Goal: Information Seeking & Learning: Learn about a topic

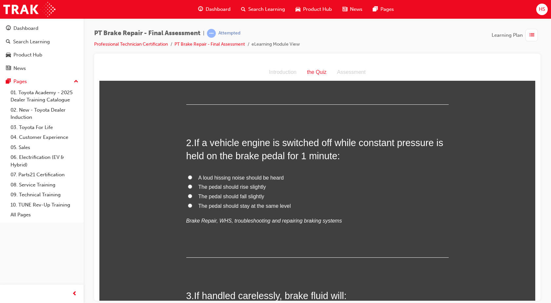
click at [328, 173] on label "A loud hissing noise should be heard" at bounding box center [317, 178] width 262 height 10
click at [192, 175] on input "A loud hissing noise should be heard" at bounding box center [190, 177] width 4 height 4
radio input "true"
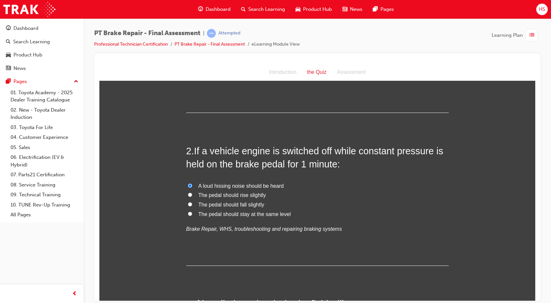
click at [328, 172] on div "2 . If a vehicle engine is switched off while constant pressure is held on the …" at bounding box center [317, 204] width 262 height 121
drag, startPoint x: 328, startPoint y: 172, endPoint x: 443, endPoint y: 182, distance: 115.8
click at [443, 182] on label "A loud hissing noise should be heard" at bounding box center [317, 186] width 262 height 10
click at [192, 183] on input "A loud hissing noise should be heard" at bounding box center [190, 185] width 4 height 4
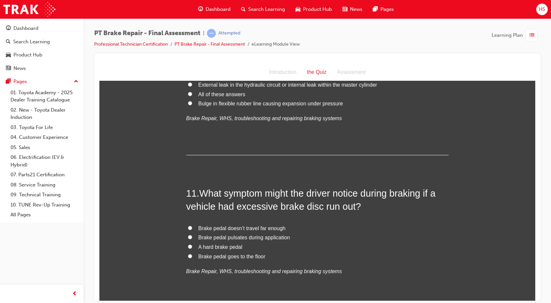
scroll to position [1590, 0]
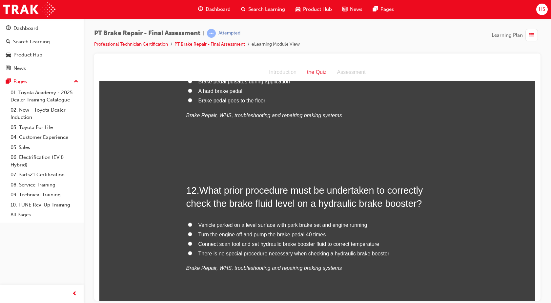
click at [319, 222] on span "Vehicle parked on a level surface with park brake set and engine running" at bounding box center [282, 225] width 169 height 6
click at [192, 222] on input "Vehicle parked on a level surface with park brake set and engine running" at bounding box center [190, 224] width 4 height 4
radio input "true"
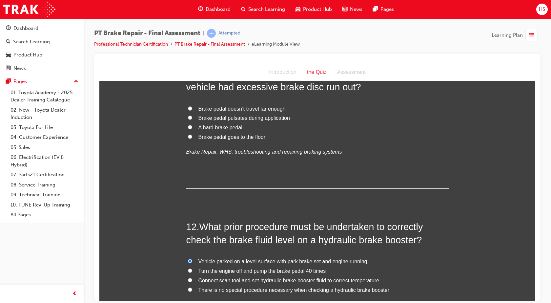
scroll to position [1447, 0]
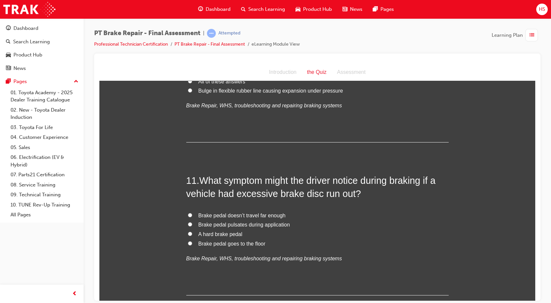
click at [258, 225] on span "Brake pedal pulsates during application" at bounding box center [243, 224] width 91 height 6
click at [192, 225] on input "Brake pedal pulsates during application" at bounding box center [190, 224] width 4 height 4
radio input "true"
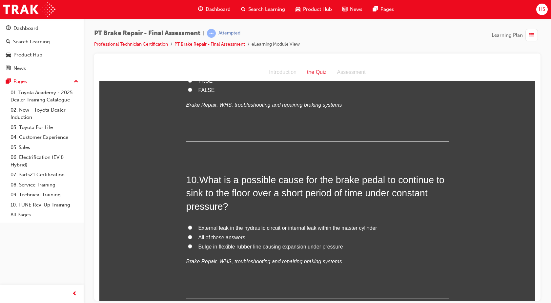
scroll to position [1283, 0]
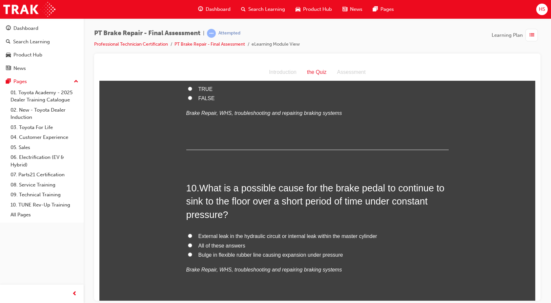
click at [267, 238] on span "External leak in the hydraulic circuit or internal leak within the master cylin…" at bounding box center [287, 236] width 179 height 6
click at [192, 237] on input "External leak in the hydraulic circuit or internal leak within the master cylin…" at bounding box center [190, 235] width 4 height 4
radio input "true"
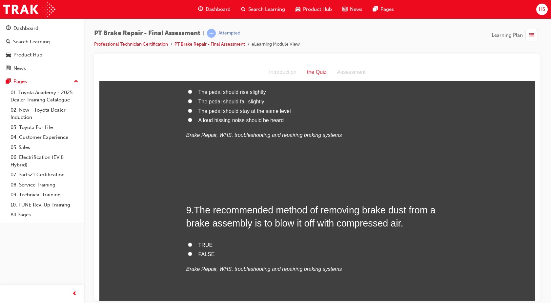
scroll to position [1119, 0]
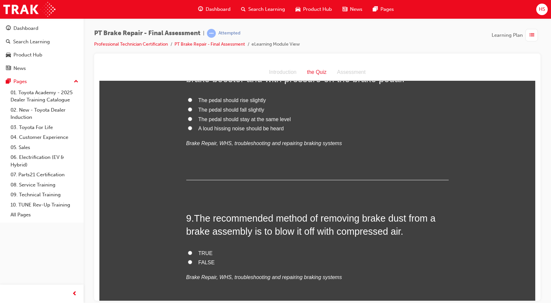
click at [198, 260] on span "FALSE" at bounding box center [206, 262] width 16 height 6
click at [192, 260] on input "FALSE" at bounding box center [190, 261] width 4 height 4
radio input "true"
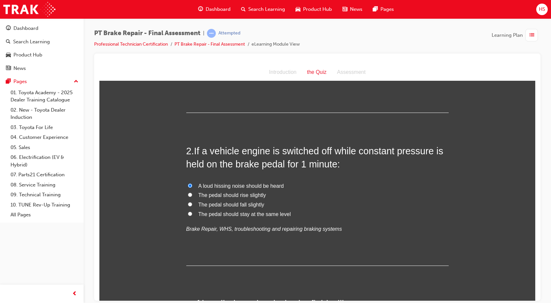
scroll to position [107, 0]
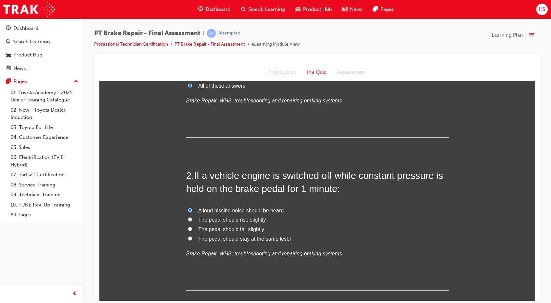
click at [252, 217] on span "The pedal should rise slightly" at bounding box center [232, 219] width 68 height 6
click at [192, 217] on input "The pedal should rise slightly" at bounding box center [190, 219] width 4 height 4
radio input "true"
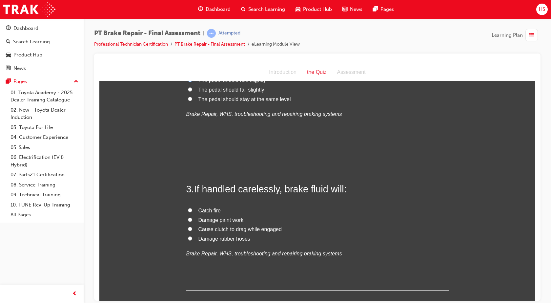
scroll to position [254, 0]
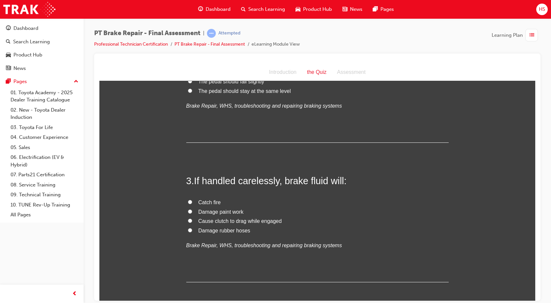
click at [229, 212] on span "Damage paint work" at bounding box center [220, 212] width 45 height 6
click at [192, 212] on input "Damage paint work" at bounding box center [190, 211] width 4 height 4
radio input "true"
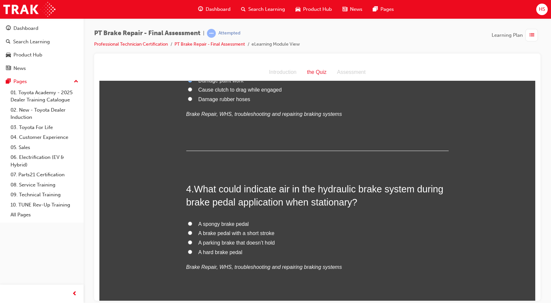
click at [242, 221] on span "A spongy brake pedal" at bounding box center [223, 224] width 50 height 6
click at [192, 221] on input "A spongy brake pedal" at bounding box center [190, 223] width 4 height 4
radio input "true"
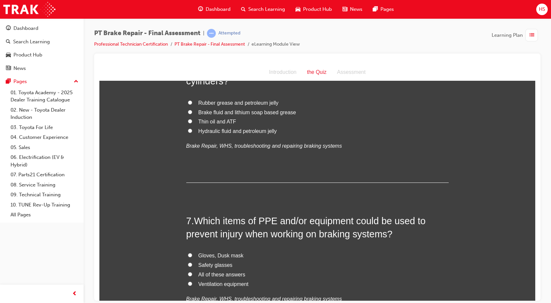
scroll to position [836, 0]
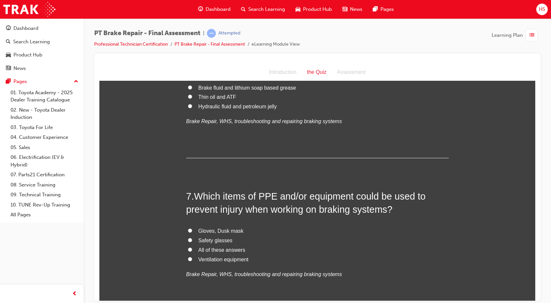
click at [188, 248] on input "All of these answers" at bounding box center [190, 249] width 4 height 4
radio input "true"
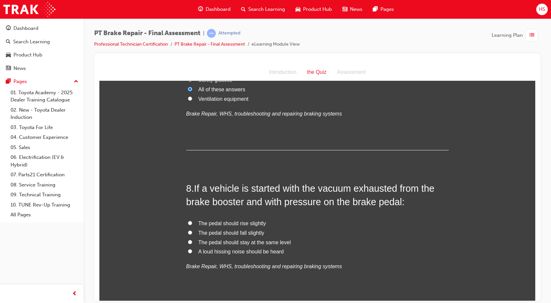
scroll to position [988, 0]
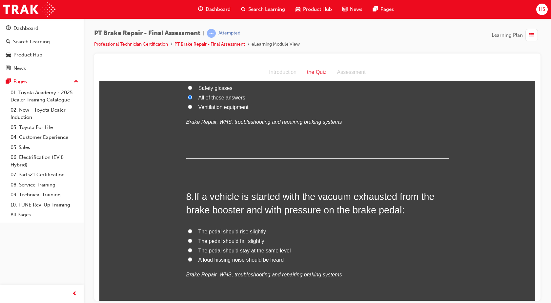
click at [216, 232] on div "The pedal should rise slightly The pedal should fall slightly The pedal should …" at bounding box center [317, 253] width 262 height 52
click at [215, 242] on span "The pedal should fall slightly" at bounding box center [231, 241] width 66 height 6
click at [192, 242] on input "The pedal should fall slightly" at bounding box center [190, 240] width 4 height 4
radio input "true"
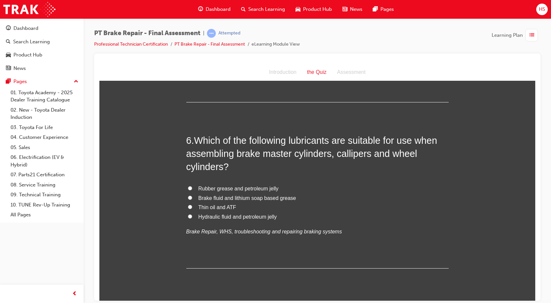
scroll to position [660, 0]
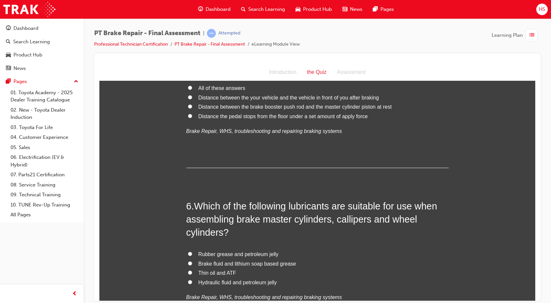
click at [227, 263] on span "Brake fluid and lithium soap based grease" at bounding box center [247, 263] width 98 height 6
click at [192, 263] on input "Brake fluid and lithium soap based grease" at bounding box center [190, 263] width 4 height 4
radio input "true"
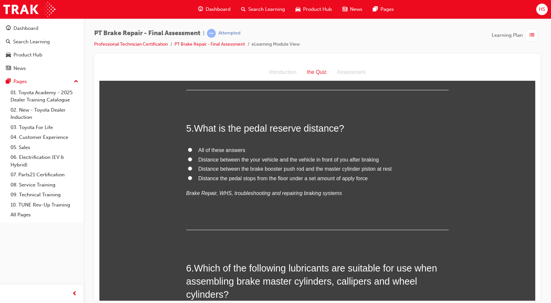
scroll to position [582, 0]
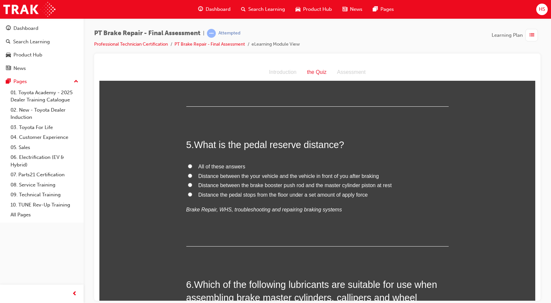
click at [228, 166] on span "All of these answers" at bounding box center [221, 166] width 47 height 6
click at [192, 166] on input "All of these answers" at bounding box center [190, 166] width 4 height 4
radio input "true"
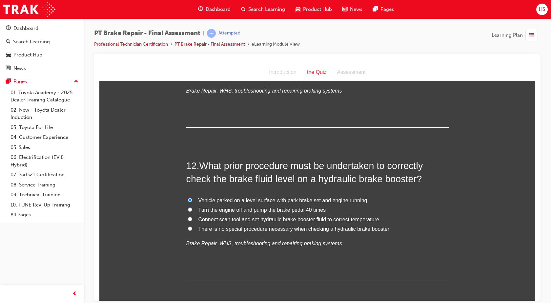
scroll to position [1644, 0]
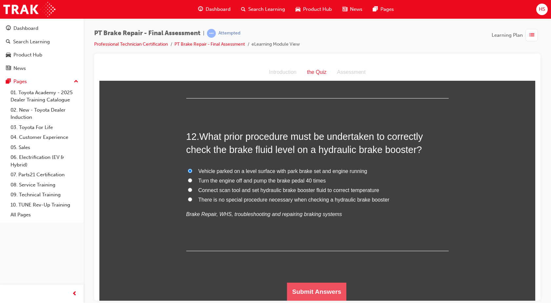
click at [294, 291] on button "Submit Answers" at bounding box center [317, 291] width 60 height 18
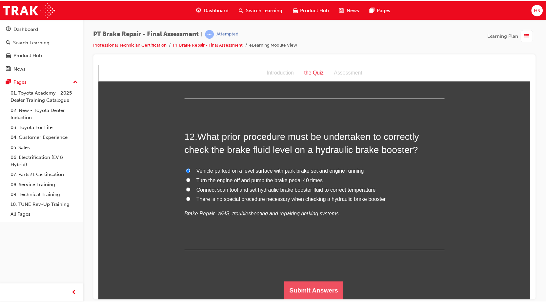
scroll to position [0, 0]
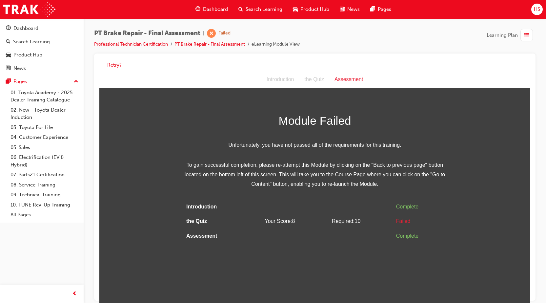
drag, startPoint x: 293, startPoint y: 177, endPoint x: 211, endPoint y: 76, distance: 130.5
click at [211, 76] on div "Introduction the Quiz Assessment" at bounding box center [314, 79] width 431 height 17
click at [110, 65] on button "Retry?" at bounding box center [114, 65] width 14 height 8
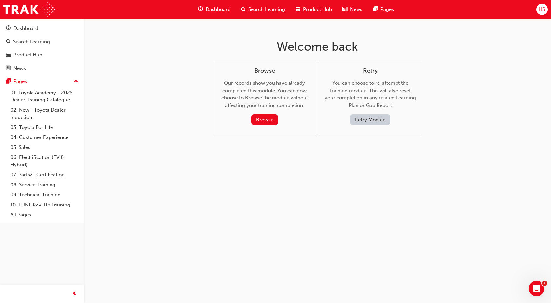
click at [355, 115] on button "Retry Module" at bounding box center [370, 119] width 40 height 11
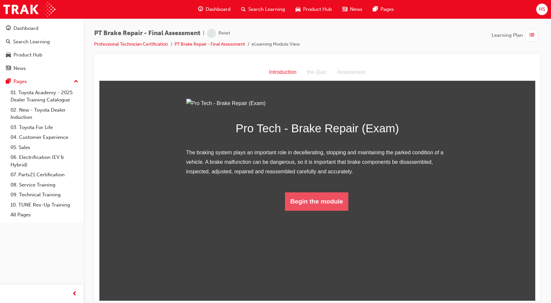
click at [304, 210] on button "Begin the module" at bounding box center [316, 201] width 63 height 18
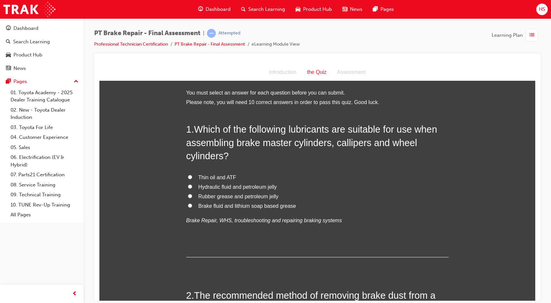
click at [204, 206] on span "Brake fluid and lithium soap based grease" at bounding box center [247, 206] width 98 height 6
click at [192, 206] on input "Brake fluid and lithium soap based grease" at bounding box center [190, 205] width 4 height 4
radio input "true"
click at [204, 176] on span "Thin oil and ATF" at bounding box center [217, 177] width 38 height 6
click at [192, 176] on input "Thin oil and ATF" at bounding box center [190, 176] width 4 height 4
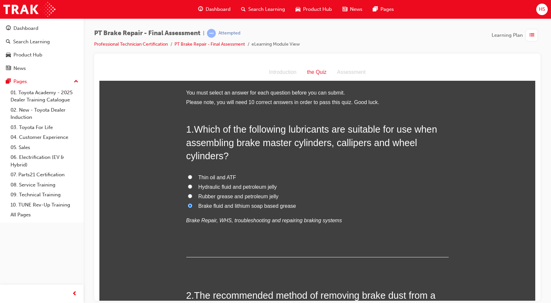
radio input "true"
click at [204, 176] on span "Thin oil and ATF" at bounding box center [217, 177] width 38 height 6
click at [192, 176] on input "Thin oil and ATF" at bounding box center [190, 176] width 4 height 4
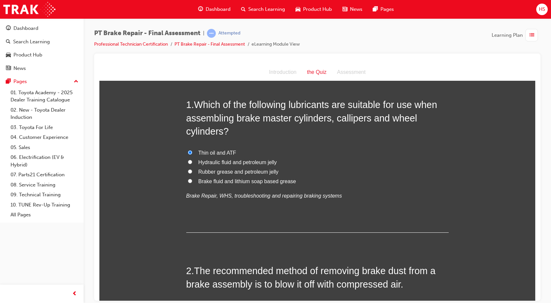
scroll to position [33, 0]
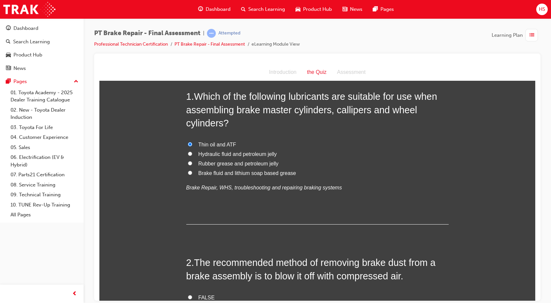
click at [207, 173] on span "Brake fluid and lithium soap based grease" at bounding box center [247, 173] width 98 height 6
click at [192, 173] on input "Brake fluid and lithium soap based grease" at bounding box center [190, 172] width 4 height 4
radio input "true"
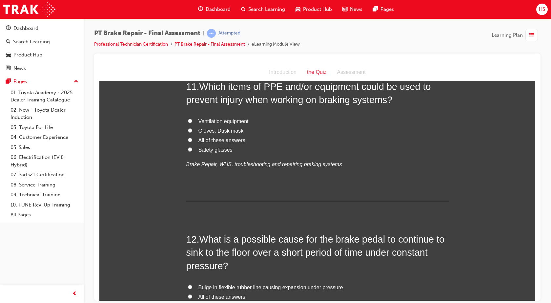
scroll to position [1546, 0]
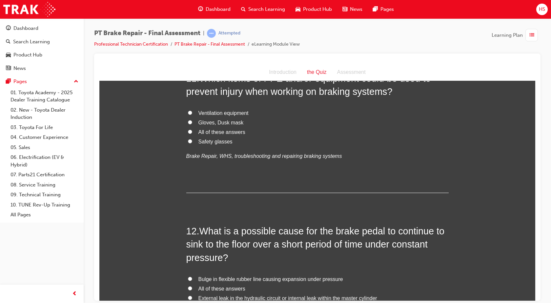
click at [221, 132] on span "All of these answers" at bounding box center [221, 132] width 47 height 6
click at [192, 132] on input "All of these answers" at bounding box center [190, 131] width 4 height 4
radio input "true"
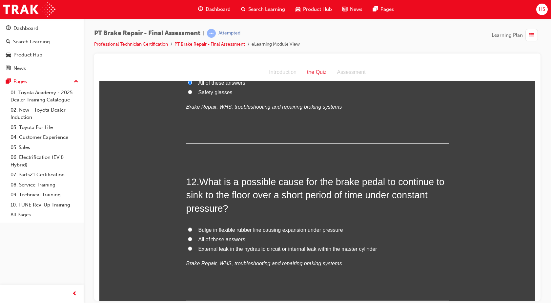
scroll to position [1644, 0]
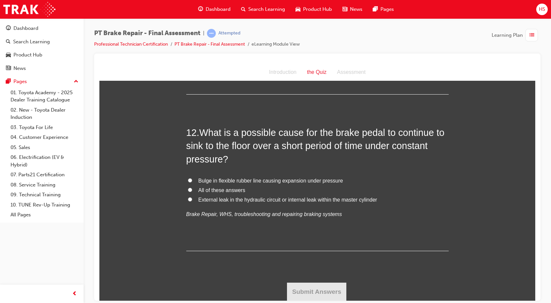
click at [218, 181] on span "Bulge in flexible rubber line causing expansion under pressure" at bounding box center [270, 180] width 145 height 6
click at [192, 181] on input "Bulge in flexible rubber line causing expansion under pressure" at bounding box center [190, 180] width 4 height 4
radio input "true"
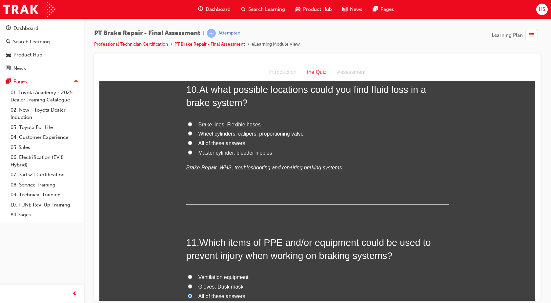
scroll to position [1373, 0]
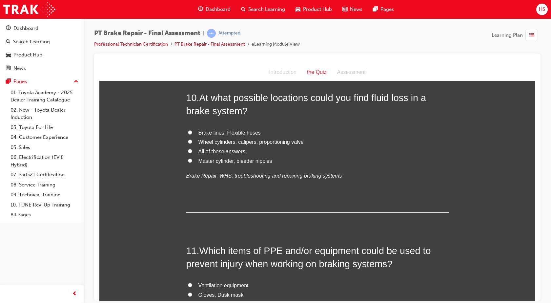
click at [217, 151] on span "All of these answers" at bounding box center [221, 151] width 47 height 6
click at [192, 151] on input "All of these answers" at bounding box center [190, 151] width 4 height 4
radio input "true"
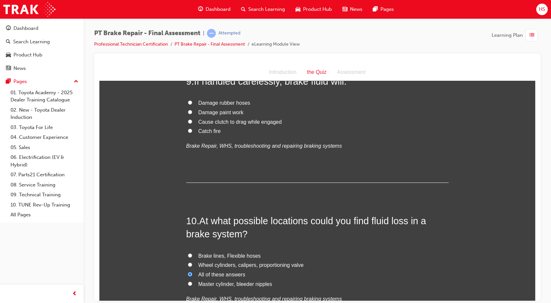
scroll to position [1226, 0]
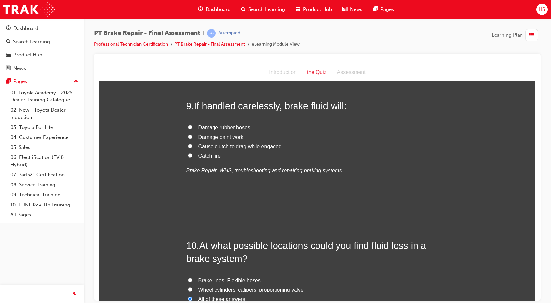
click at [218, 138] on span "Damage paint work" at bounding box center [220, 137] width 45 height 6
click at [192, 138] on input "Damage paint work" at bounding box center [190, 136] width 4 height 4
radio input "true"
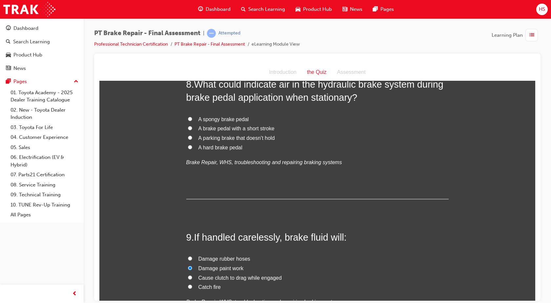
scroll to position [1078, 0]
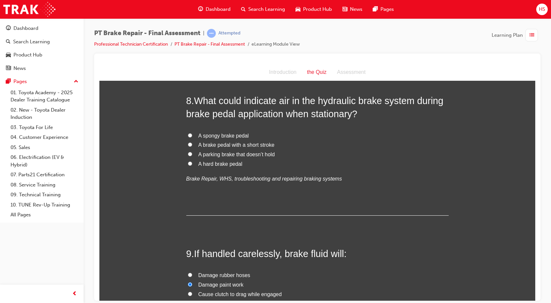
click at [218, 138] on span "A spongy brake pedal" at bounding box center [223, 135] width 50 height 6
click at [192, 137] on input "A spongy brake pedal" at bounding box center [190, 135] width 4 height 4
radio input "true"
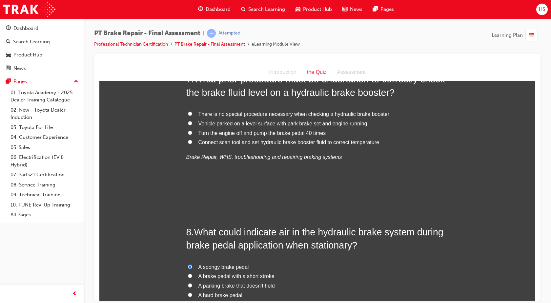
scroll to position [890, 0]
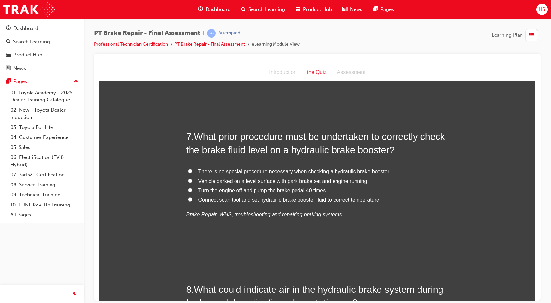
click at [218, 182] on span "Vehicle parked on a level surface with park brake set and engine running" at bounding box center [282, 181] width 169 height 6
click at [192, 182] on input "Vehicle parked on a level surface with park brake set and engine running" at bounding box center [190, 180] width 4 height 4
radio input "true"
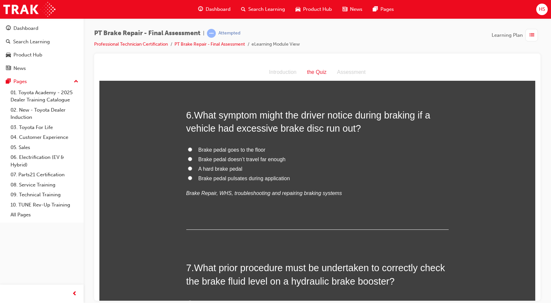
scroll to position [734, 0]
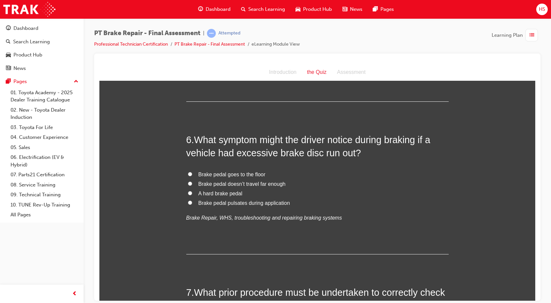
click at [223, 173] on span "Brake pedal goes to the floor" at bounding box center [231, 174] width 67 height 6
click at [192, 173] on input "Brake pedal goes to the floor" at bounding box center [190, 173] width 4 height 4
radio input "true"
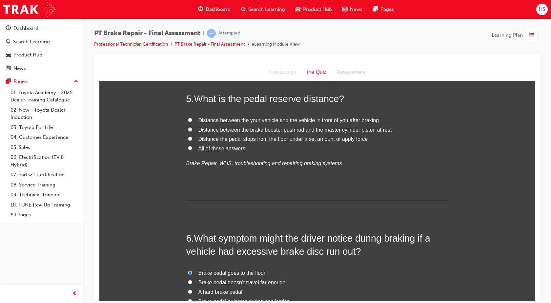
scroll to position [587, 0]
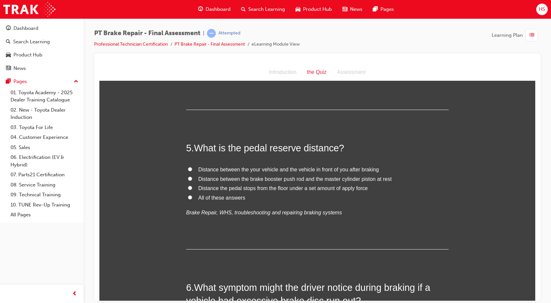
click at [227, 187] on span "Distance the pedal stops from the floor under a set amount of apply force" at bounding box center [283, 188] width 170 height 6
click at [192, 187] on input "Distance the pedal stops from the floor under a set amount of apply force" at bounding box center [190, 187] width 4 height 4
radio input "true"
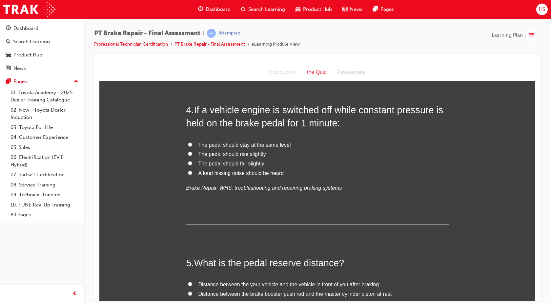
scroll to position [464, 0]
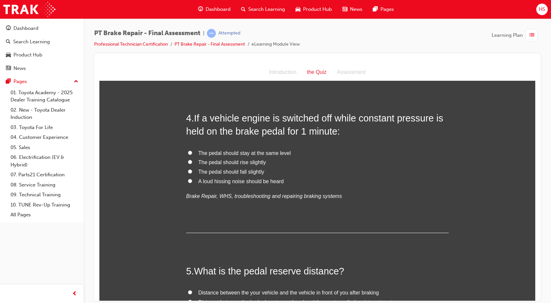
click at [236, 164] on span "The pedal should rise slightly" at bounding box center [232, 162] width 68 height 6
click at [192, 164] on input "The pedal should rise slightly" at bounding box center [190, 161] width 4 height 4
radio input "true"
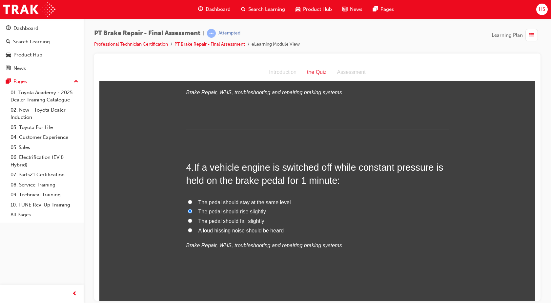
scroll to position [423, 0]
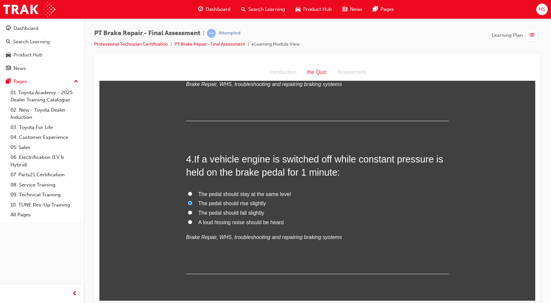
click at [249, 212] on span "The pedal should fall slightly" at bounding box center [231, 213] width 66 height 6
click at [192, 212] on input "The pedal should fall slightly" at bounding box center [190, 212] width 4 height 4
radio input "true"
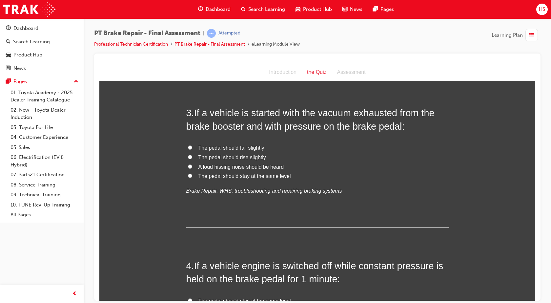
scroll to position [275, 0]
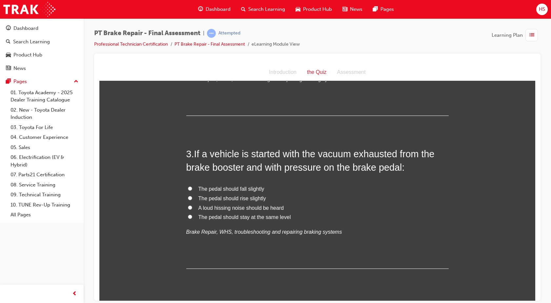
click at [251, 199] on span "The pedal should rise slightly" at bounding box center [232, 198] width 68 height 6
click at [192, 199] on input "The pedal should rise slightly" at bounding box center [190, 197] width 4 height 4
radio input "true"
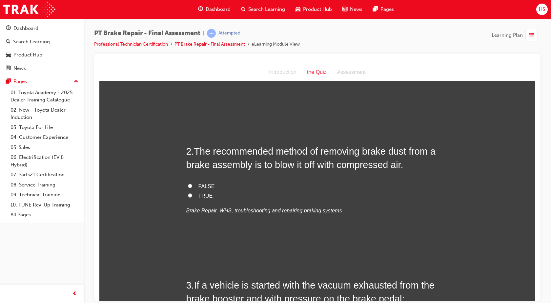
click at [207, 187] on span "FALSE" at bounding box center [206, 186] width 16 height 6
click at [192, 187] on input "FALSE" at bounding box center [190, 185] width 4 height 4
radio input "true"
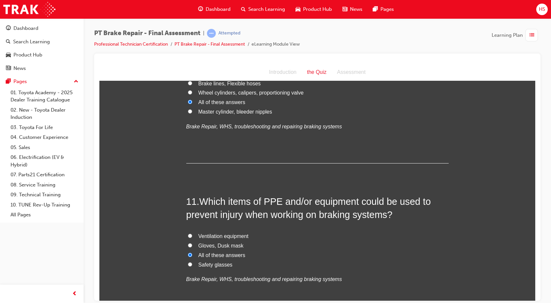
scroll to position [1644, 0]
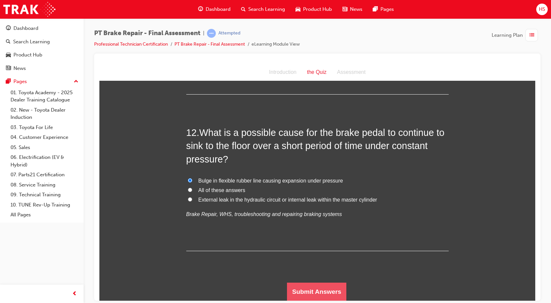
click at [314, 293] on button "Submit Answers" at bounding box center [317, 291] width 60 height 18
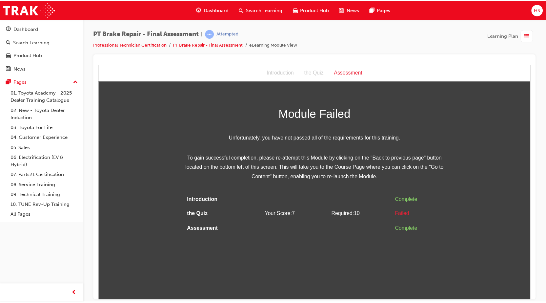
scroll to position [0, 0]
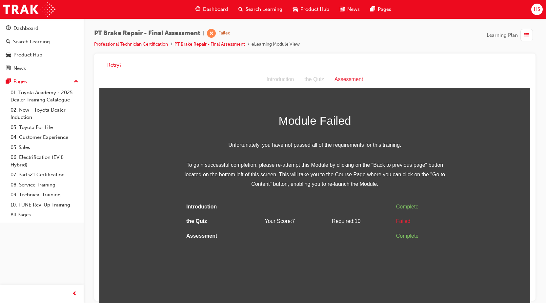
click at [120, 63] on button "Retry?" at bounding box center [114, 65] width 14 height 8
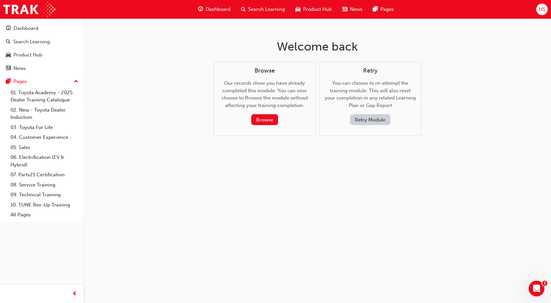
click at [360, 118] on button "Retry Module" at bounding box center [370, 119] width 40 height 11
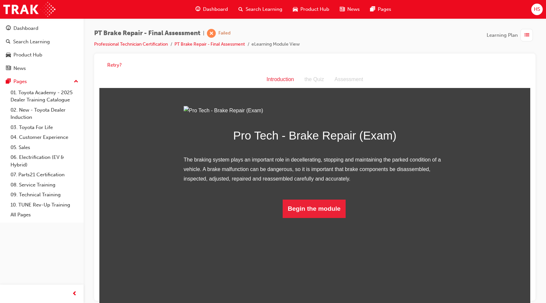
scroll to position [5, 0]
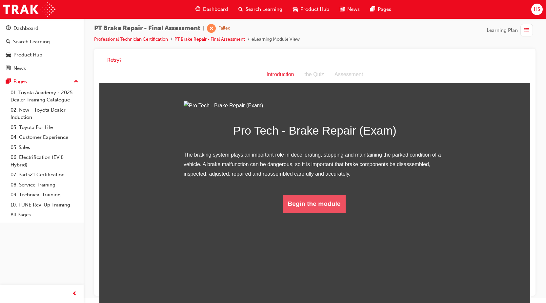
click at [294, 213] on button "Begin the module" at bounding box center [314, 203] width 63 height 18
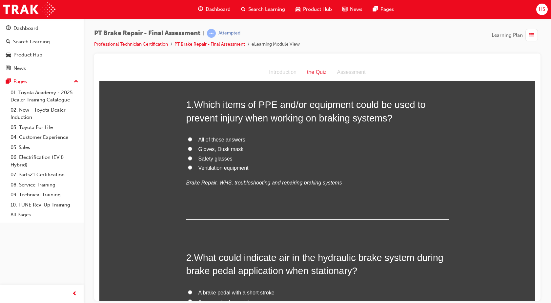
scroll to position [8, 0]
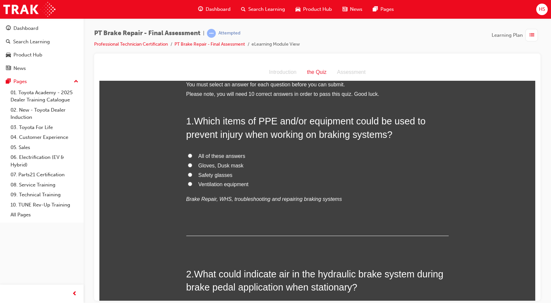
click at [216, 155] on span "All of these answers" at bounding box center [221, 156] width 47 height 6
click at [192, 155] on input "All of these answers" at bounding box center [190, 155] width 4 height 4
radio input "true"
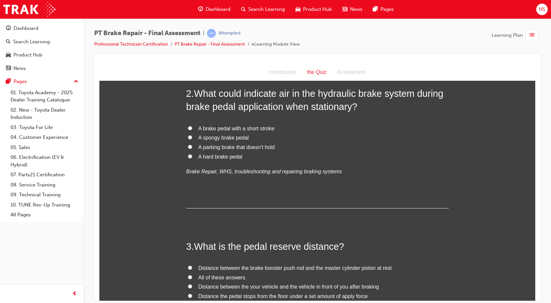
scroll to position [164, 0]
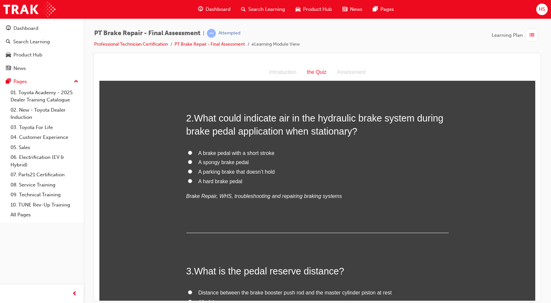
click at [235, 180] on span "A hard brake pedal" at bounding box center [220, 181] width 44 height 6
click at [192, 180] on input "A hard brake pedal" at bounding box center [190, 180] width 4 height 4
radio input "true"
click at [236, 165] on label "A spongy brake pedal" at bounding box center [317, 162] width 262 height 10
click at [192, 164] on input "A spongy brake pedal" at bounding box center [190, 161] width 4 height 4
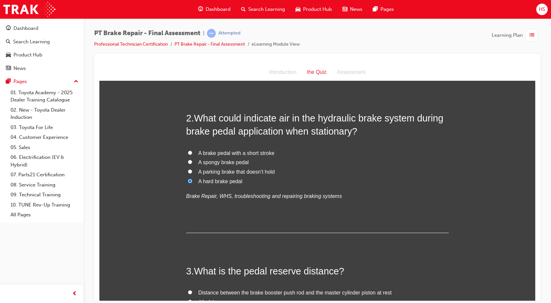
radio input "true"
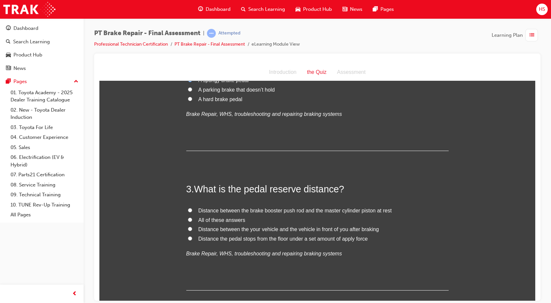
scroll to position [287, 0]
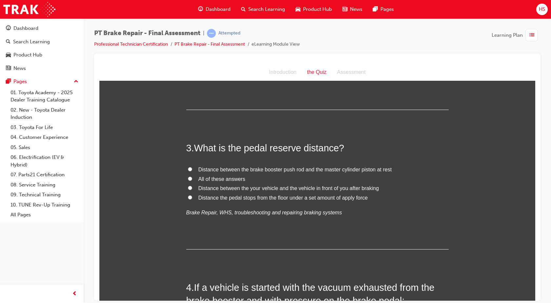
click at [317, 187] on span "Distance between the your vehicle and the vehicle in front of you after braking" at bounding box center [288, 188] width 181 height 6
click at [192, 187] on input "Distance between the your vehicle and the vehicle in front of you after braking" at bounding box center [190, 187] width 4 height 4
radio input "true"
click at [323, 169] on span "Distance between the brake booster push rod and the master cylinder piston at r…" at bounding box center [294, 169] width 193 height 6
click at [192, 169] on input "Distance between the brake booster push rod and the master cylinder piston at r…" at bounding box center [190, 169] width 4 height 4
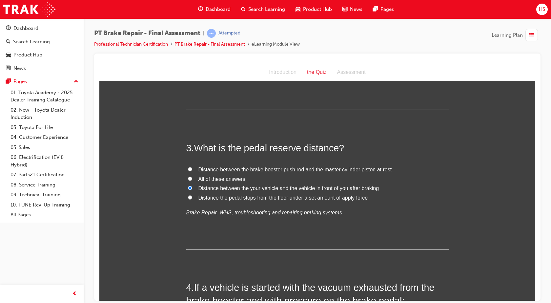
radio input "true"
click at [303, 198] on span "Distance the pedal stops from the floor under a set amount of apply force" at bounding box center [283, 197] width 170 height 6
click at [192, 198] on input "Distance the pedal stops from the floor under a set amount of apply force" at bounding box center [190, 197] width 4 height 4
radio input "true"
click at [301, 167] on span "Distance between the brake booster push rod and the master cylinder piston at r…" at bounding box center [294, 169] width 193 height 6
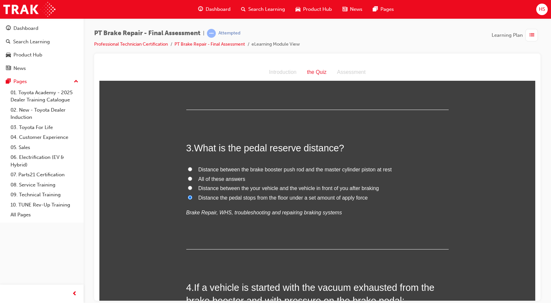
click at [192, 167] on input "Distance between the brake booster push rod and the master cylinder piston at r…" at bounding box center [190, 169] width 4 height 4
radio input "true"
click at [282, 176] on label "All of these answers" at bounding box center [317, 179] width 262 height 10
click at [192, 176] on input "All of these answers" at bounding box center [190, 178] width 4 height 4
radio input "true"
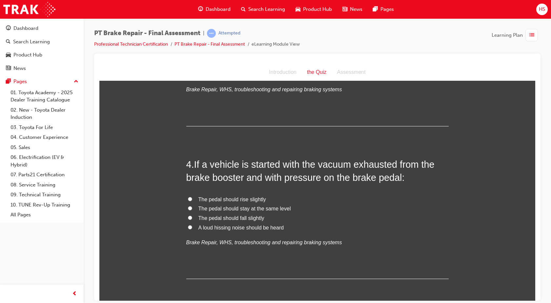
scroll to position [418, 0]
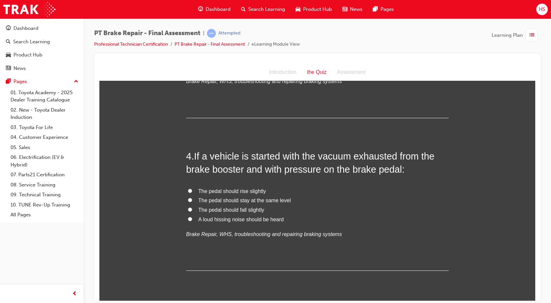
click at [235, 190] on span "The pedal should rise slightly" at bounding box center [232, 191] width 68 height 6
click at [192, 190] on input "The pedal should rise slightly" at bounding box center [190, 190] width 4 height 4
radio input "true"
click at [232, 210] on span "The pedal should fall slightly" at bounding box center [231, 210] width 66 height 6
click at [192, 210] on input "The pedal should fall slightly" at bounding box center [190, 209] width 4 height 4
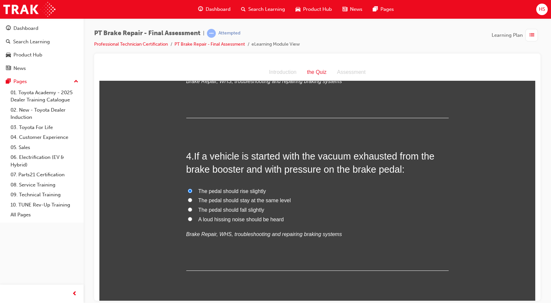
radio input "true"
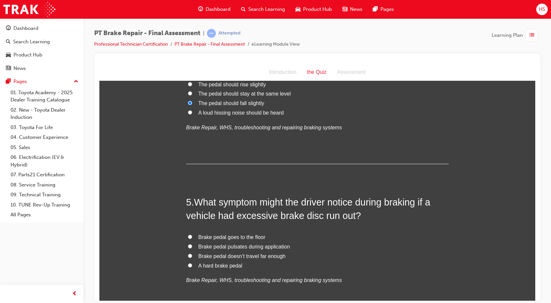
scroll to position [582, 0]
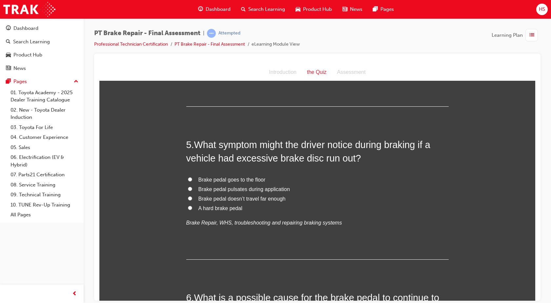
click at [242, 189] on span "Brake pedal pulsates during application" at bounding box center [243, 189] width 91 height 6
click at [192, 189] on input "Brake pedal pulsates during application" at bounding box center [190, 188] width 4 height 4
radio input "true"
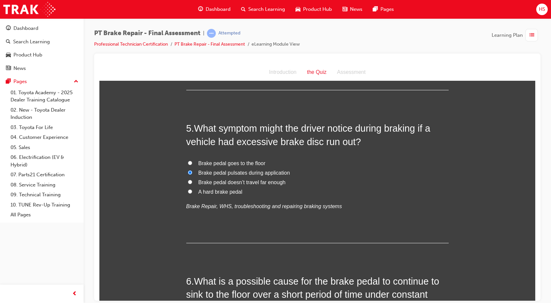
scroll to position [557, 0]
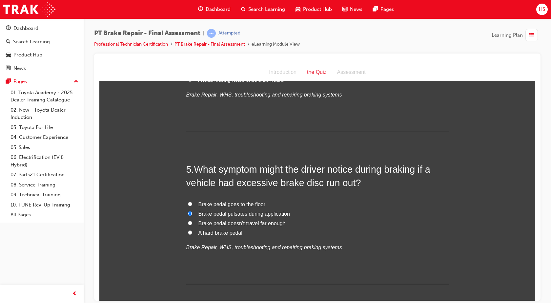
click at [239, 203] on span "Brake pedal goes to the floor" at bounding box center [231, 204] width 67 height 6
click at [192, 203] on input "Brake pedal goes to the floor" at bounding box center [190, 203] width 4 height 4
radio input "true"
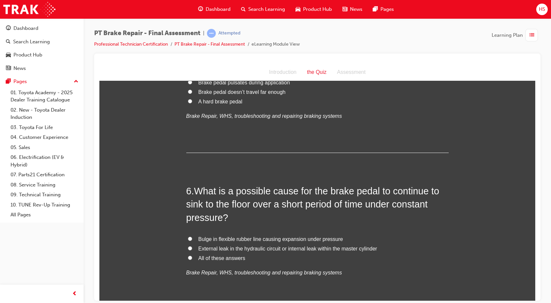
scroll to position [721, 0]
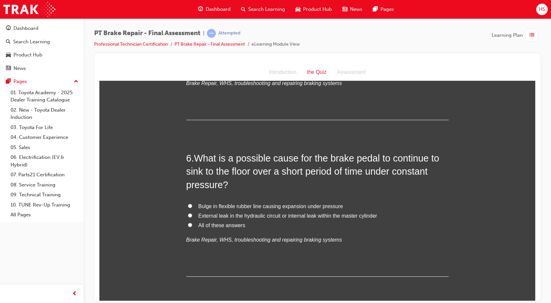
click at [208, 218] on span "External leak in the hydraulic circuit or internal leak within the master cylin…" at bounding box center [287, 215] width 179 height 6
click at [192, 217] on input "External leak in the hydraulic circuit or internal leak within the master cylin…" at bounding box center [190, 215] width 4 height 4
radio input "true"
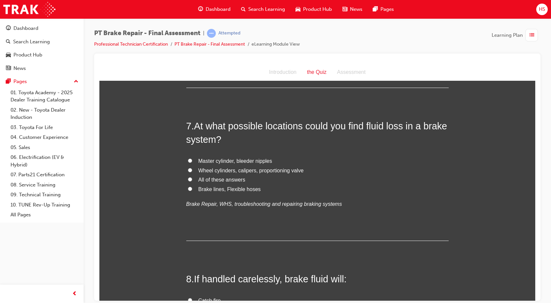
click at [215, 178] on span "All of these answers" at bounding box center [221, 179] width 47 height 6
click at [192, 178] on input "All of these answers" at bounding box center [190, 179] width 4 height 4
radio input "true"
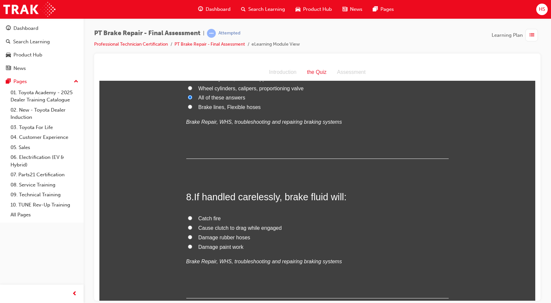
scroll to position [1016, 0]
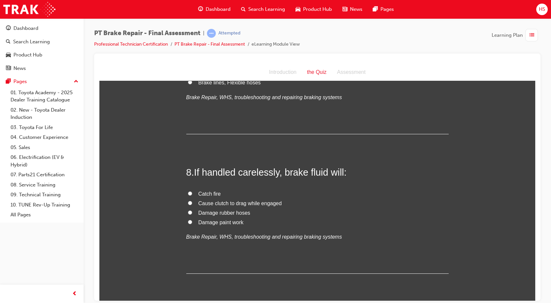
click at [213, 219] on span "Damage paint work" at bounding box center [220, 222] width 45 height 6
click at [192, 219] on input "Damage paint work" at bounding box center [190, 221] width 4 height 4
radio input "true"
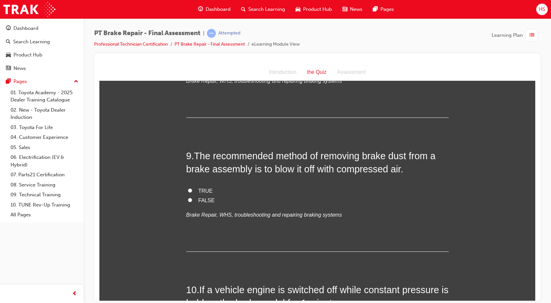
click at [203, 200] on span "FALSE" at bounding box center [206, 200] width 16 height 6
click at [192, 200] on input "FALSE" at bounding box center [190, 199] width 4 height 4
radio input "true"
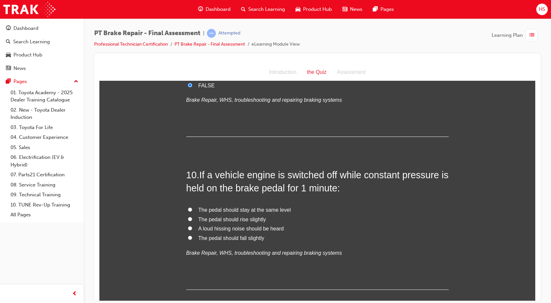
scroll to position [1303, 0]
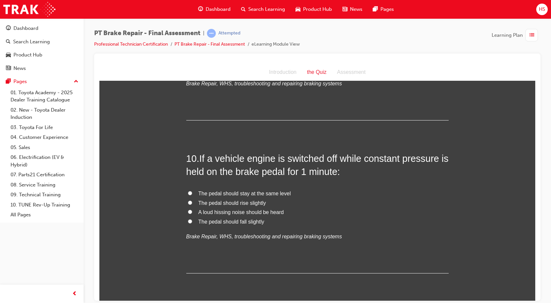
click at [246, 220] on span "The pedal should fall slightly" at bounding box center [231, 221] width 66 height 6
click at [192, 220] on input "The pedal should fall slightly" at bounding box center [190, 221] width 4 height 4
radio input "true"
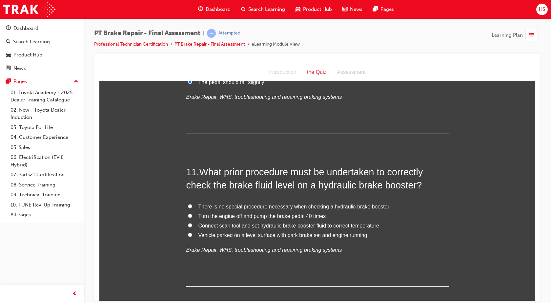
scroll to position [1467, 0]
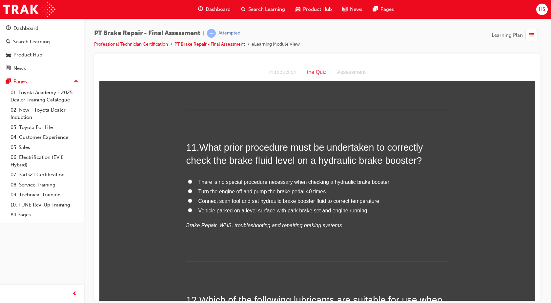
click at [263, 212] on span "Vehicle parked on a level surface with park brake set and engine running" at bounding box center [282, 210] width 169 height 6
click at [192, 212] on input "Vehicle parked on a level surface with park brake set and engine running" at bounding box center [190, 210] width 4 height 4
radio input "true"
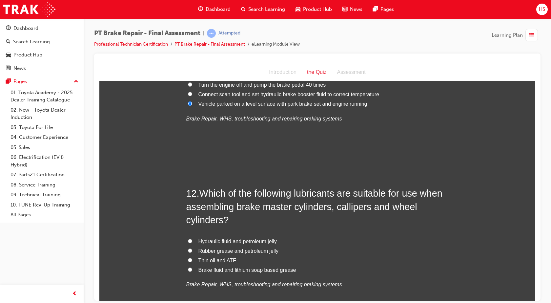
scroll to position [1607, 0]
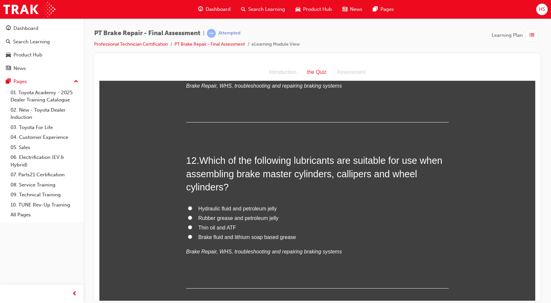
click at [217, 210] on span "Hydraulic fluid and petroleum jelly" at bounding box center [237, 208] width 78 height 6
click at [192, 210] on input "Hydraulic fluid and petroleum jelly" at bounding box center [190, 208] width 4 height 4
radio input "true"
click at [215, 217] on span "Rubber grease and petroleum jelly" at bounding box center [238, 218] width 80 height 6
click at [192, 217] on input "Rubber grease and petroleum jelly" at bounding box center [190, 217] width 4 height 4
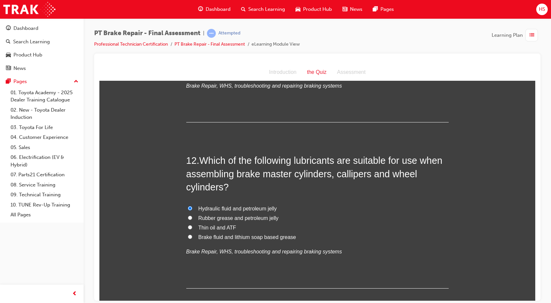
radio input "true"
click at [215, 238] on span "Brake fluid and lithium soap based grease" at bounding box center [247, 237] width 98 height 6
click at [192, 238] on input "Brake fluid and lithium soap based grease" at bounding box center [190, 236] width 4 height 4
radio input "true"
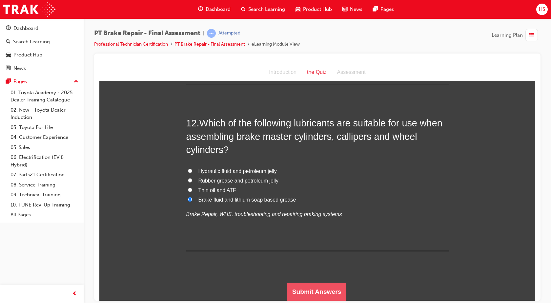
click at [302, 293] on button "Submit Answers" at bounding box center [317, 291] width 60 height 18
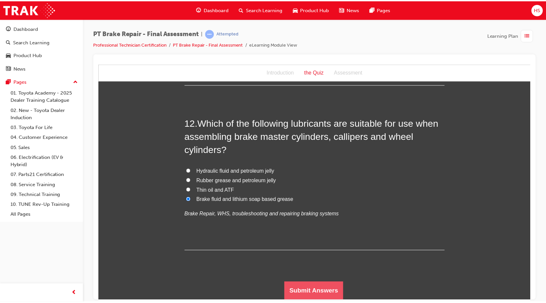
scroll to position [0, 0]
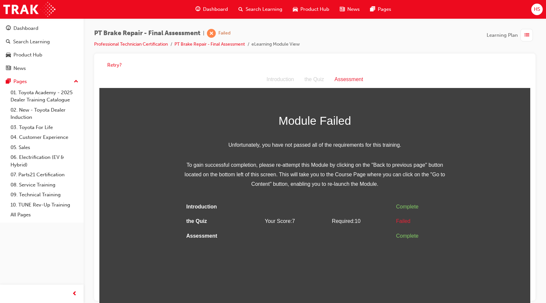
click at [217, 10] on span "Dashboard" at bounding box center [215, 10] width 25 height 8
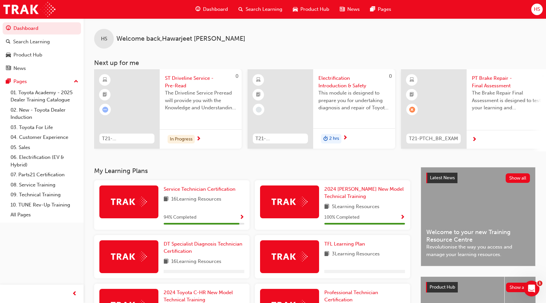
scroll to position [107, 0]
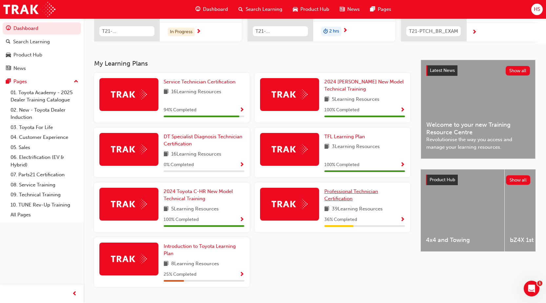
click at [353, 195] on span "Professional Technician Certification" at bounding box center [351, 194] width 54 height 13
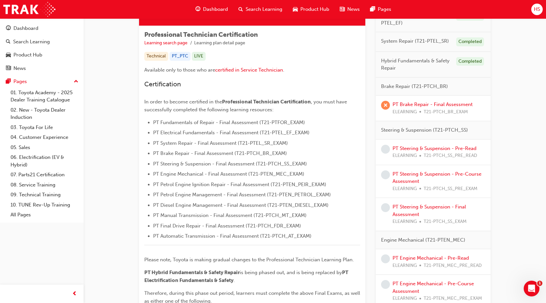
scroll to position [131, 0]
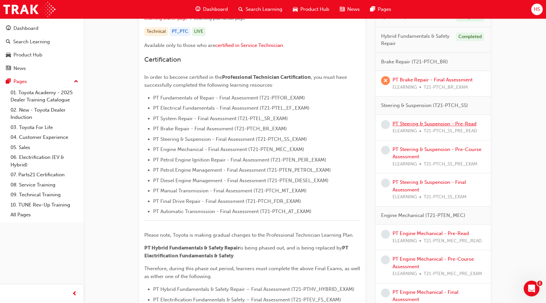
click at [424, 124] on link "PT Steering & Suspension - Pre-Read" at bounding box center [434, 124] width 84 height 6
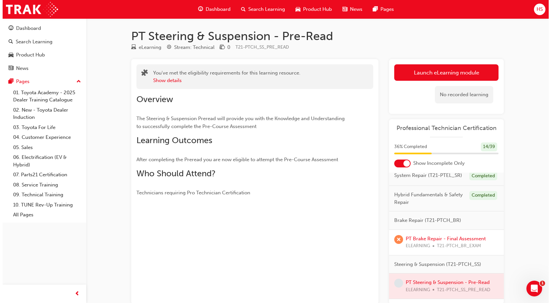
scroll to position [66, 0]
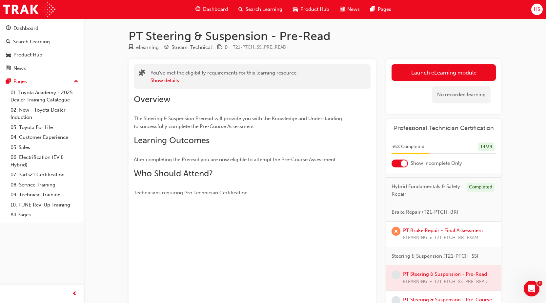
click at [450, 279] on div at bounding box center [443, 277] width 115 height 25
click at [418, 72] on link "Launch eLearning module" at bounding box center [443, 72] width 104 height 16
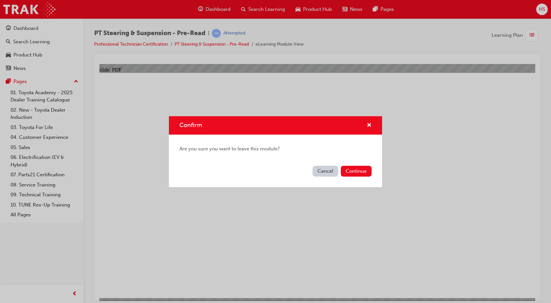
click at [325, 170] on button "Cancel" at bounding box center [325, 171] width 26 height 11
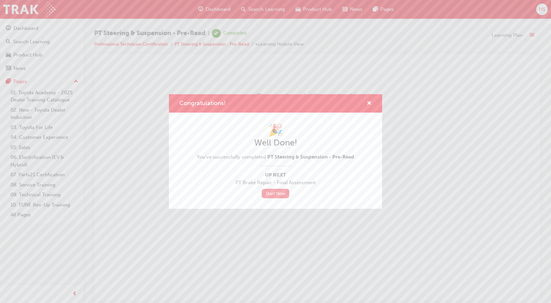
click at [282, 194] on link "Start Now" at bounding box center [276, 194] width 28 height 10
click at [280, 195] on link "Start Now" at bounding box center [273, 194] width 28 height 10
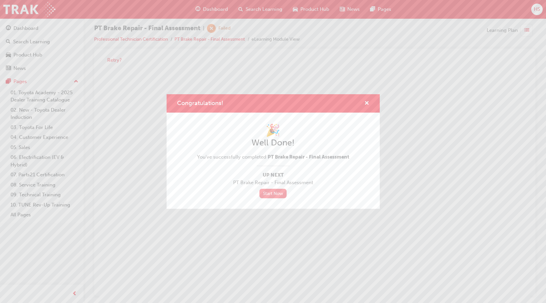
click at [280, 195] on link "Start Now" at bounding box center [273, 194] width 28 height 10
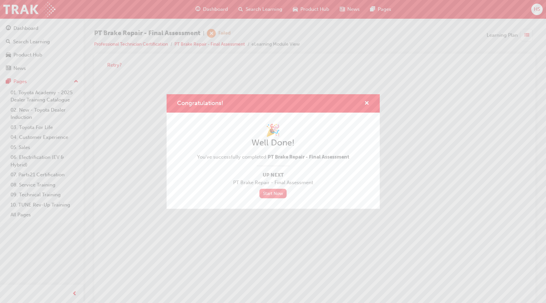
click at [280, 195] on link "Start Now" at bounding box center [273, 194] width 28 height 10
click at [368, 102] on span "cross-icon" at bounding box center [366, 104] width 5 height 6
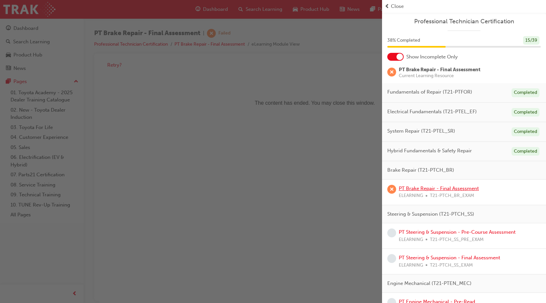
click at [451, 189] on link "PT Brake Repair - Final Assessment" at bounding box center [439, 188] width 80 height 6
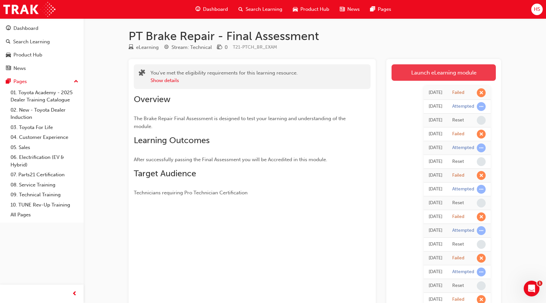
click at [456, 79] on link "Launch eLearning module" at bounding box center [443, 72] width 104 height 16
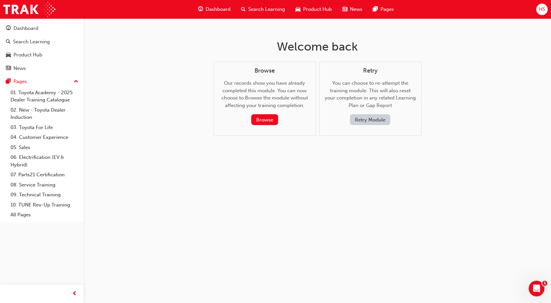
click at [377, 120] on button "Retry Module" at bounding box center [370, 119] width 40 height 11
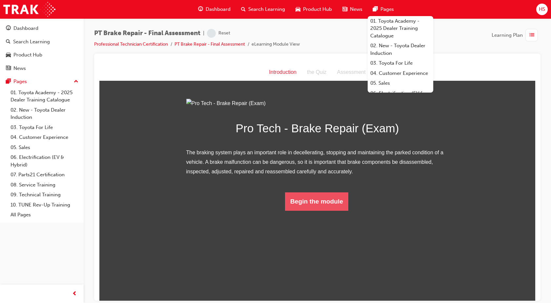
click at [333, 210] on button "Begin the module" at bounding box center [316, 201] width 63 height 18
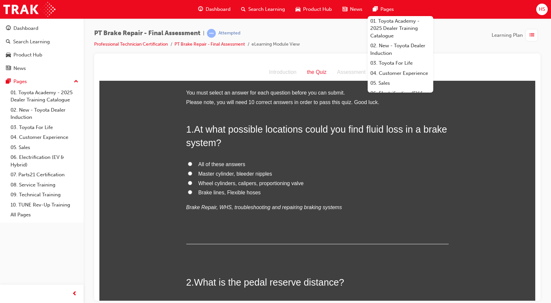
click at [239, 164] on span "All of these answers" at bounding box center [221, 164] width 47 height 6
click at [192, 164] on input "All of these answers" at bounding box center [190, 163] width 4 height 4
radio input "true"
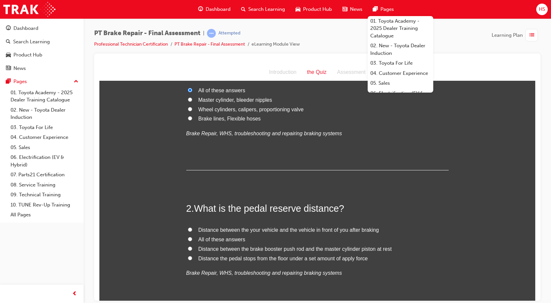
scroll to position [82, 0]
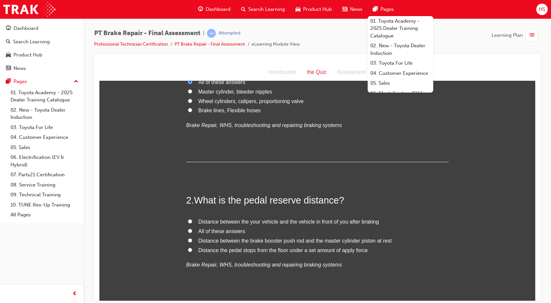
click at [265, 248] on span "Distance the pedal stops from the floor under a set amount of apply force" at bounding box center [283, 250] width 170 height 6
click at [192, 248] on input "Distance the pedal stops from the floor under a set amount of apply force" at bounding box center [190, 249] width 4 height 4
radio input "true"
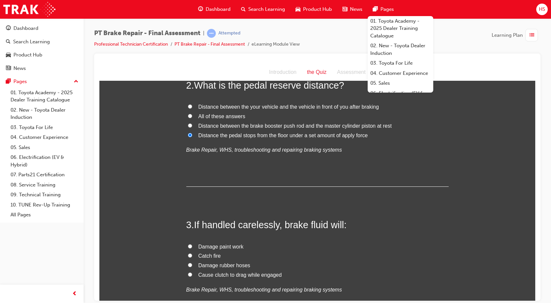
scroll to position [213, 0]
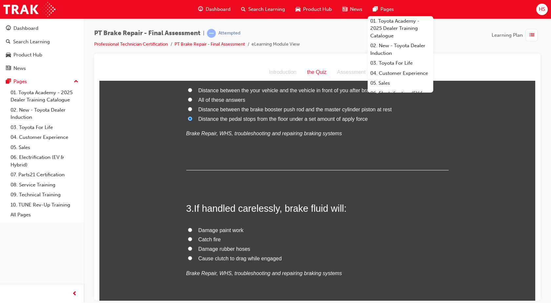
click at [233, 230] on span "Damage paint work" at bounding box center [220, 230] width 45 height 6
click at [192, 230] on input "Damage paint work" at bounding box center [190, 229] width 4 height 4
radio input "true"
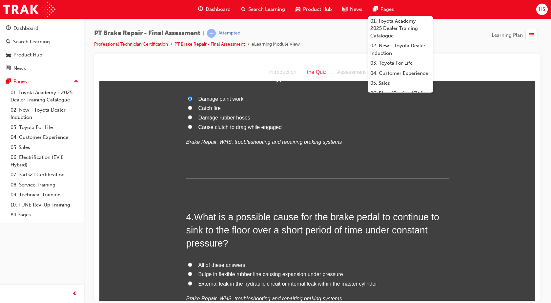
scroll to position [385, 0]
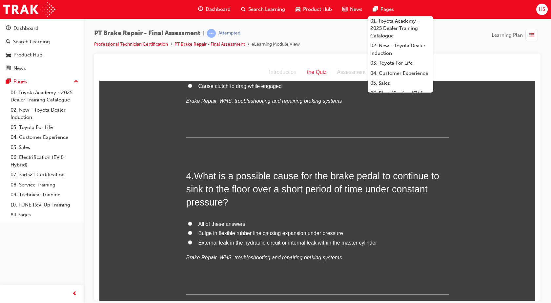
click at [198, 222] on span "All of these answers" at bounding box center [221, 224] width 47 height 6
click at [192, 222] on input "All of these answers" at bounding box center [190, 223] width 4 height 4
radio input "true"
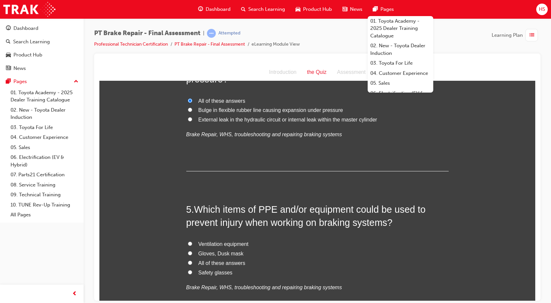
scroll to position [549, 0]
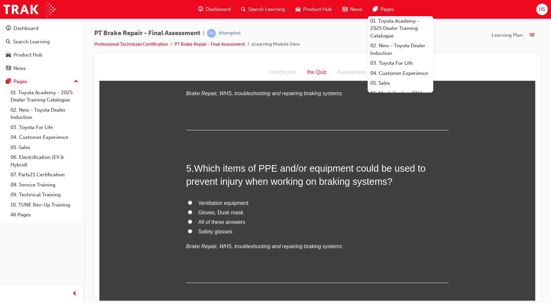
click at [214, 220] on span "All of these answers" at bounding box center [221, 222] width 47 height 6
click at [192, 220] on input "All of these answers" at bounding box center [190, 221] width 4 height 4
radio input "true"
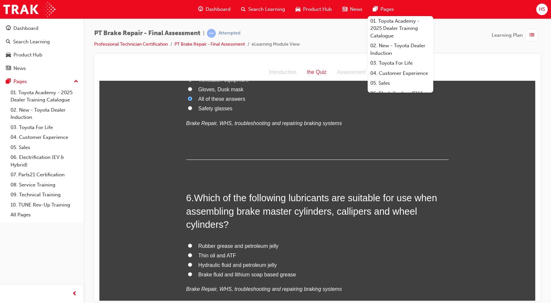
scroll to position [689, 0]
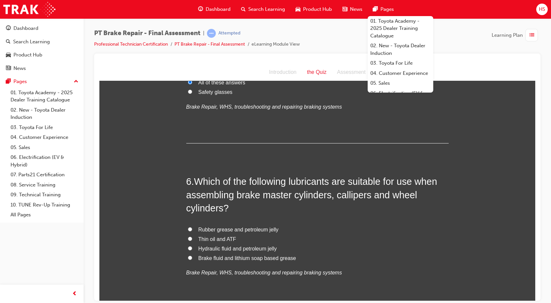
click at [224, 256] on span "Brake fluid and lithium soap based grease" at bounding box center [247, 258] width 98 height 6
click at [192, 256] on input "Brake fluid and lithium soap based grease" at bounding box center [190, 257] width 4 height 4
radio input "true"
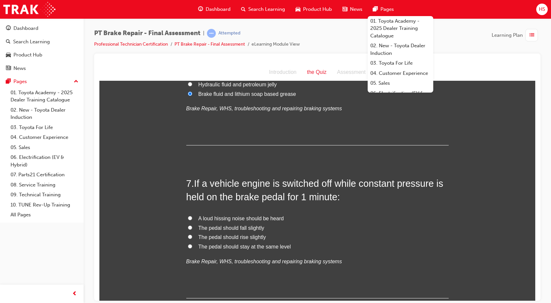
scroll to position [861, 0]
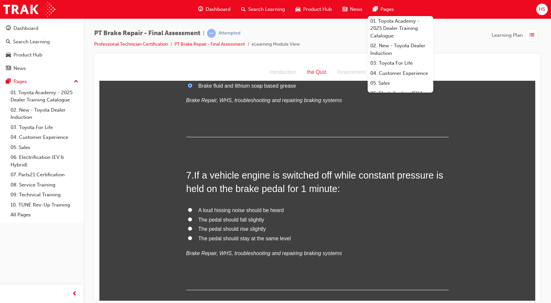
click at [199, 238] on span "The pedal should stay at the same level" at bounding box center [244, 238] width 92 height 6
click at [192, 238] on input "The pedal should stay at the same level" at bounding box center [190, 237] width 4 height 4
radio input "true"
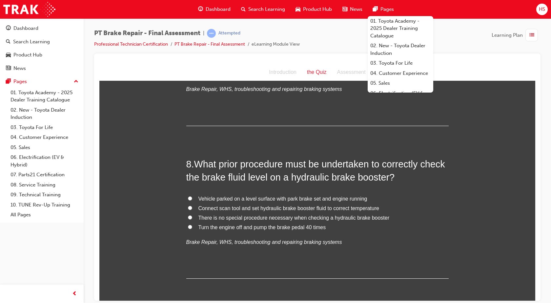
scroll to position [1041, 0]
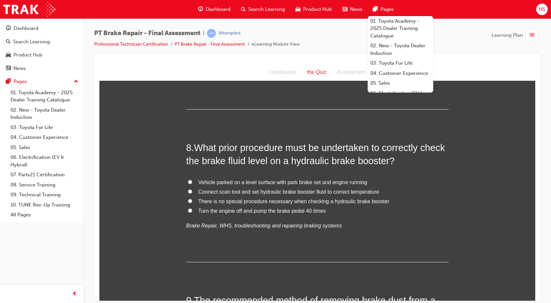
click at [265, 183] on span "Vehicle parked on a level surface with park brake set and engine running" at bounding box center [282, 182] width 169 height 6
click at [192, 183] on input "Vehicle parked on a level surface with park brake set and engine running" at bounding box center [190, 181] width 4 height 4
radio input "true"
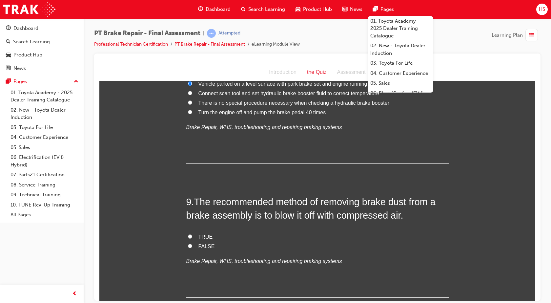
scroll to position [1164, 0]
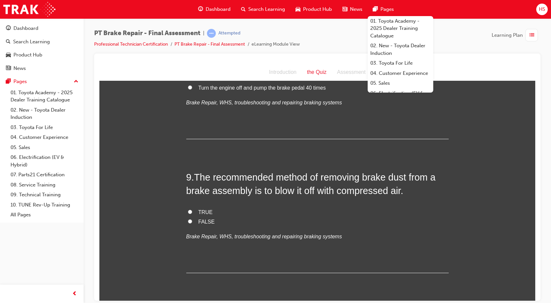
click at [204, 221] on span "FALSE" at bounding box center [206, 221] width 16 height 6
click at [192, 221] on input "FALSE" at bounding box center [190, 221] width 4 height 4
radio input "true"
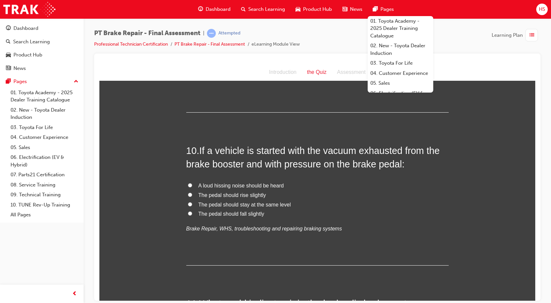
scroll to position [1316, 0]
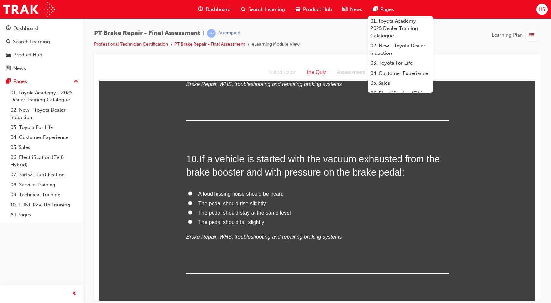
click at [258, 204] on span "The pedal should rise slightly" at bounding box center [232, 203] width 68 height 6
click at [192, 204] on input "The pedal should rise slightly" at bounding box center [190, 202] width 4 height 4
radio input "true"
click at [255, 221] on span "The pedal should fall slightly" at bounding box center [231, 222] width 66 height 6
click at [192, 221] on input "The pedal should fall slightly" at bounding box center [190, 221] width 4 height 4
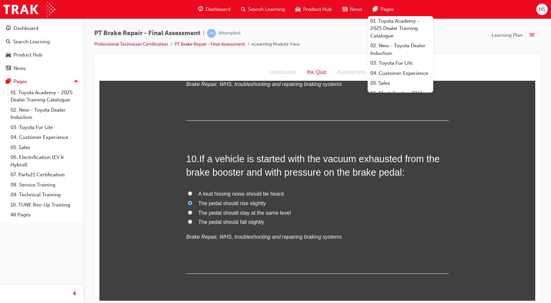
radio input "true"
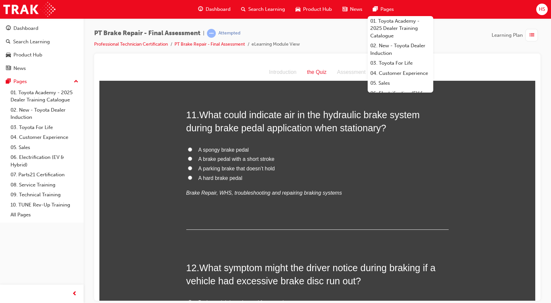
scroll to position [1505, 0]
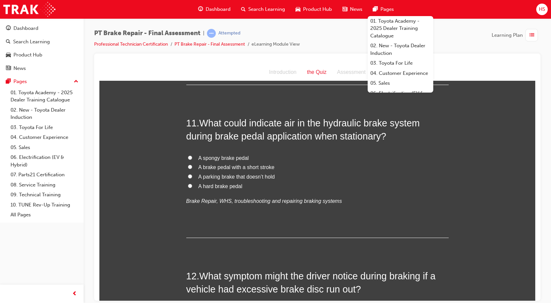
click at [235, 158] on span "A spongy brake pedal" at bounding box center [223, 158] width 50 height 6
click at [192, 158] on input "A spongy brake pedal" at bounding box center [190, 157] width 4 height 4
radio input "true"
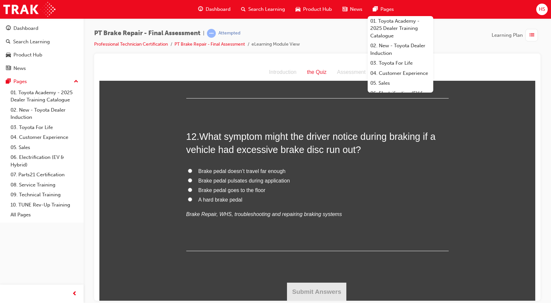
click at [269, 179] on span "Brake pedal pulsates during application" at bounding box center [243, 180] width 91 height 6
click at [192, 179] on input "Brake pedal pulsates during application" at bounding box center [190, 180] width 4 height 4
radio input "true"
click at [321, 288] on button "Submit Answers" at bounding box center [317, 291] width 60 height 18
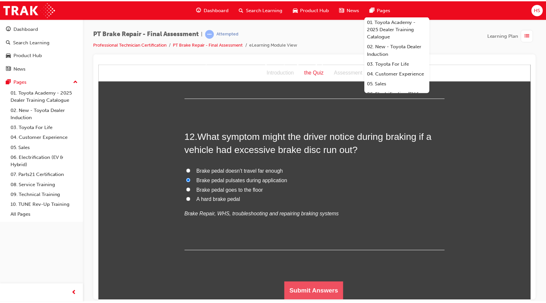
scroll to position [0, 0]
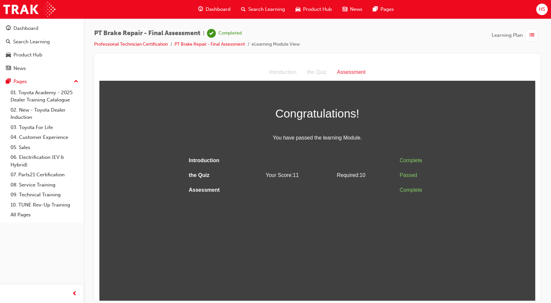
click at [215, 7] on span "Dashboard" at bounding box center [218, 10] width 25 height 8
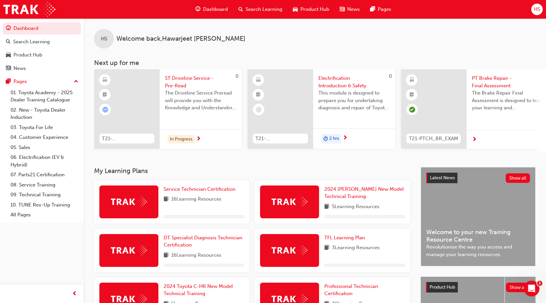
scroll to position [101, 0]
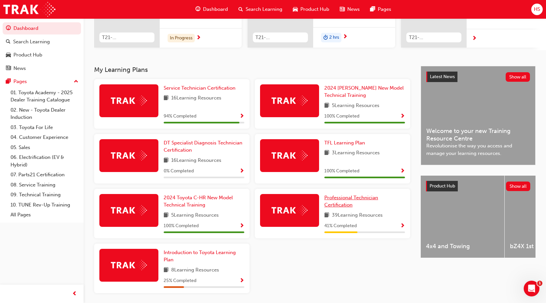
click at [352, 208] on span "Professional Technician Certification" at bounding box center [351, 200] width 54 height 13
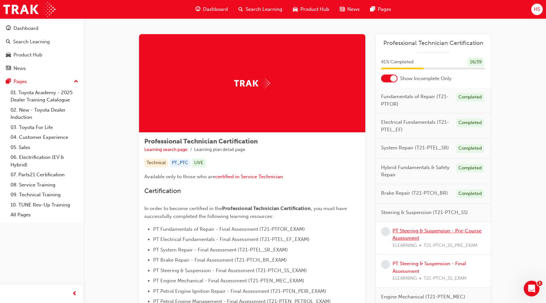
click at [435, 230] on link "PT Steering & Suspension - Pre-Course Assessment" at bounding box center [436, 234] width 89 height 13
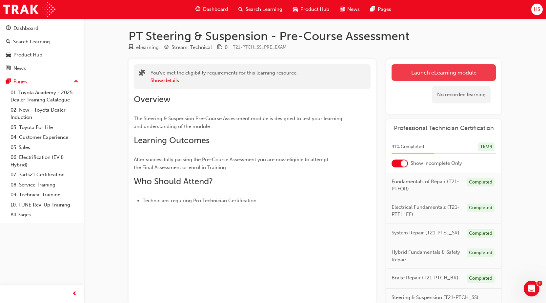
click at [461, 74] on link "Launch eLearning module" at bounding box center [443, 72] width 104 height 16
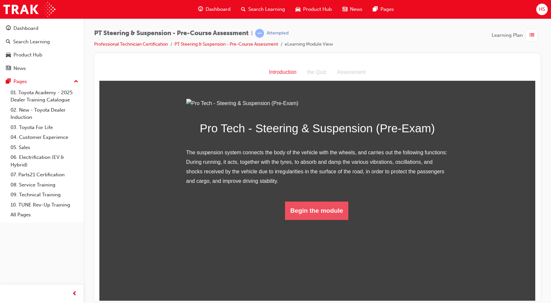
click at [329, 219] on button "Begin the module" at bounding box center [316, 210] width 63 height 18
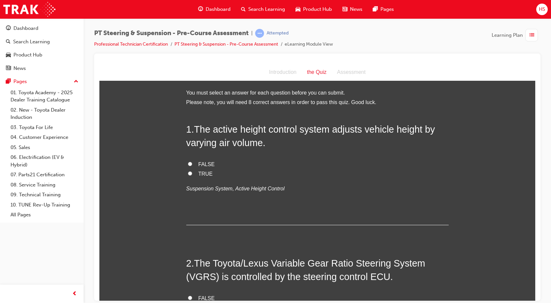
click at [187, 175] on label "TRUE" at bounding box center [317, 174] width 262 height 10
click at [188, 175] on input "TRUE" at bounding box center [190, 173] width 4 height 4
radio input "true"
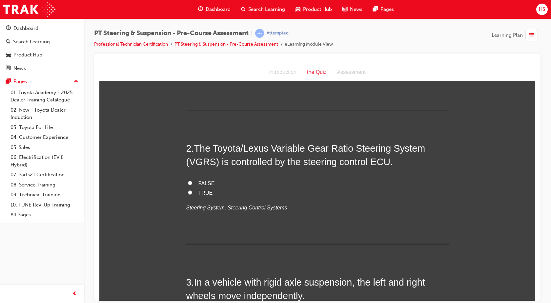
scroll to position [123, 0]
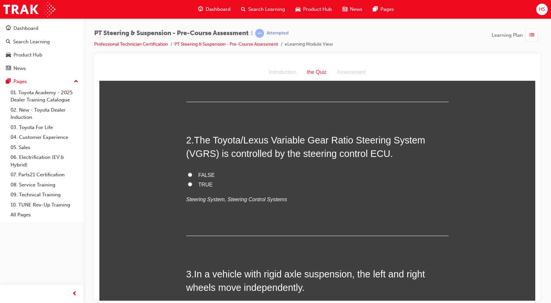
click at [196, 182] on label "TRUE" at bounding box center [317, 185] width 262 height 10
click at [192, 182] on input "TRUE" at bounding box center [190, 184] width 4 height 4
radio input "true"
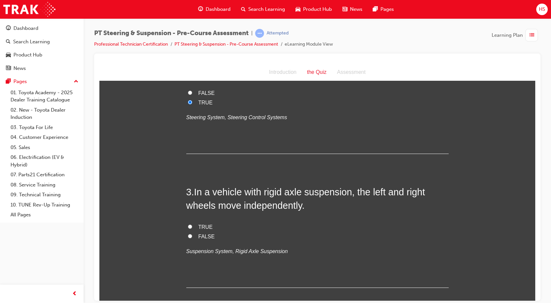
scroll to position [230, 0]
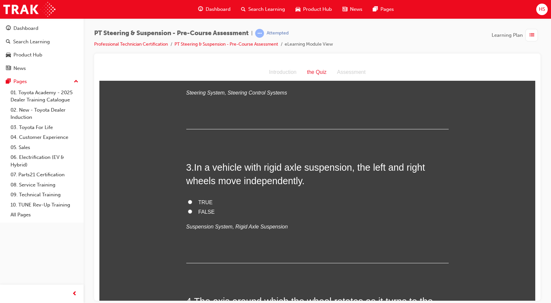
click at [206, 204] on span "TRUE" at bounding box center [205, 202] width 14 height 6
click at [192, 204] on input "TRUE" at bounding box center [190, 201] width 4 height 4
radio input "true"
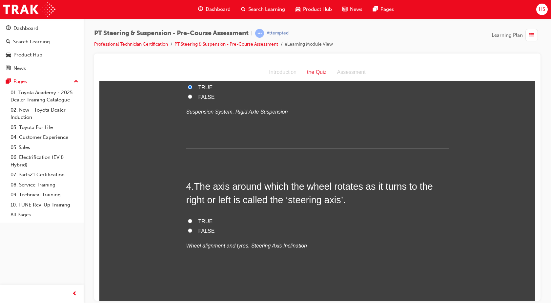
scroll to position [352, 0]
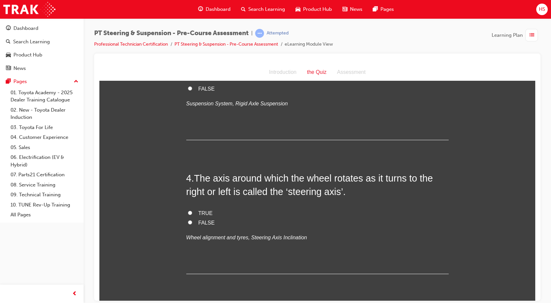
click at [202, 213] on span "TRUE" at bounding box center [205, 213] width 14 height 6
click at [192, 213] on input "TRUE" at bounding box center [190, 212] width 4 height 4
radio input "true"
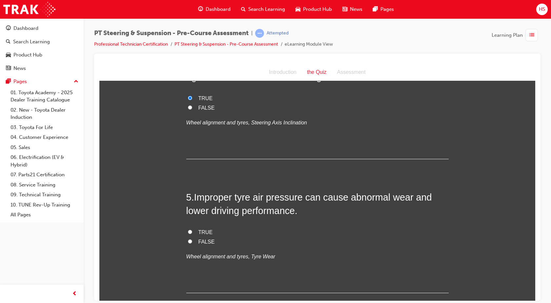
click at [202, 232] on span "TRUE" at bounding box center [205, 232] width 14 height 6
click at [192, 232] on input "TRUE" at bounding box center [190, 231] width 4 height 4
radio input "true"
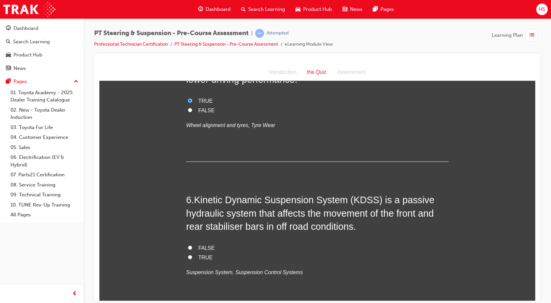
scroll to position [607, 0]
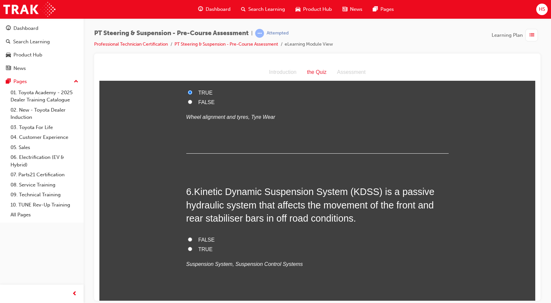
click at [194, 248] on label "TRUE" at bounding box center [317, 249] width 262 height 10
click at [192, 248] on input "TRUE" at bounding box center [190, 248] width 4 height 4
radio input "true"
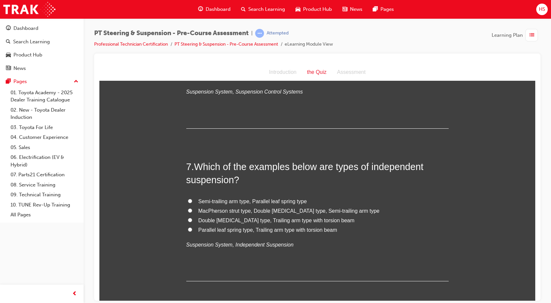
scroll to position [787, 0]
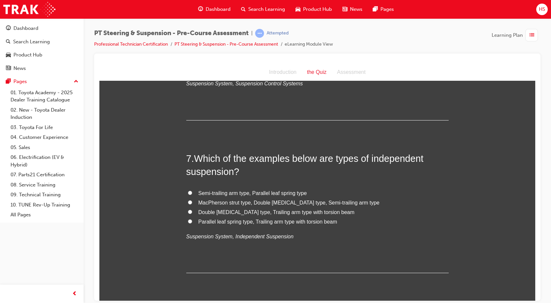
click at [249, 221] on span "Parallel leaf spring type, Trailing arm type with torsion beam" at bounding box center [267, 221] width 139 height 6
click at [192, 221] on input "Parallel leaf spring type, Trailing arm type with torsion beam" at bounding box center [190, 221] width 4 height 4
radio input "true"
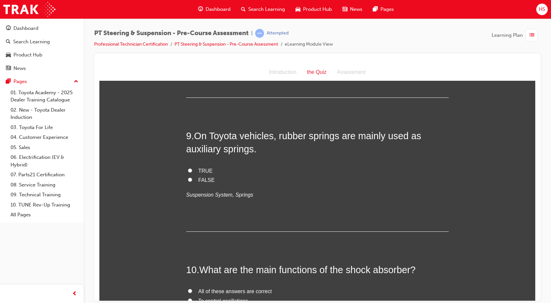
scroll to position [1107, 0]
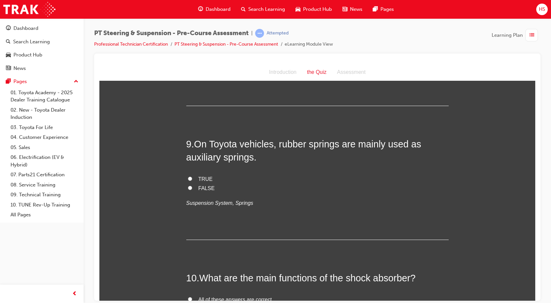
click at [203, 179] on span "TRUE" at bounding box center [205, 179] width 14 height 6
click at [192, 179] on input "TRUE" at bounding box center [190, 178] width 4 height 4
radio input "true"
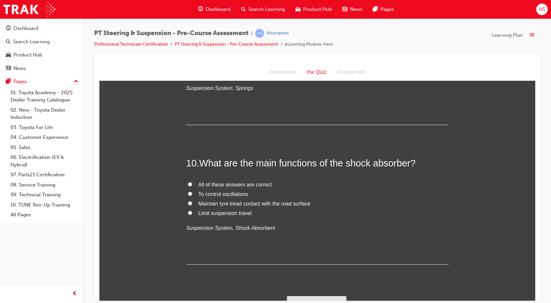
scroll to position [1229, 0]
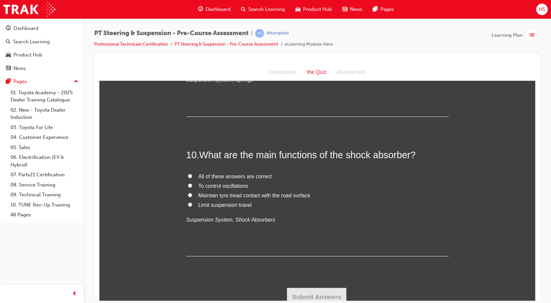
click at [253, 173] on span "All of these answers are correct" at bounding box center [234, 176] width 73 height 6
click at [192, 173] on input "All of these answers are correct" at bounding box center [190, 175] width 4 height 4
radio input "true"
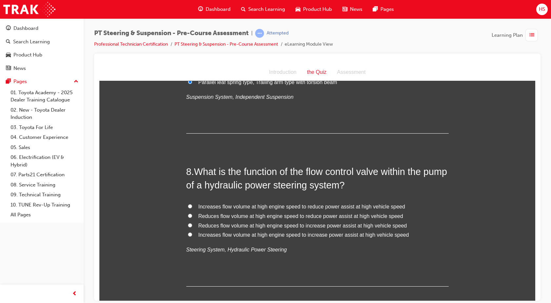
scroll to position [934, 0]
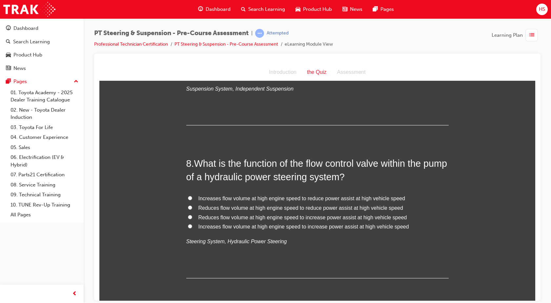
click at [258, 200] on span "Increases flow volume at high engine speed to reduce power assist at high vehic…" at bounding box center [301, 198] width 207 height 6
click at [192, 200] on input "Increases flow volume at high engine speed to reduce power assist at high vehic…" at bounding box center [190, 197] width 4 height 4
radio input "true"
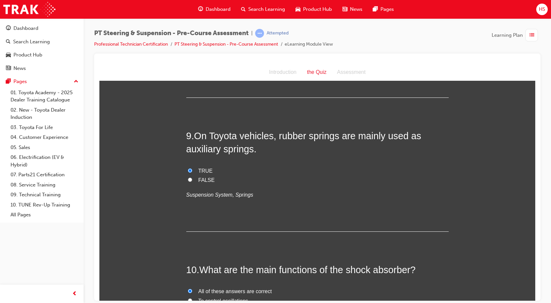
scroll to position [1235, 0]
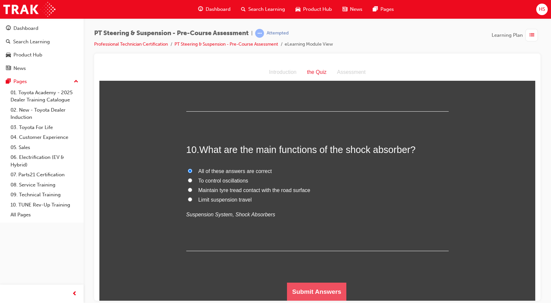
click at [322, 285] on button "Submit Answers" at bounding box center [317, 291] width 60 height 18
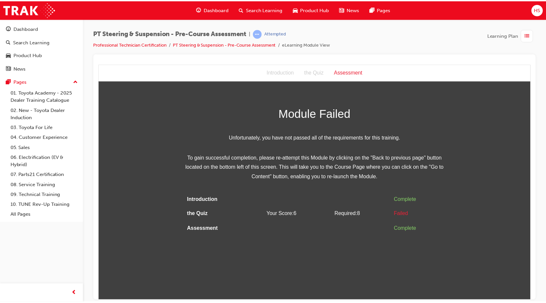
scroll to position [0, 0]
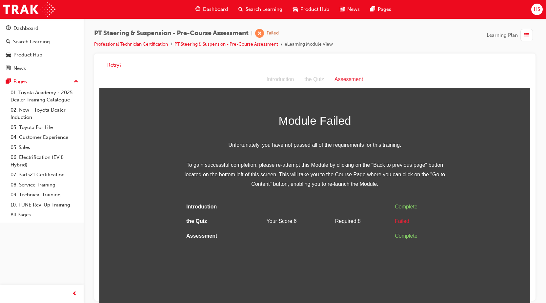
click at [296, 79] on div "Introduction" at bounding box center [280, 80] width 38 height 10
click at [311, 81] on div "the Quiz" at bounding box center [314, 80] width 30 height 10
click at [282, 77] on div "Introduction" at bounding box center [280, 80] width 38 height 10
click at [118, 63] on button "Retry?" at bounding box center [114, 65] width 14 height 8
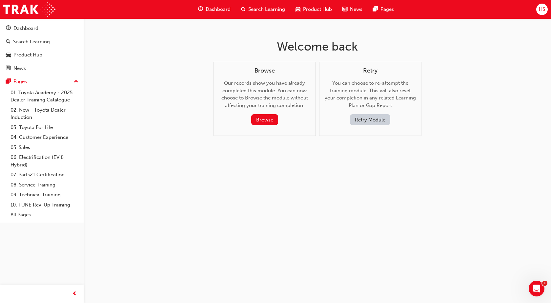
click at [370, 118] on button "Retry Module" at bounding box center [370, 119] width 40 height 11
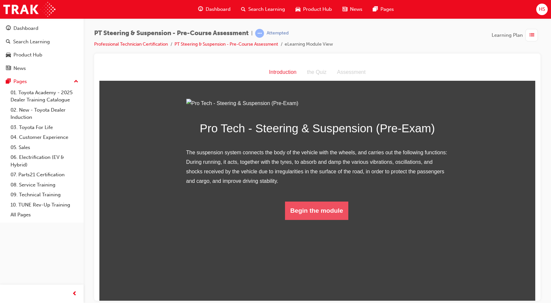
click at [318, 219] on button "Begin the module" at bounding box center [316, 210] width 63 height 18
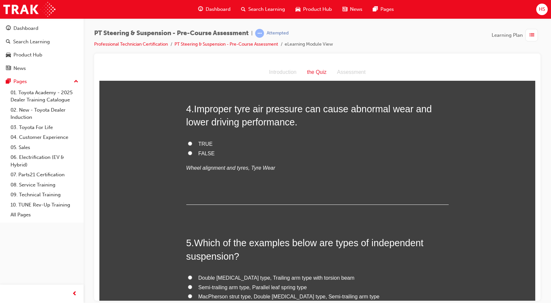
scroll to position [415, 0]
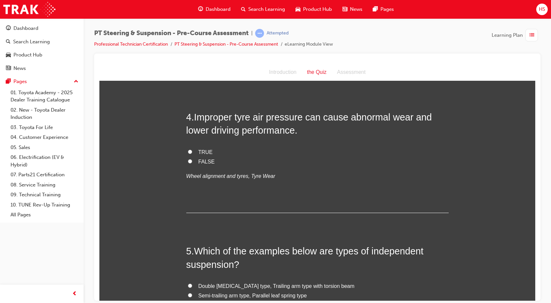
click at [199, 151] on span "TRUE" at bounding box center [205, 152] width 14 height 6
click at [192, 151] on input "TRUE" at bounding box center [190, 151] width 4 height 4
radio input "true"
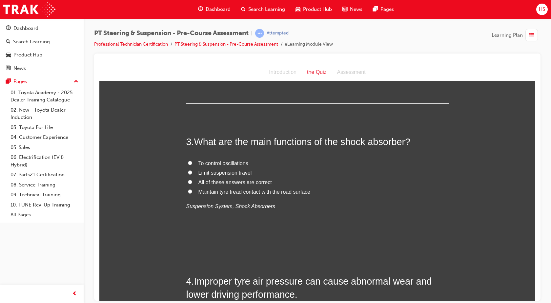
scroll to position [243, 0]
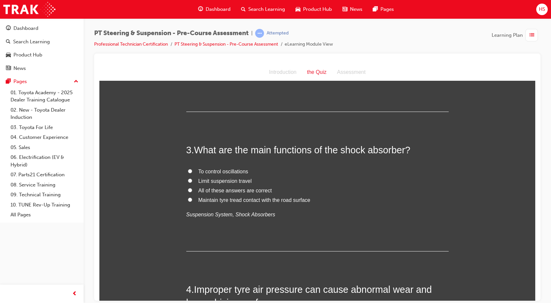
click at [209, 188] on span "All of these answers are correct" at bounding box center [234, 190] width 73 height 6
click at [192, 188] on input "All of these answers are correct" at bounding box center [190, 190] width 4 height 4
radio input "true"
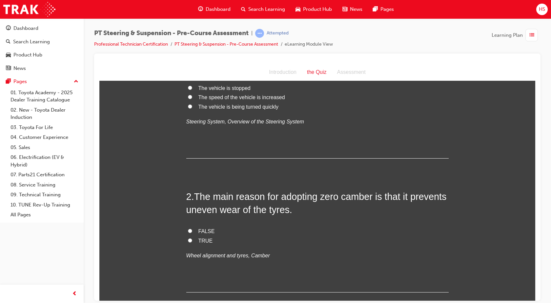
scroll to position [0, 0]
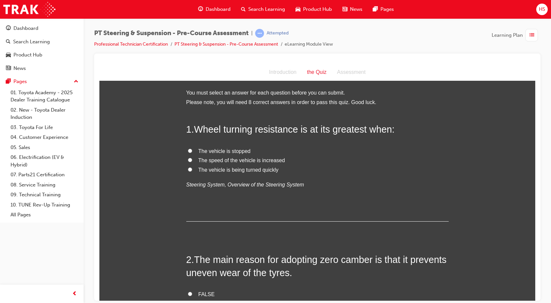
click at [253, 150] on label "The vehicle is stopped" at bounding box center [317, 151] width 262 height 10
click at [192, 150] on input "The vehicle is stopped" at bounding box center [190, 150] width 4 height 4
radio input "true"
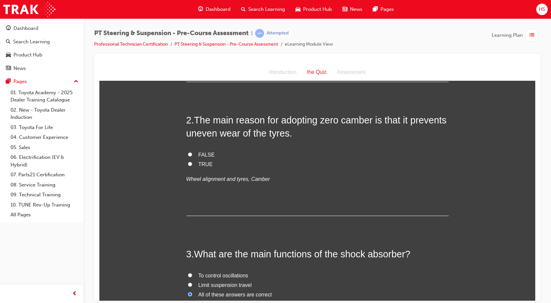
click at [192, 163] on label "TRUE" at bounding box center [317, 164] width 262 height 10
click at [192, 163] on input "TRUE" at bounding box center [190, 163] width 4 height 4
radio input "true"
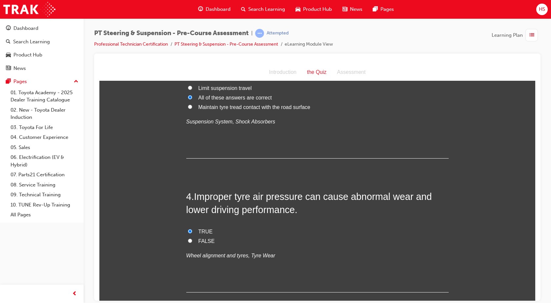
scroll to position [508, 0]
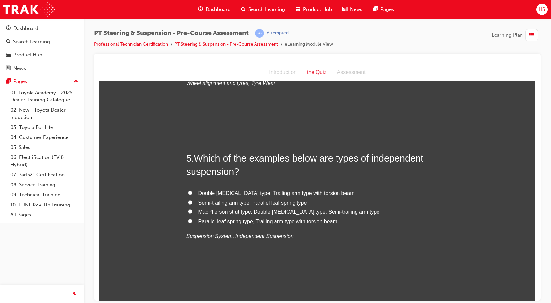
click at [237, 212] on span "MacPherson strut type, Double [MEDICAL_DATA] type, Semi-trailing arm type" at bounding box center [288, 212] width 181 height 6
click at [192, 212] on input "MacPherson strut type, Double [MEDICAL_DATA] type, Semi-trailing arm type" at bounding box center [190, 211] width 4 height 4
radio input "true"
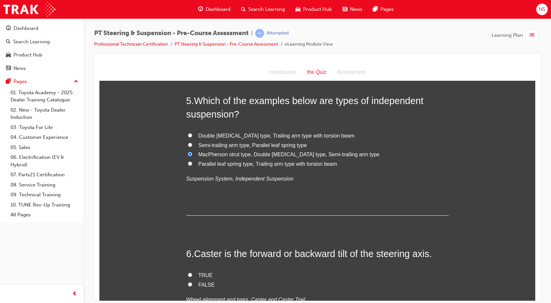
scroll to position [623, 0]
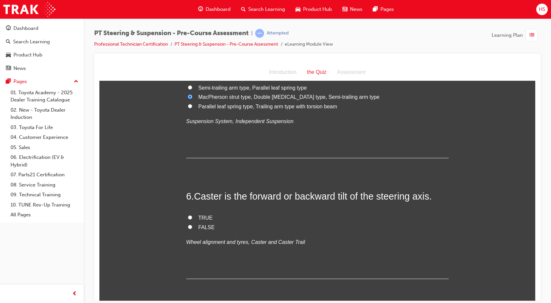
click at [219, 215] on label "TRUE" at bounding box center [317, 218] width 262 height 10
click at [192, 215] on input "TRUE" at bounding box center [190, 217] width 4 height 4
radio input "true"
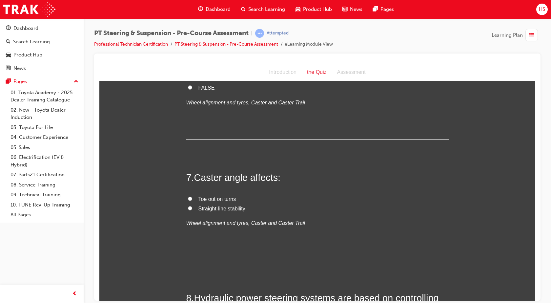
click at [219, 209] on span "Straight-line stability" at bounding box center [221, 208] width 47 height 6
click at [192, 209] on input "Straight-line stability" at bounding box center [190, 208] width 4 height 4
radio input "true"
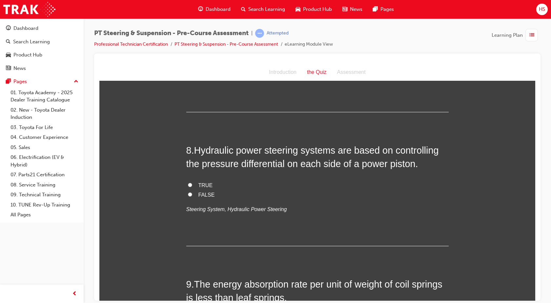
scroll to position [934, 0]
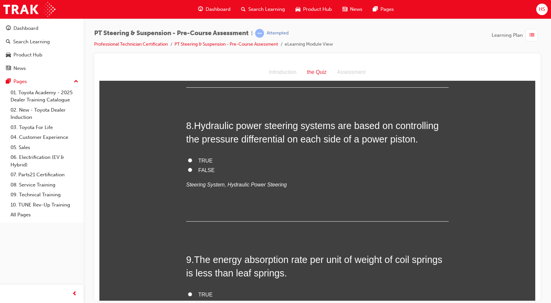
click at [209, 160] on label "TRUE" at bounding box center [317, 161] width 262 height 10
click at [192, 160] on input "TRUE" at bounding box center [190, 160] width 4 height 4
radio input "true"
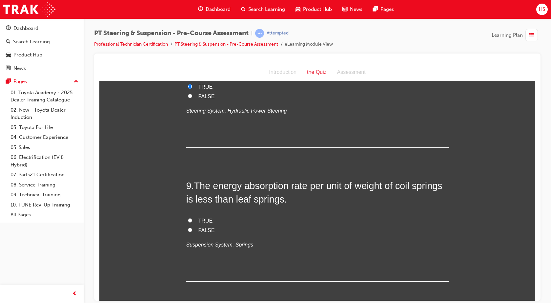
scroll to position [1016, 0]
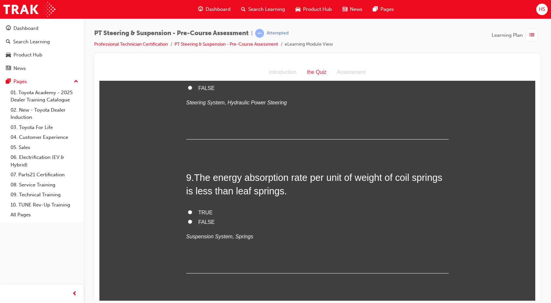
click at [210, 222] on span "FALSE" at bounding box center [206, 222] width 16 height 6
click at [192, 222] on input "FALSE" at bounding box center [190, 221] width 4 height 4
radio input "true"
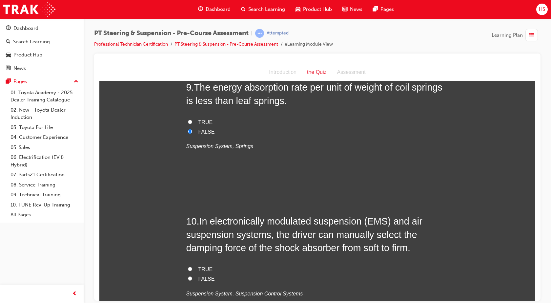
scroll to position [1180, 0]
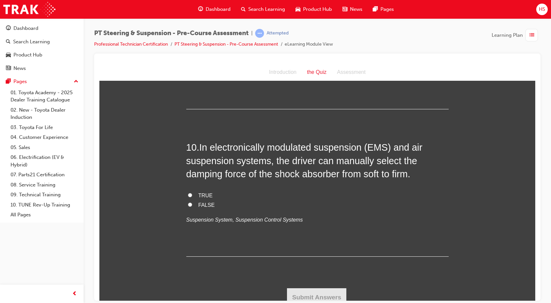
click at [188, 196] on input "TRUE" at bounding box center [190, 194] width 4 height 4
radio input "true"
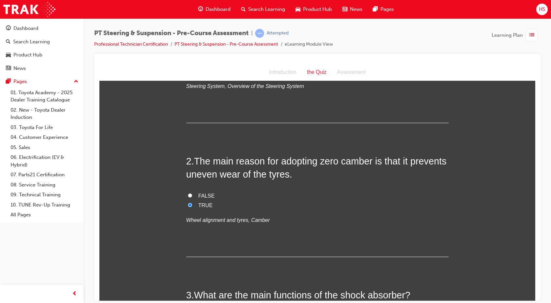
scroll to position [205, 0]
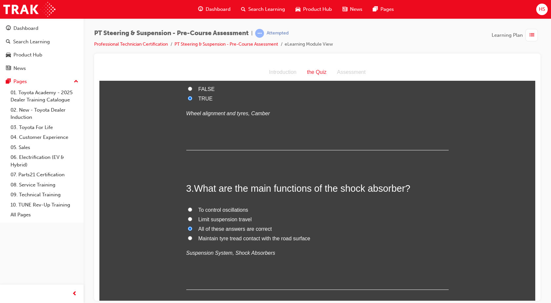
click at [232, 210] on span "To control oscillations" at bounding box center [223, 210] width 50 height 6
click at [192, 210] on input "To control oscillations" at bounding box center [190, 209] width 4 height 4
radio input "true"
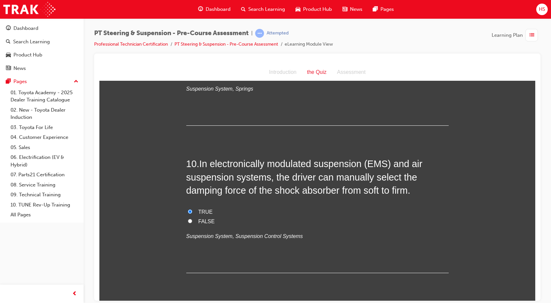
scroll to position [1186, 0]
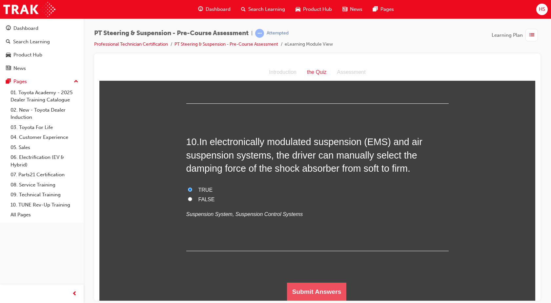
click at [307, 287] on button "Submit Answers" at bounding box center [317, 291] width 60 height 18
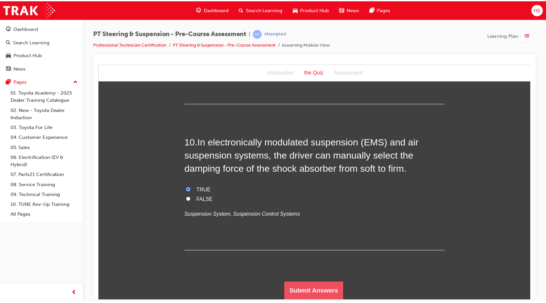
scroll to position [0, 0]
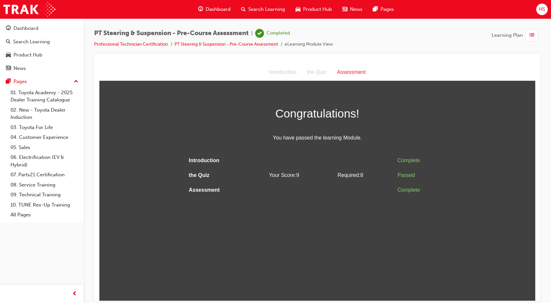
click at [217, 8] on span "Dashboard" at bounding box center [218, 10] width 25 height 8
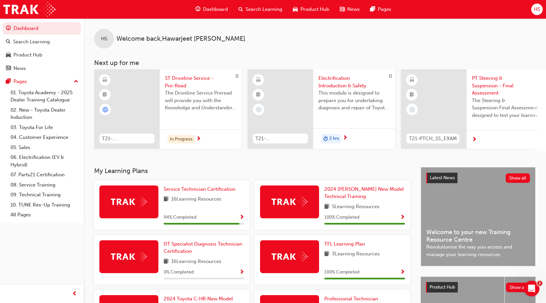
click at [217, 10] on span "Dashboard" at bounding box center [215, 10] width 25 height 8
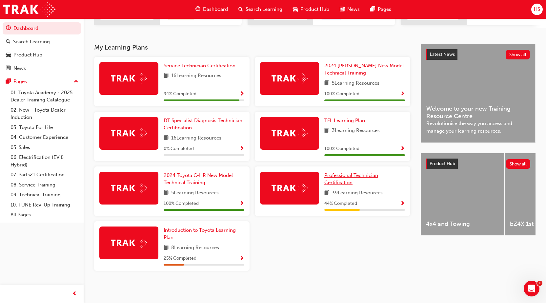
click at [347, 181] on span "Professional Technician Certification" at bounding box center [351, 178] width 54 height 13
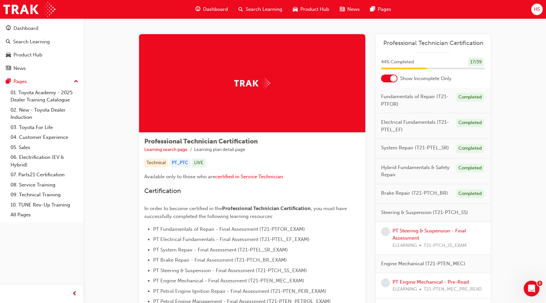
click at [428, 235] on div "PT Steering & Suspension - Final Assessment ELEARNING T21-PTCH_SS_EXAM" at bounding box center [438, 238] width 93 height 22
click at [420, 231] on link "PT Steering & Suspension - Final Assessment" at bounding box center [428, 234] width 73 height 13
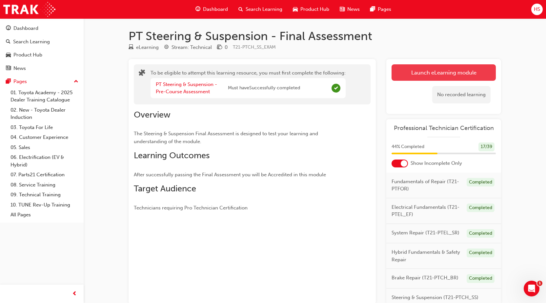
click at [459, 73] on button "Launch eLearning module" at bounding box center [443, 72] width 104 height 16
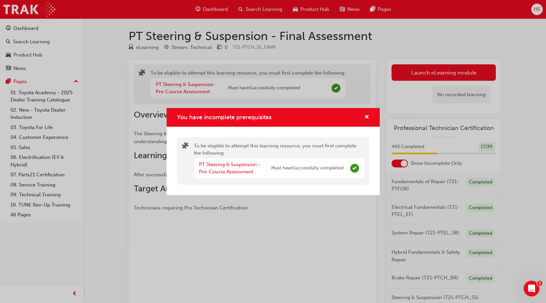
click at [352, 164] on div "You have incomplete prerequisites" at bounding box center [354, 168] width 9 height 9
click at [364, 116] on div "You have incomplete prerequisites" at bounding box center [364, 117] width 10 height 8
click at [367, 119] on span "cross-icon" at bounding box center [366, 117] width 5 height 6
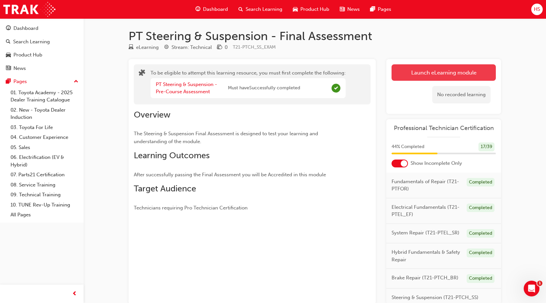
click at [425, 78] on button "Launch eLearning module" at bounding box center [443, 72] width 104 height 16
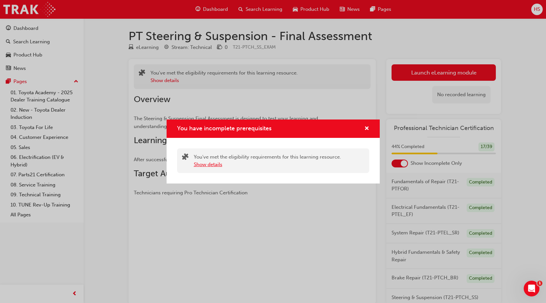
click at [219, 163] on button "Show details" at bounding box center [208, 165] width 29 height 8
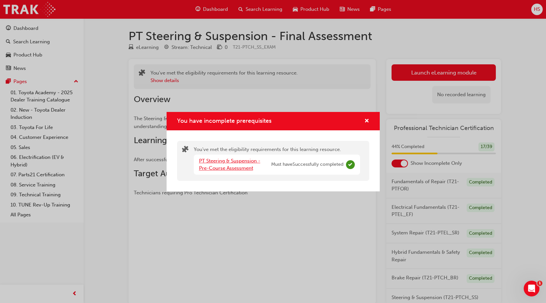
click at [228, 161] on link "PT Steering & Suspension - Pre-Course Assessment" at bounding box center [229, 164] width 61 height 13
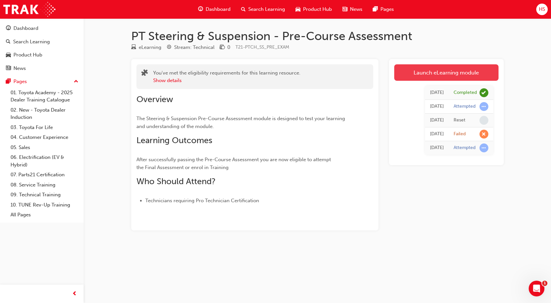
click at [468, 70] on link "Launch eLearning module" at bounding box center [446, 72] width 104 height 16
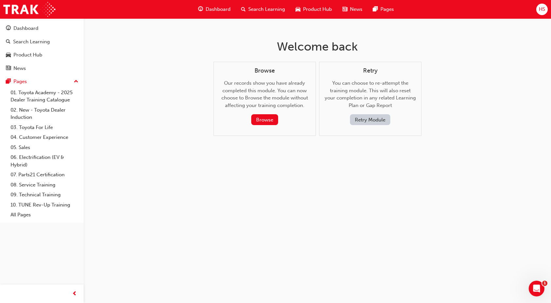
click at [375, 118] on button "Retry Module" at bounding box center [370, 119] width 40 height 11
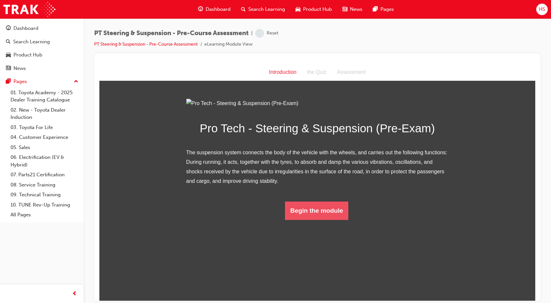
click at [313, 219] on button "Begin the module" at bounding box center [316, 210] width 63 height 18
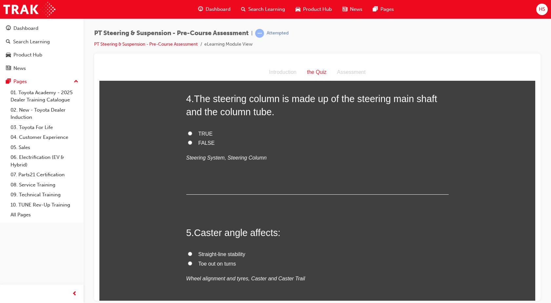
scroll to position [516, 0]
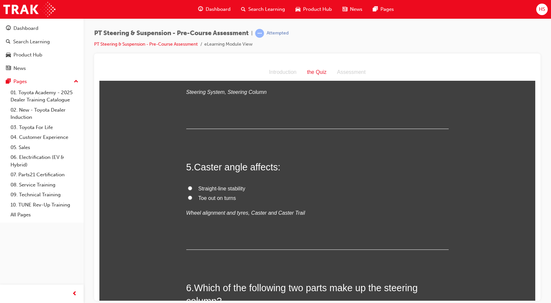
click at [217, 198] on span "Toe out on turns" at bounding box center [217, 198] width 38 height 6
click at [192, 198] on input "Toe out on turns" at bounding box center [190, 197] width 4 height 4
radio input "true"
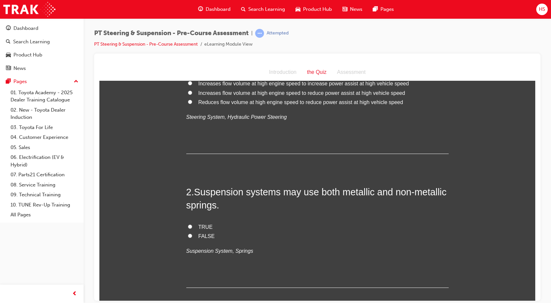
scroll to position [0, 0]
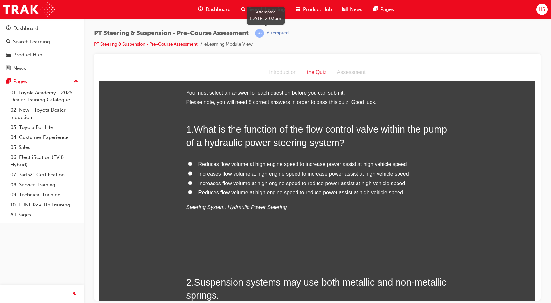
click at [277, 35] on div "Attempted" at bounding box center [278, 33] width 22 height 6
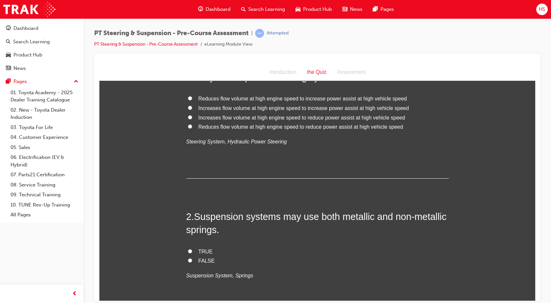
scroll to position [16, 0]
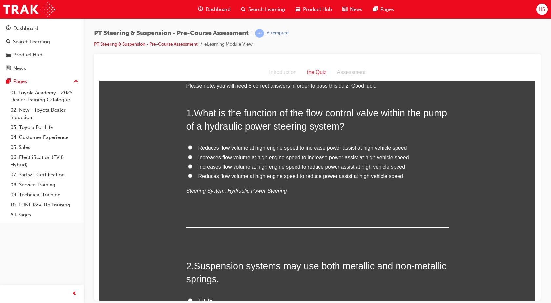
click at [220, 174] on span "Reduces flow volume at high engine speed to reduce power assist at high vehicle…" at bounding box center [300, 176] width 205 height 6
click at [192, 174] on input "Reduces flow volume at high engine speed to reduce power assist at high vehicle…" at bounding box center [190, 175] width 4 height 4
radio input "true"
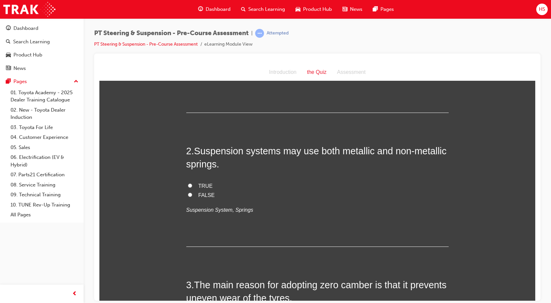
scroll to position [139, 0]
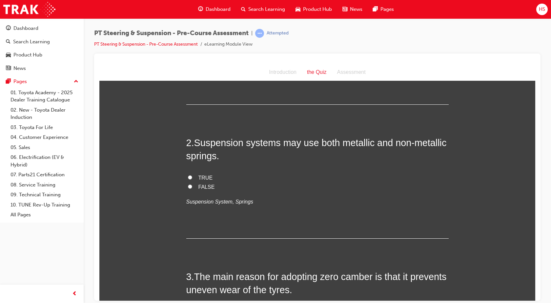
click at [191, 177] on label "TRUE" at bounding box center [317, 178] width 262 height 10
click at [191, 177] on input "TRUE" at bounding box center [190, 177] width 4 height 4
radio input "true"
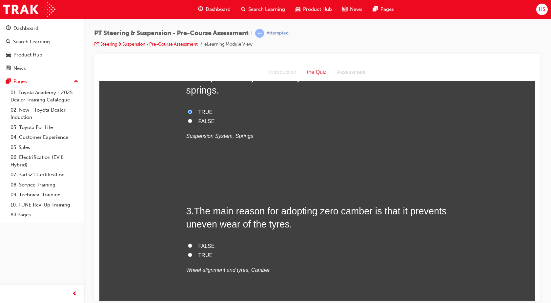
scroll to position [270, 0]
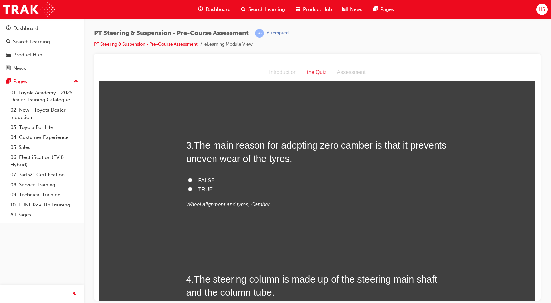
click at [193, 190] on label "TRUE" at bounding box center [317, 190] width 262 height 10
click at [192, 190] on input "TRUE" at bounding box center [190, 189] width 4 height 4
radio input "true"
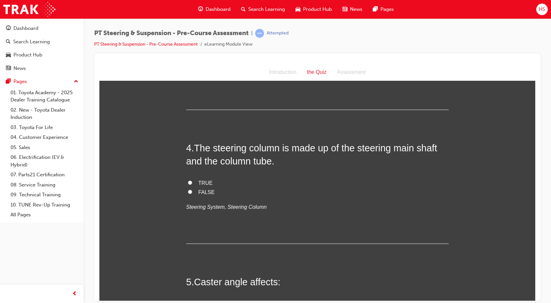
scroll to position [443, 0]
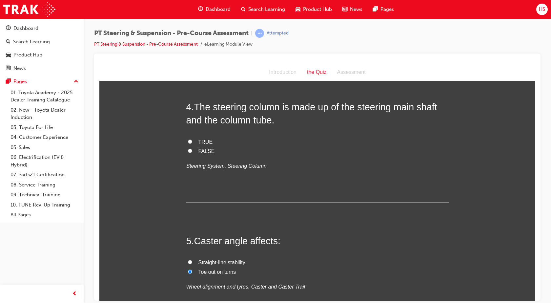
click at [190, 138] on label "TRUE" at bounding box center [317, 142] width 262 height 10
click at [190, 139] on input "TRUE" at bounding box center [190, 141] width 4 height 4
radio input "true"
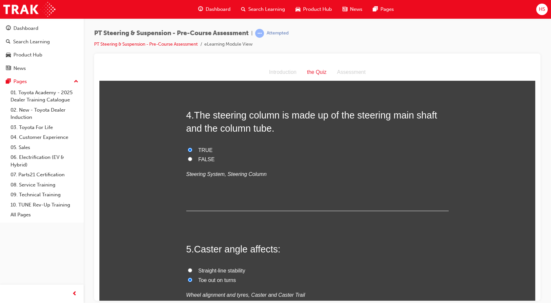
click at [229, 270] on span "Straight-line stability" at bounding box center [221, 270] width 47 height 6
click at [192, 270] on input "Straight-line stability" at bounding box center [190, 270] width 4 height 4
radio input "true"
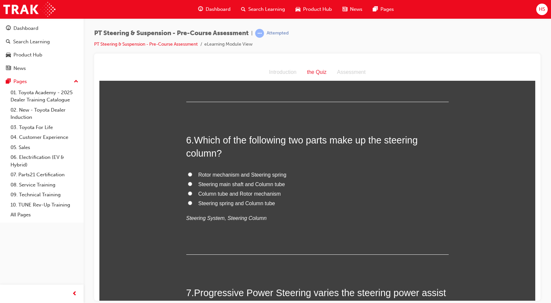
scroll to position [672, 0]
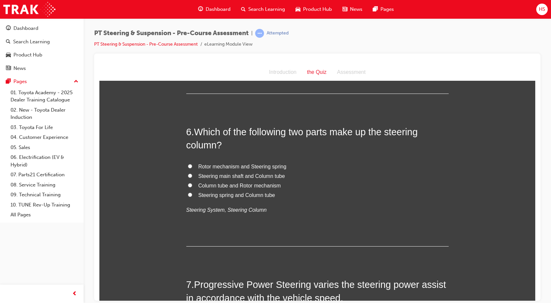
click at [255, 178] on span "Steering main shaft and Column tube" at bounding box center [241, 176] width 87 height 6
click at [192, 177] on input "Steering main shaft and Column tube" at bounding box center [190, 175] width 4 height 4
radio input "true"
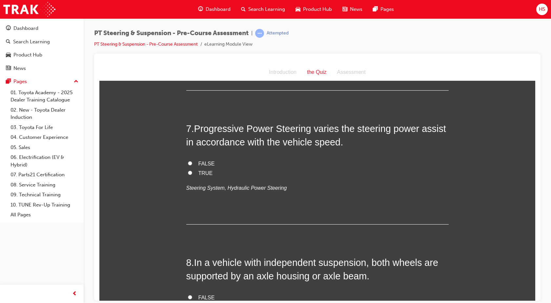
click at [209, 170] on label "TRUE" at bounding box center [317, 173] width 262 height 10
click at [192, 170] on input "TRUE" at bounding box center [190, 172] width 4 height 4
radio input "true"
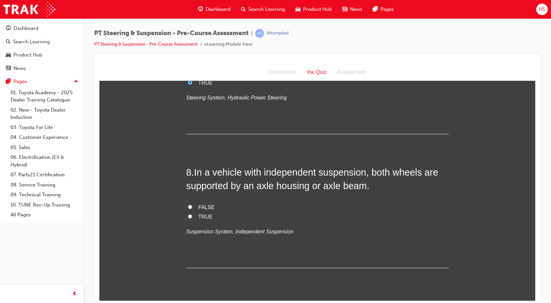
scroll to position [926, 0]
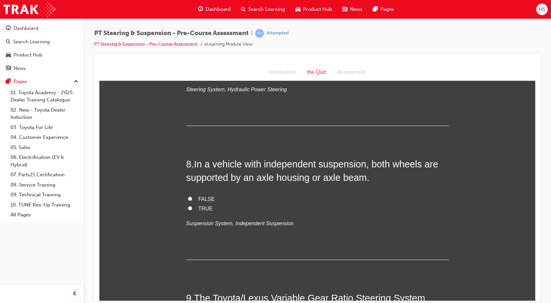
click at [214, 197] on label "FALSE" at bounding box center [317, 199] width 262 height 10
click at [192, 197] on input "FALSE" at bounding box center [190, 198] width 4 height 4
radio input "true"
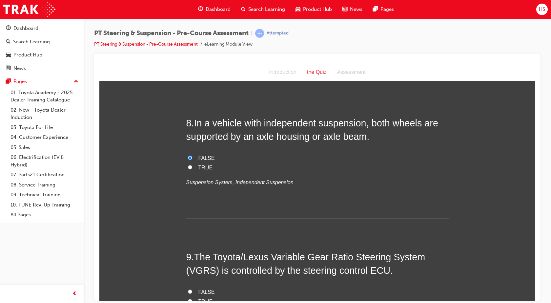
scroll to position [1008, 0]
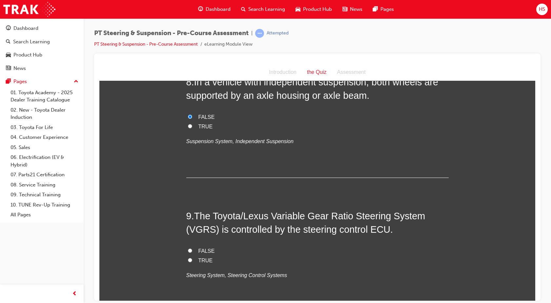
click at [198, 258] on span "TRUE" at bounding box center [205, 260] width 14 height 6
click at [192, 258] on input "TRUE" at bounding box center [190, 259] width 4 height 4
radio input "true"
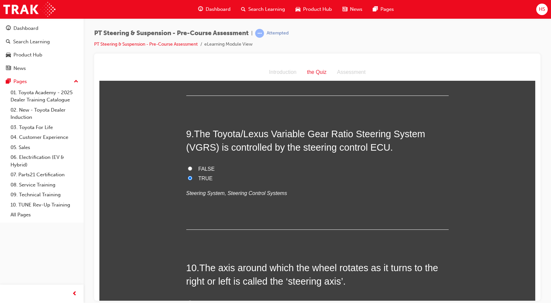
scroll to position [1203, 0]
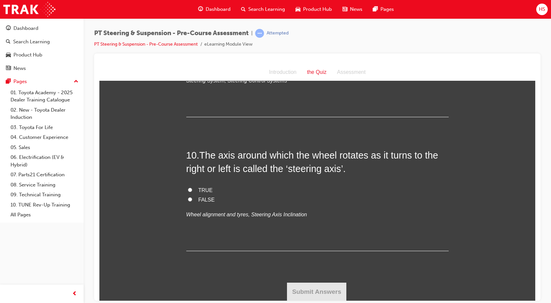
click at [210, 197] on span "FALSE" at bounding box center [206, 199] width 16 height 6
click at [192, 197] on input "FALSE" at bounding box center [190, 199] width 4 height 4
radio input "true"
click at [305, 294] on button "Submit Answers" at bounding box center [317, 291] width 60 height 18
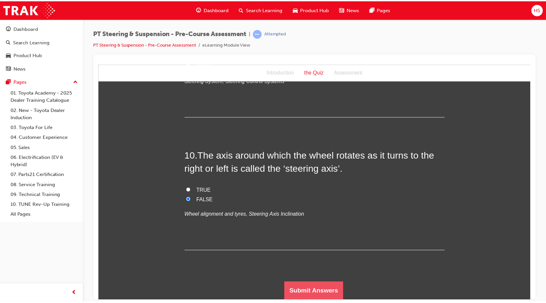
scroll to position [0, 0]
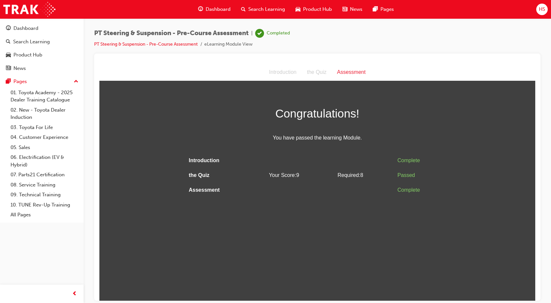
click at [330, 209] on html "Assessment Introduction the Quiz Assessment Congratulations! You have passed th…" at bounding box center [317, 182] width 436 height 236
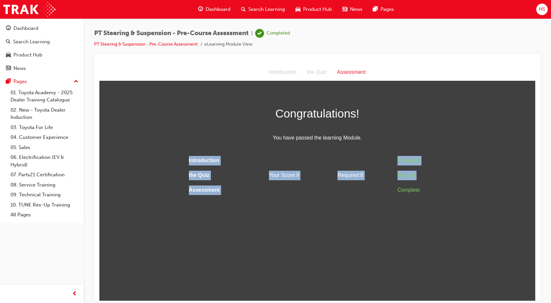
click at [330, 209] on html "Assessment Introduction the Quiz Assessment Congratulations! You have passed th…" at bounding box center [317, 182] width 436 height 236
click at [420, 218] on html "Assessment Introduction the Quiz Assessment Congratulations! You have passed th…" at bounding box center [317, 182] width 436 height 236
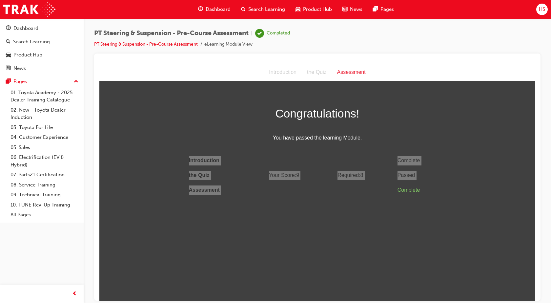
click at [215, 9] on span "Dashboard" at bounding box center [218, 10] width 25 height 8
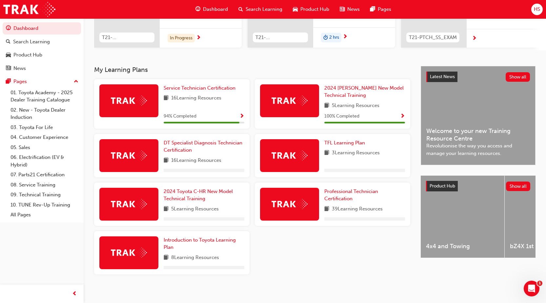
scroll to position [107, 0]
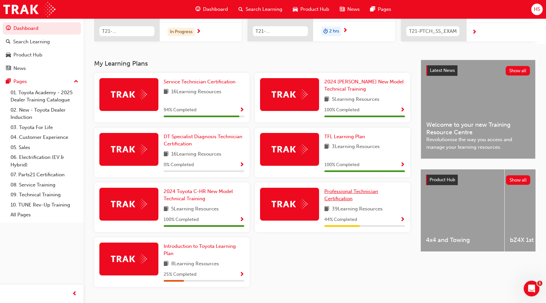
click at [353, 198] on link "Professional Technician Certification" at bounding box center [364, 195] width 81 height 15
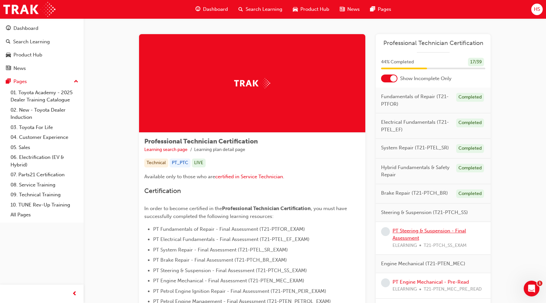
click at [436, 231] on link "PT Steering & Suspension - Final Assessment" at bounding box center [428, 234] width 73 height 13
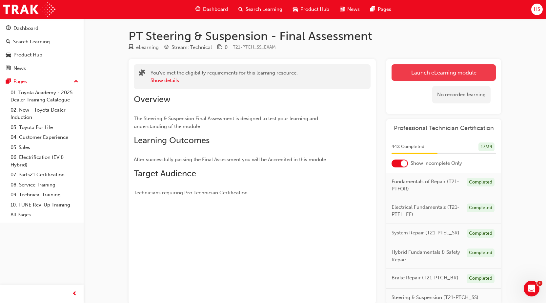
click at [467, 68] on link "Launch eLearning module" at bounding box center [443, 72] width 104 height 16
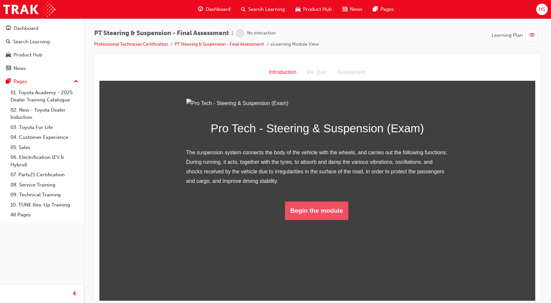
click at [310, 219] on button "Begin the module" at bounding box center [316, 210] width 63 height 18
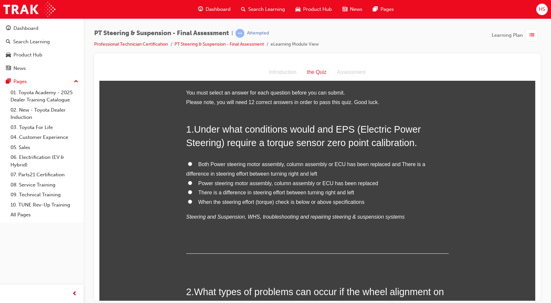
click at [274, 185] on span "Power steering motor assembly, column assembly or ECU has been replaced" at bounding box center [288, 183] width 180 height 6
click at [192, 185] on input "Power steering motor assembly, column assembly or ECU has been replaced" at bounding box center [190, 182] width 4 height 4
radio input "true"
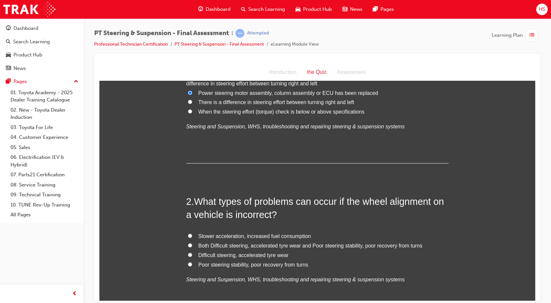
scroll to position [123, 0]
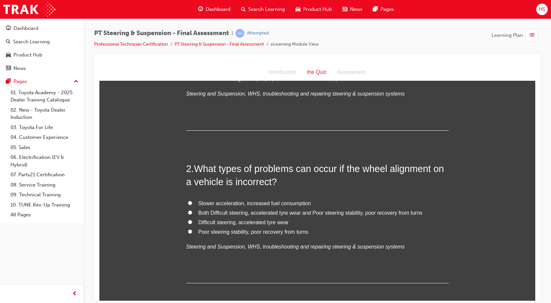
click at [278, 222] on span "Difficult steering, accelerated tyre wear" at bounding box center [243, 222] width 90 height 6
click at [192, 222] on input "Difficult steering, accelerated tyre wear" at bounding box center [190, 221] width 4 height 4
radio input "true"
click at [382, 210] on span "Both Difficult steering, accelerated tyre wear and Poor steering stability, poo…" at bounding box center [310, 213] width 224 height 6
click at [192, 210] on input "Both Difficult steering, accelerated tyre wear and Poor steering stability, poo…" at bounding box center [190, 212] width 4 height 4
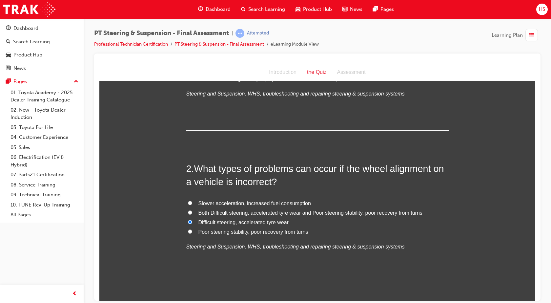
radio input "true"
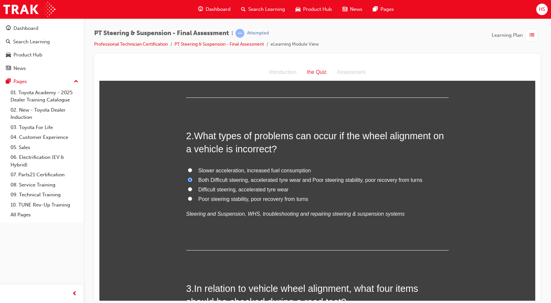
click at [270, 188] on span "Difficult steering, accelerated tyre wear" at bounding box center [243, 189] width 90 height 6
click at [192, 188] on input "Difficult steering, accelerated tyre wear" at bounding box center [190, 189] width 4 height 4
radio input "true"
click at [317, 180] on span "Both Difficult steering, accelerated tyre wear and Poor steering stability, poo…" at bounding box center [310, 180] width 224 height 6
click at [192, 180] on input "Both Difficult steering, accelerated tyre wear and Poor steering stability, poo…" at bounding box center [190, 179] width 4 height 4
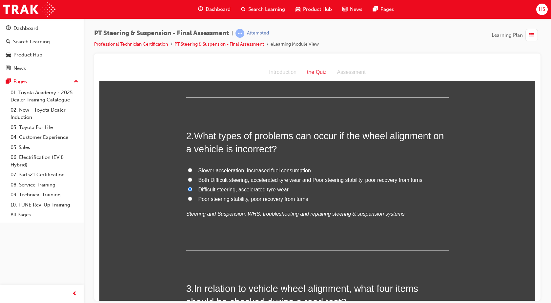
radio input "true"
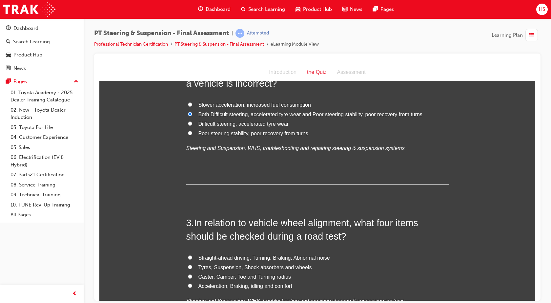
scroll to position [230, 0]
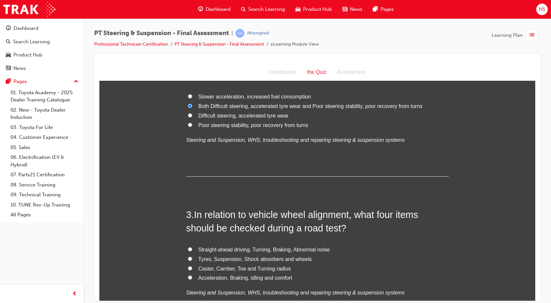
click at [265, 250] on span "Straight-ahead driving, Turning, Braking, Abnormal noise" at bounding box center [263, 249] width 131 height 6
click at [192, 250] on input "Straight-ahead driving, Turning, Braking, Abnormal noise" at bounding box center [190, 249] width 4 height 4
radio input "true"
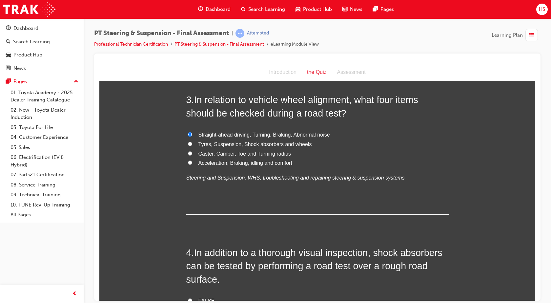
scroll to position [418, 0]
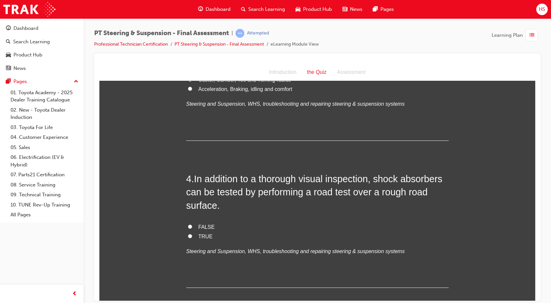
click at [190, 237] on label "TRUE" at bounding box center [317, 236] width 262 height 10
click at [190, 237] on input "TRUE" at bounding box center [190, 235] width 4 height 4
radio input "true"
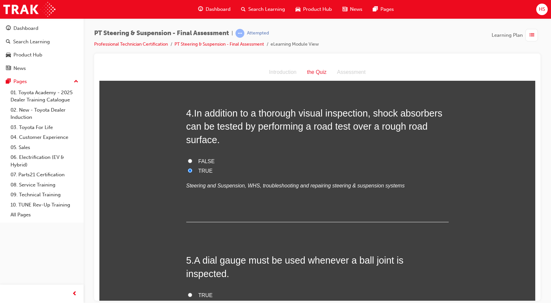
scroll to position [549, 0]
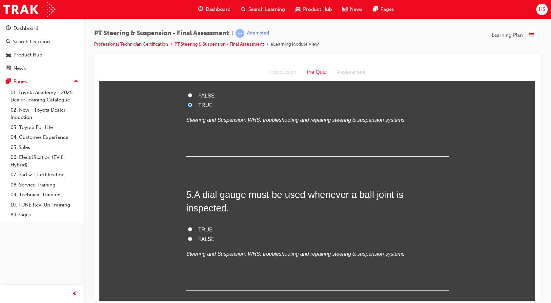
click at [201, 236] on span "FALSE" at bounding box center [206, 239] width 16 height 6
click at [192, 236] on input "FALSE" at bounding box center [190, 238] width 4 height 4
radio input "true"
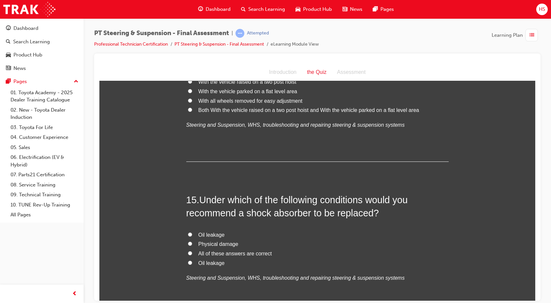
scroll to position [2074, 0]
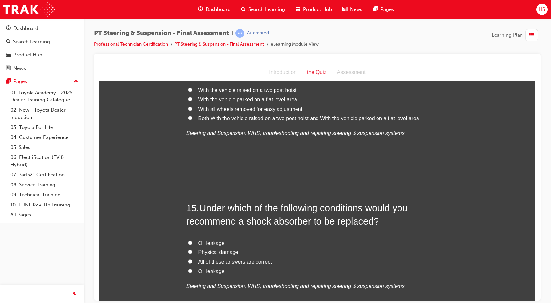
click at [223, 258] on span "All of these answers are correct" at bounding box center [234, 261] width 73 height 6
click at [192, 259] on input "All of these answers are correct" at bounding box center [190, 261] width 4 height 4
radio input "true"
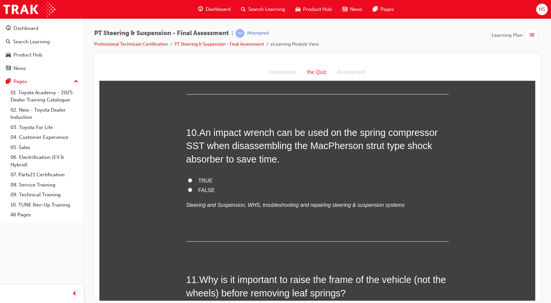
scroll to position [1361, 0]
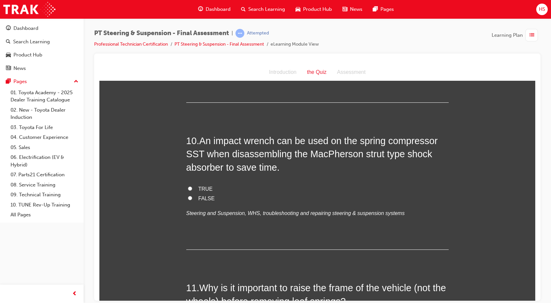
click at [202, 195] on span "FALSE" at bounding box center [206, 198] width 16 height 6
click at [192, 195] on input "FALSE" at bounding box center [190, 197] width 4 height 4
radio input "true"
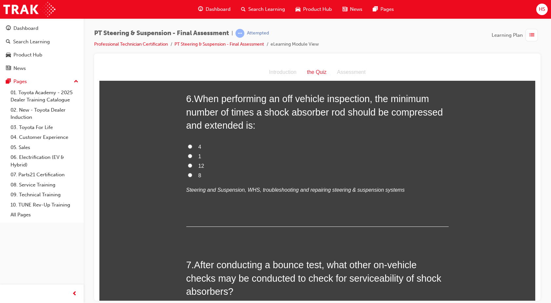
scroll to position [754, 0]
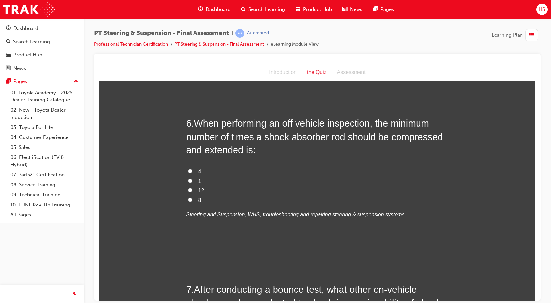
click at [198, 187] on span "12" at bounding box center [201, 190] width 6 height 6
click at [192, 188] on input "12" at bounding box center [190, 190] width 4 height 4
radio input "true"
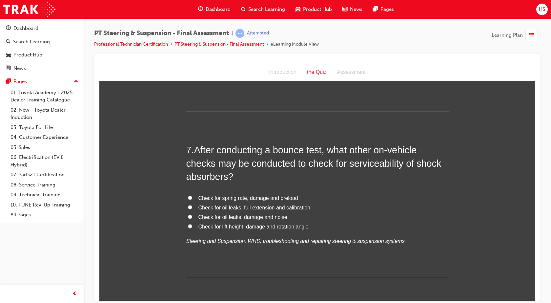
scroll to position [926, 0]
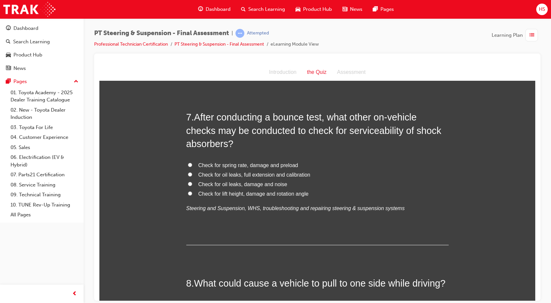
click at [272, 181] on span "Check for oil leaks, damage and noise" at bounding box center [242, 184] width 89 height 6
click at [192, 181] on input "Check for oil leaks, damage and noise" at bounding box center [190, 183] width 4 height 4
radio input "true"
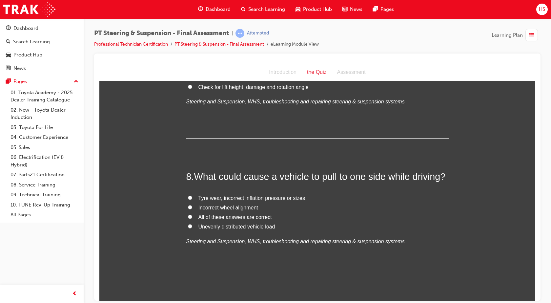
scroll to position [1041, 0]
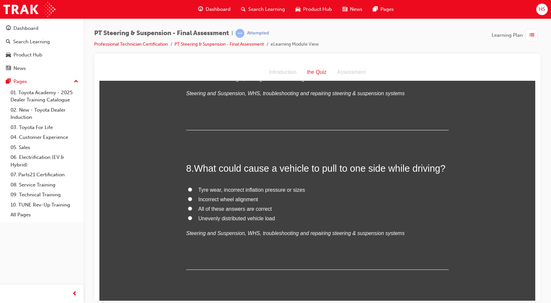
click at [252, 206] on span "All of these answers are correct" at bounding box center [234, 209] width 73 height 6
click at [192, 206] on input "All of these answers are correct" at bounding box center [190, 208] width 4 height 4
radio input "true"
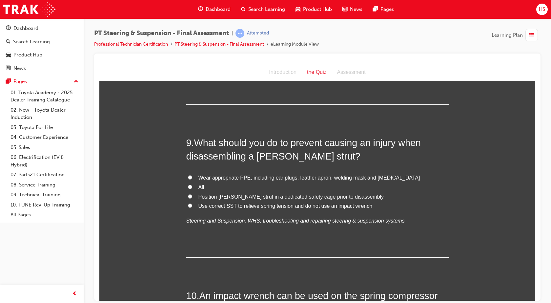
scroll to position [1181, 0]
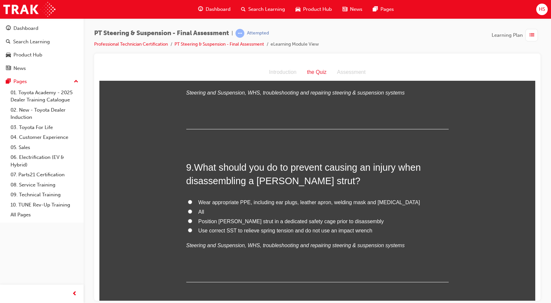
click at [310, 227] on span "Use correct SST to relieve spring tension and do not use an impact wrench" at bounding box center [285, 230] width 174 height 6
click at [192, 228] on input "Use correct SST to relieve spring tension and do not use an impact wrench" at bounding box center [190, 230] width 4 height 4
radio input "true"
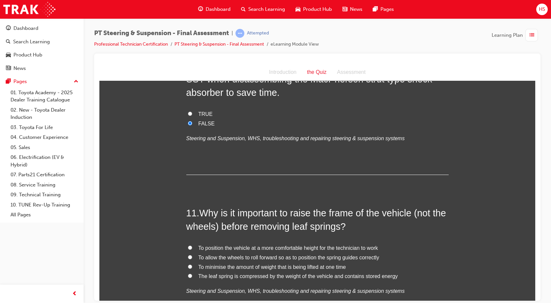
scroll to position [1427, 0]
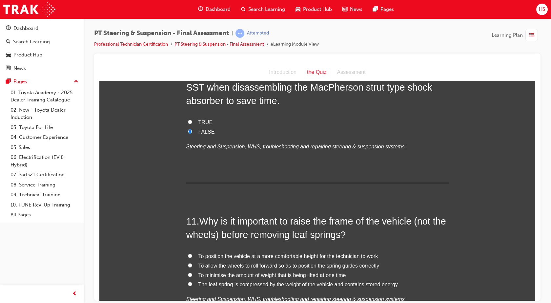
click at [257, 281] on span "The leaf spring is compressed by the weight of the vehicle and contains stored …" at bounding box center [297, 284] width 199 height 6
click at [192, 281] on input "The leaf spring is compressed by the weight of the vehicle and contains stored …" at bounding box center [190, 283] width 4 height 4
radio input "true"
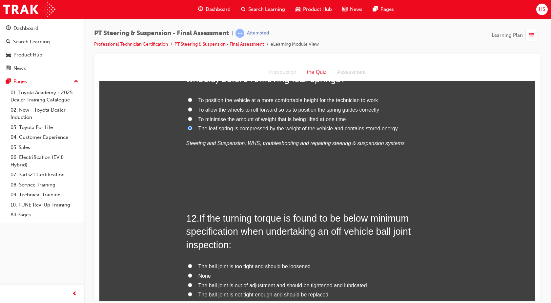
scroll to position [1591, 0]
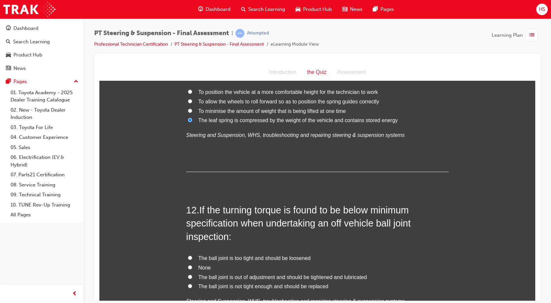
click at [277, 283] on span "The ball joint is not tight enough and should be replaced" at bounding box center [263, 286] width 130 height 6
click at [192, 283] on input "The ball joint is not tight enough and should be replaced" at bounding box center [190, 285] width 4 height 4
radio input "true"
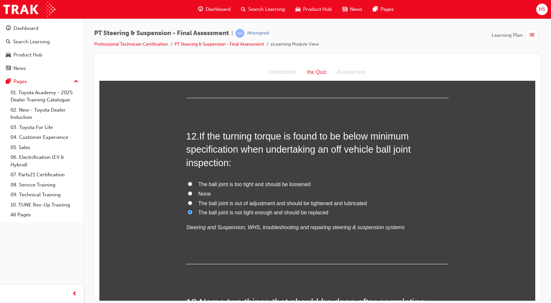
scroll to position [1788, 0]
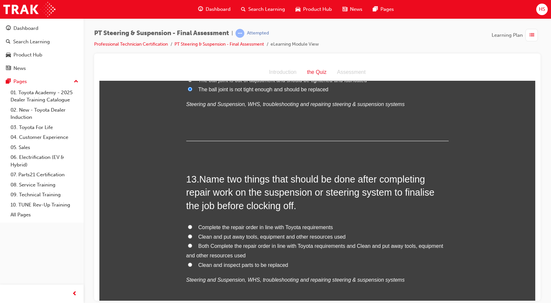
click at [265, 243] on span "Both Complete the repair order in line with Toyota requirements and Clean and p…" at bounding box center [314, 250] width 257 height 15
click at [192, 243] on input "Both Complete the repair order in line with Toyota requirements and Clean and p…" at bounding box center [190, 245] width 4 height 4
radio input "true"
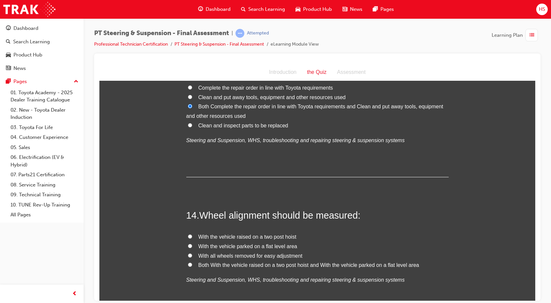
scroll to position [1935, 0]
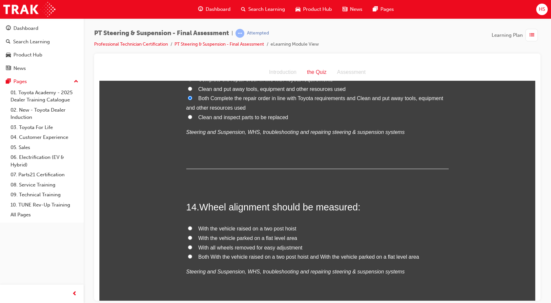
click at [289, 224] on label "With the vehicle raised on a two post hoist" at bounding box center [317, 229] width 262 height 10
click at [192, 226] on input "With the vehicle raised on a two post hoist" at bounding box center [190, 228] width 4 height 4
radio input "true"
click at [289, 235] on span "With the vehicle parked on a flat level area" at bounding box center [247, 238] width 99 height 6
click at [192, 235] on input "With the vehicle parked on a flat level area" at bounding box center [190, 237] width 4 height 4
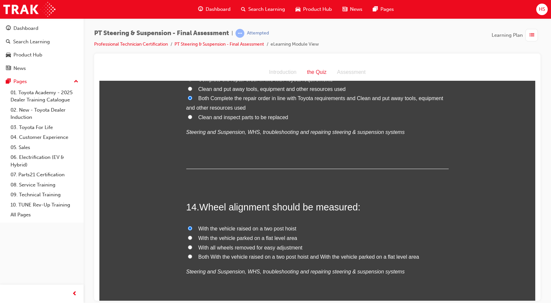
radio input "true"
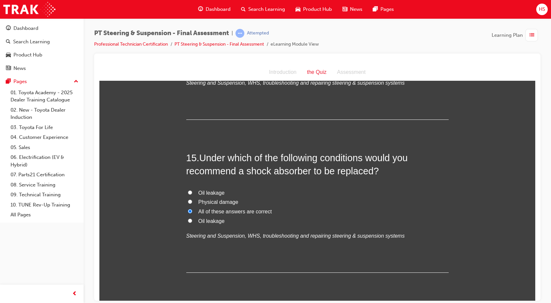
scroll to position [2132, 0]
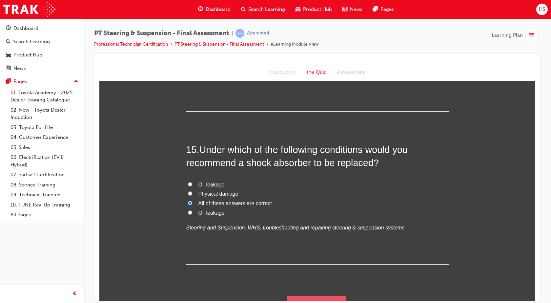
click at [303, 297] on button "Submit Answers" at bounding box center [317, 304] width 60 height 18
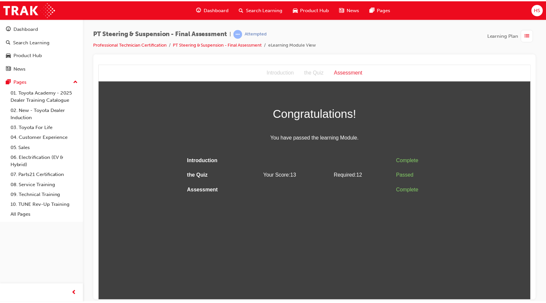
scroll to position [0, 0]
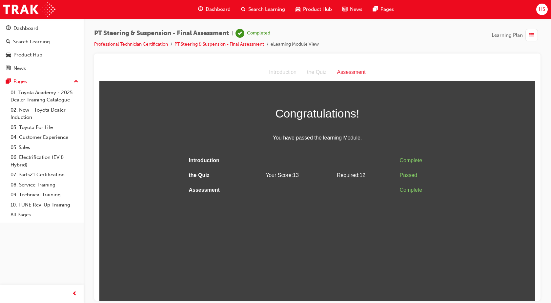
click at [223, 12] on span "Dashboard" at bounding box center [218, 10] width 25 height 8
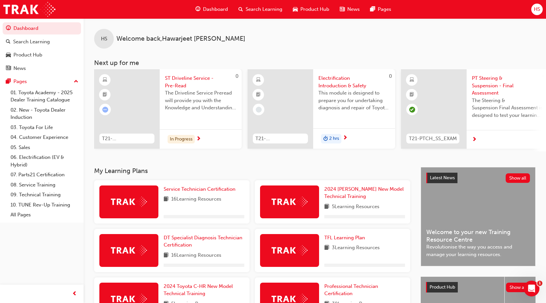
scroll to position [107, 0]
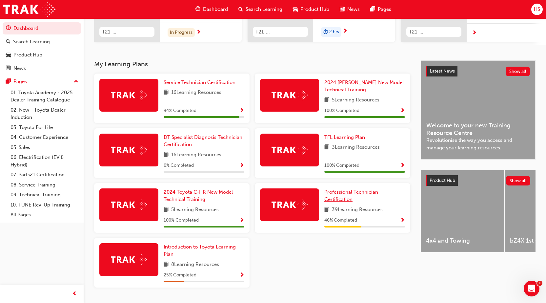
click at [346, 199] on span "Professional Technician Certification" at bounding box center [351, 195] width 54 height 13
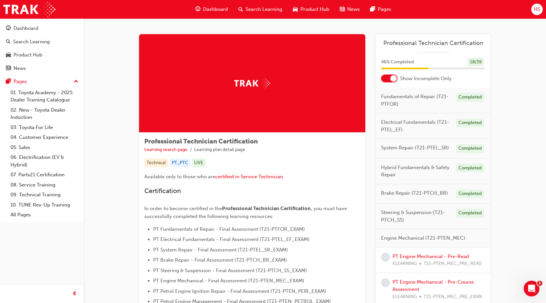
scroll to position [156, 0]
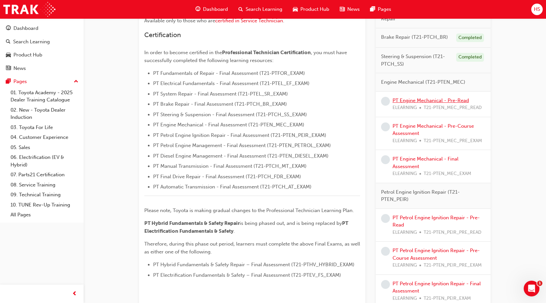
click at [429, 100] on link "PT Engine Mechanical - Pre-Read" at bounding box center [430, 100] width 76 height 6
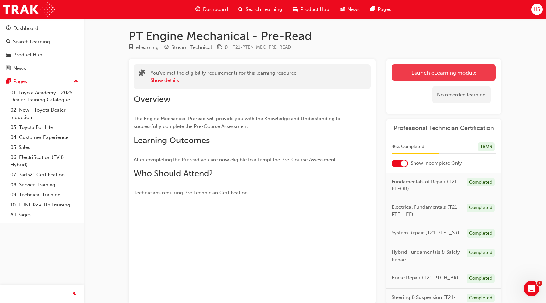
click at [438, 69] on link "Launch eLearning module" at bounding box center [443, 72] width 104 height 16
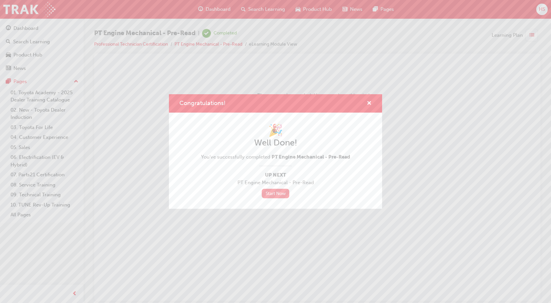
click at [281, 194] on link "Start Now" at bounding box center [276, 194] width 28 height 10
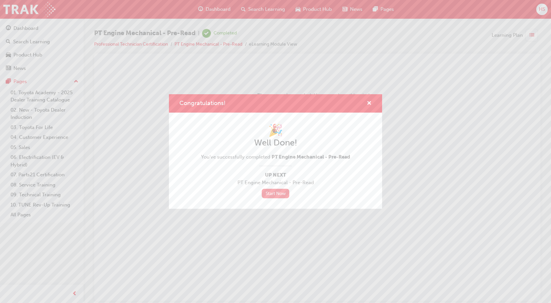
click at [281, 194] on link "Start Now" at bounding box center [276, 194] width 28 height 10
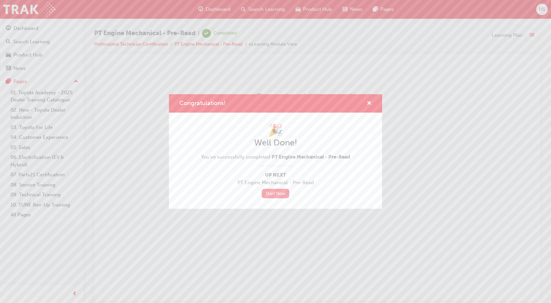
click at [281, 194] on link "Start Now" at bounding box center [276, 194] width 28 height 10
click at [371, 101] on span "cross-icon" at bounding box center [369, 104] width 5 height 6
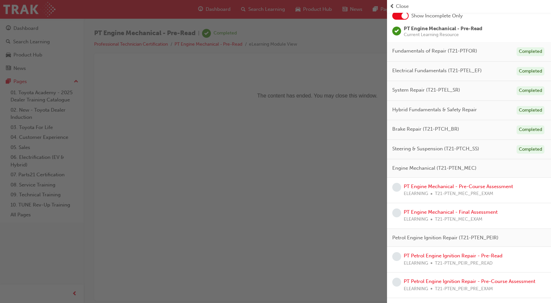
scroll to position [49, 0]
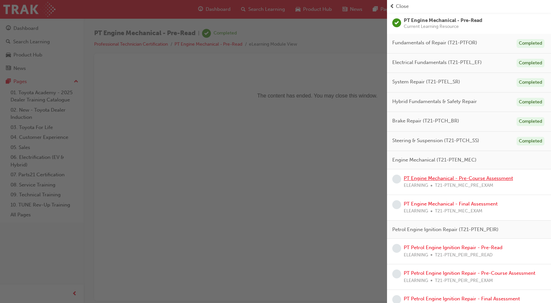
click at [449, 180] on link "PT Engine Mechanical - Pre-Course Assessment" at bounding box center [458, 178] width 109 height 6
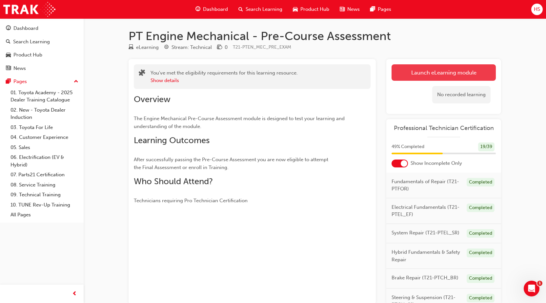
click at [439, 70] on link "Launch eLearning module" at bounding box center [443, 72] width 104 height 16
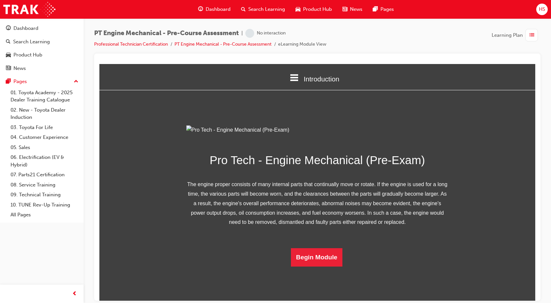
scroll to position [38, 0]
click at [316, 266] on button "Begin Module" at bounding box center [317, 257] width 52 height 18
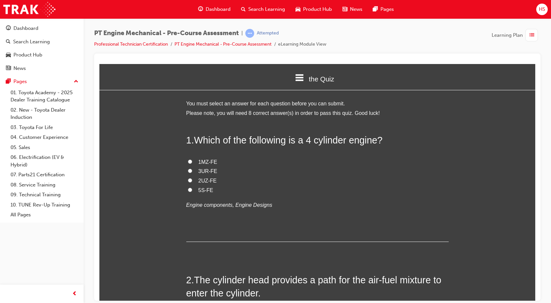
scroll to position [25, 0]
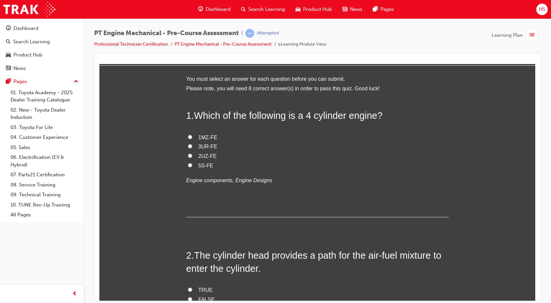
click at [198, 162] on span "5S-FE" at bounding box center [205, 165] width 15 height 6
click at [192, 163] on input "5S-FE" at bounding box center [190, 165] width 4 height 4
radio input "true"
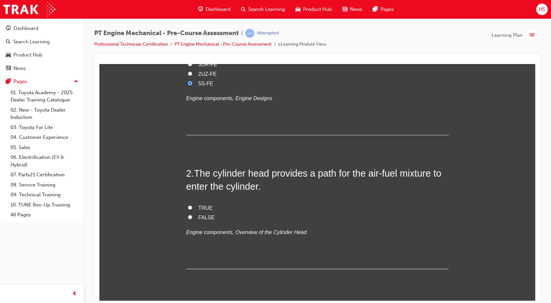
scroll to position [131, 0]
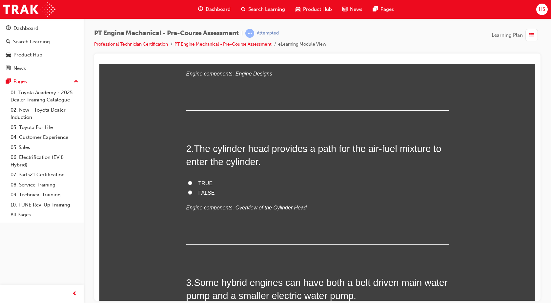
click at [199, 186] on span "TRUE" at bounding box center [205, 183] width 14 height 6
click at [192, 185] on input "TRUE" at bounding box center [190, 182] width 4 height 4
radio input "true"
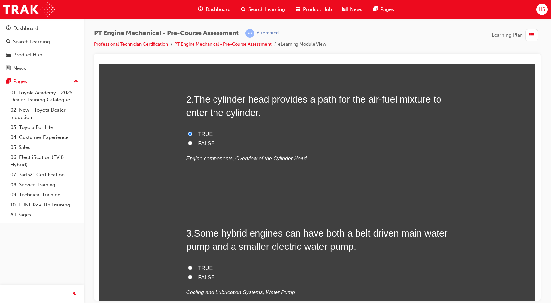
scroll to position [189, 0]
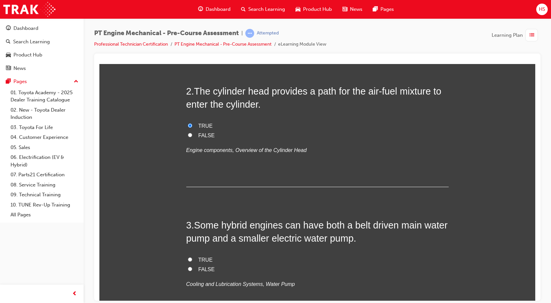
click at [193, 261] on label "TRUE" at bounding box center [317, 260] width 262 height 10
click at [192, 261] on input "TRUE" at bounding box center [190, 259] width 4 height 4
radio input "true"
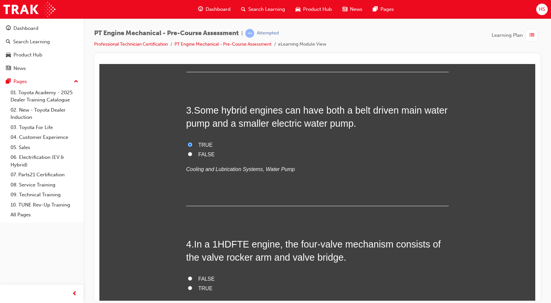
scroll to position [320, 0]
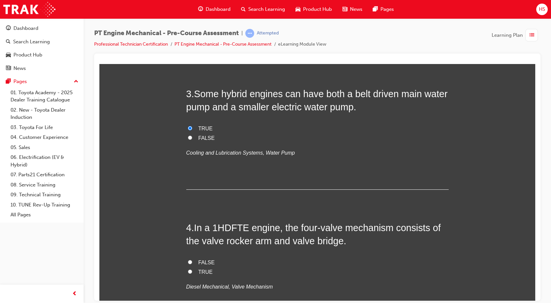
click at [199, 270] on span "TRUE" at bounding box center [205, 272] width 14 height 6
click at [192, 270] on input "TRUE" at bounding box center [190, 271] width 4 height 4
radio input "true"
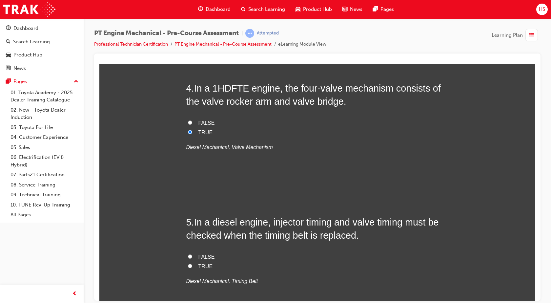
click at [199, 267] on span "TRUE" at bounding box center [205, 266] width 14 height 6
click at [192, 267] on input "TRUE" at bounding box center [190, 265] width 4 height 4
radio input "true"
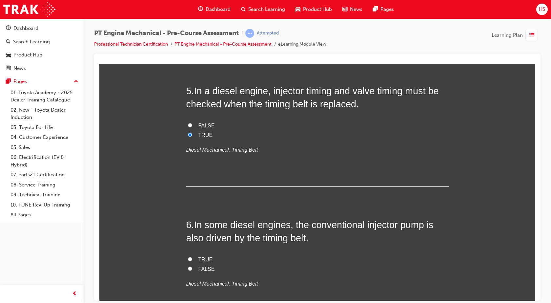
click at [190, 258] on label "TRUE" at bounding box center [317, 259] width 262 height 10
click at [190, 258] on input "TRUE" at bounding box center [190, 258] width 4 height 4
radio input "true"
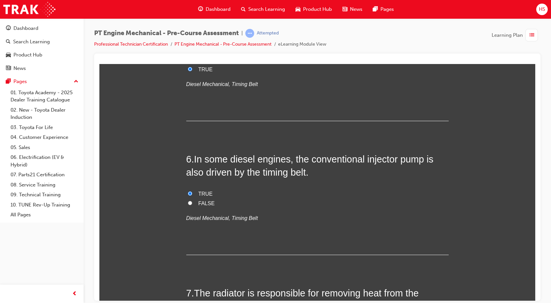
scroll to position [754, 0]
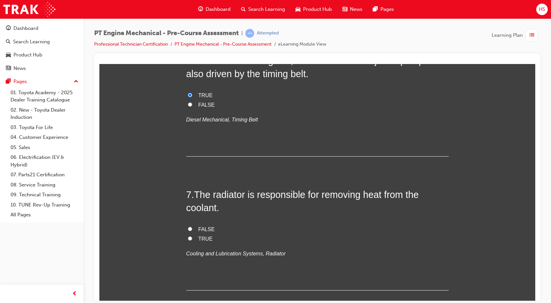
click at [194, 238] on label "TRUE" at bounding box center [317, 239] width 262 height 10
click at [192, 238] on input "TRUE" at bounding box center [190, 238] width 4 height 4
radio input "true"
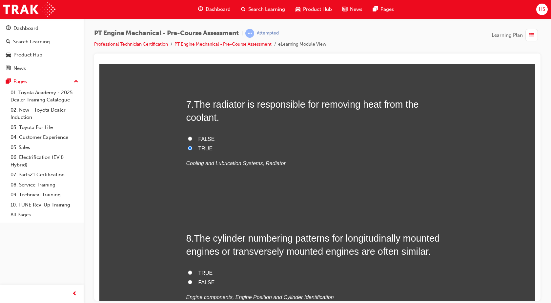
scroll to position [852, 0]
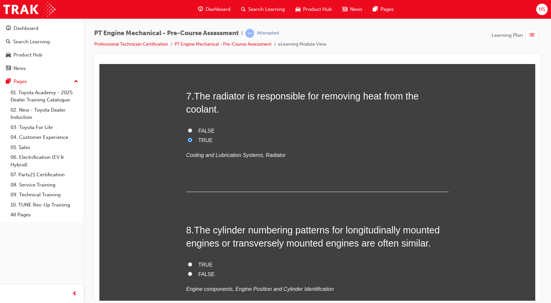
click at [198, 273] on span "FALSE" at bounding box center [206, 274] width 16 height 6
click at [192, 273] on input "FALSE" at bounding box center [190, 273] width 4 height 4
radio input "true"
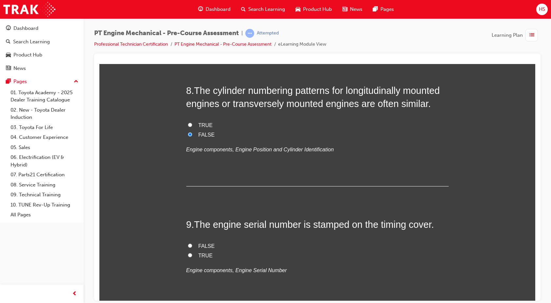
scroll to position [1041, 0]
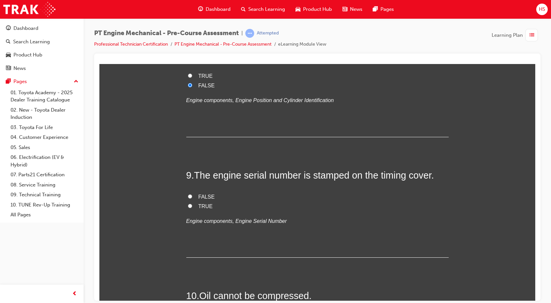
click at [190, 195] on label "FALSE" at bounding box center [317, 197] width 262 height 10
click at [190, 195] on input "FALSE" at bounding box center [190, 196] width 4 height 4
radio input "true"
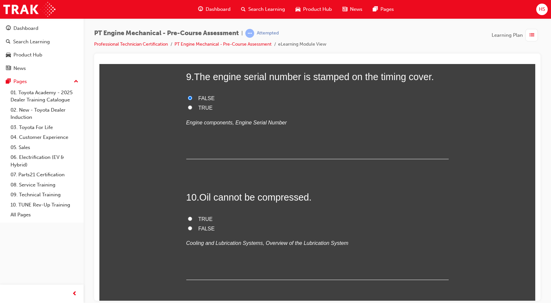
click at [199, 220] on span "TRUE" at bounding box center [205, 219] width 14 height 6
click at [192, 220] on input "TRUE" at bounding box center [190, 218] width 4 height 4
radio input "true"
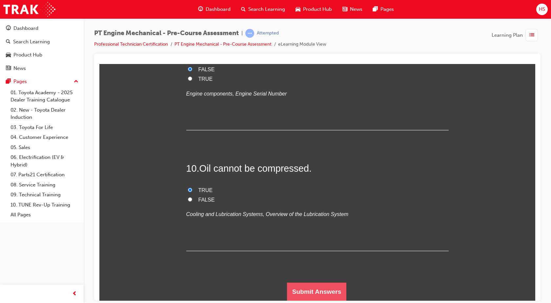
click at [312, 284] on button "Submit Answers" at bounding box center [317, 291] width 60 height 18
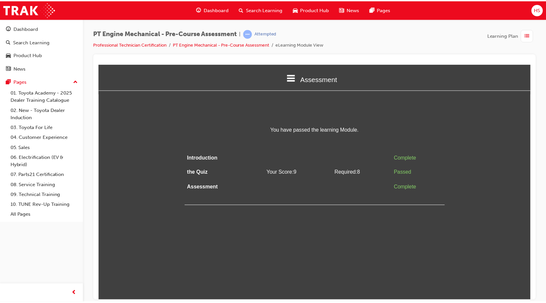
scroll to position [0, 0]
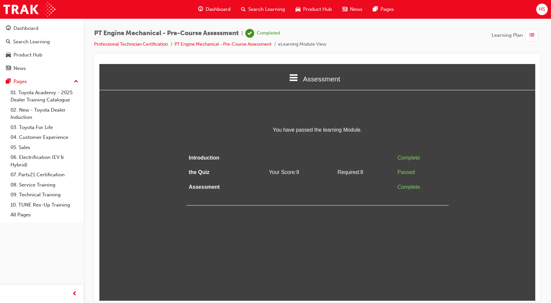
click at [296, 76] on icon at bounding box center [293, 77] width 9 height 9
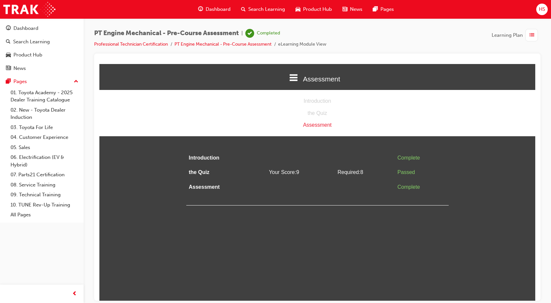
click at [296, 76] on icon at bounding box center [293, 77] width 9 height 9
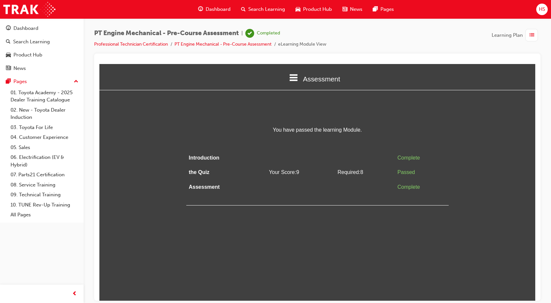
click at [296, 76] on icon at bounding box center [293, 77] width 9 height 9
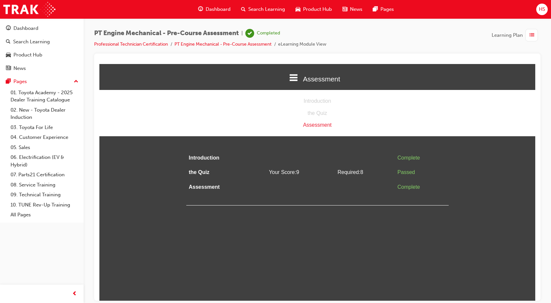
click at [312, 111] on div "the Quiz" at bounding box center [317, 113] width 436 height 10
click at [316, 97] on div "Introduction" at bounding box center [317, 101] width 436 height 10
click at [328, 125] on div "Assessment" at bounding box center [317, 125] width 436 height 10
click at [320, 144] on div "You have passed the learning Module. Introduction Complete the Quiz Your Score:…" at bounding box center [317, 165] width 262 height 80
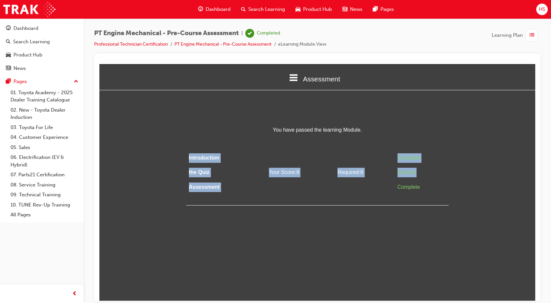
click at [320, 144] on div "You have passed the learning Module. Introduction Complete the Quiz Your Score:…" at bounding box center [317, 165] width 262 height 80
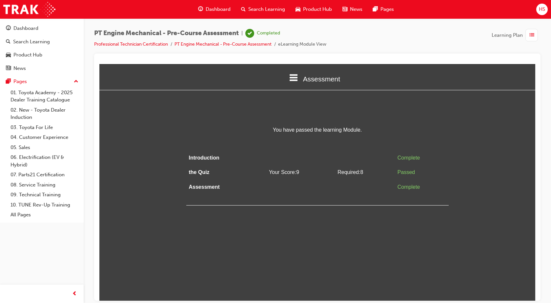
click at [313, 253] on html "Assessment Introduction the Quiz Assessment You have passed the learning Module…" at bounding box center [317, 182] width 436 height 236
click at [216, 8] on span "Dashboard" at bounding box center [218, 10] width 25 height 8
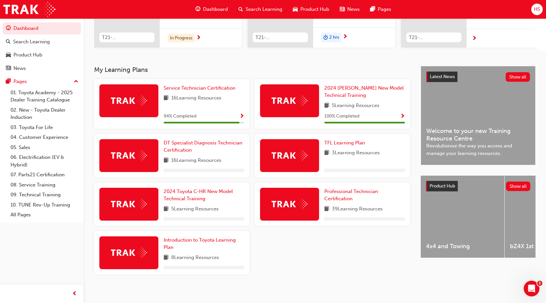
scroll to position [107, 0]
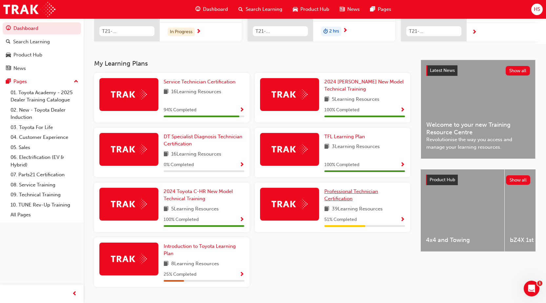
click at [350, 197] on link "Professional Technician Certification" at bounding box center [364, 195] width 81 height 15
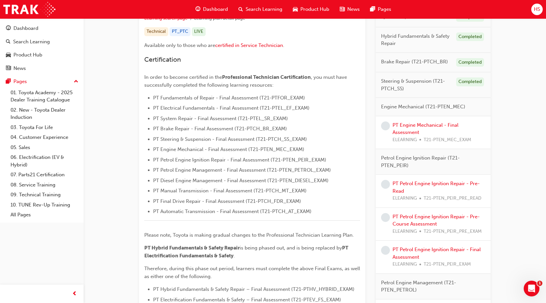
scroll to position [156, 0]
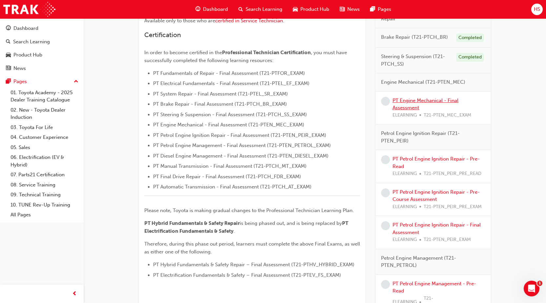
click at [425, 102] on link "PT Engine Mechanical - Final Assessment" at bounding box center [425, 103] width 66 height 13
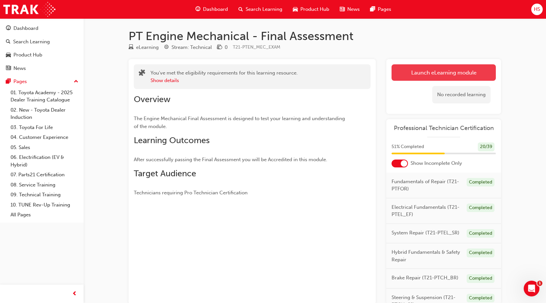
click at [430, 73] on link "Launch eLearning module" at bounding box center [443, 72] width 104 height 16
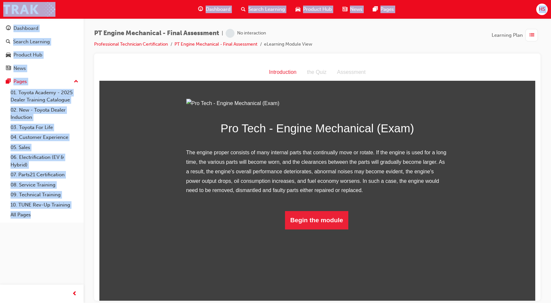
click at [444, 55] on div at bounding box center [317, 176] width 446 height 247
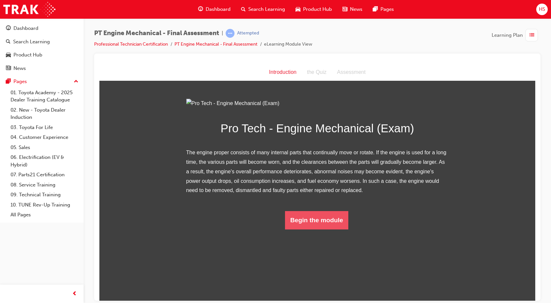
click at [309, 229] on button "Begin the module" at bounding box center [316, 219] width 63 height 18
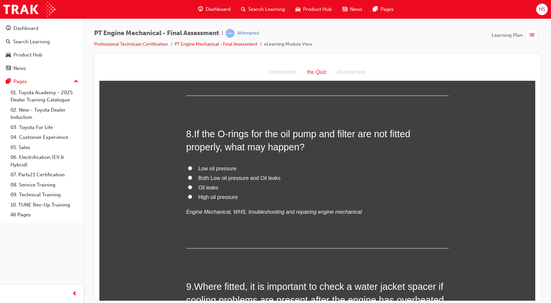
scroll to position [1131, 0]
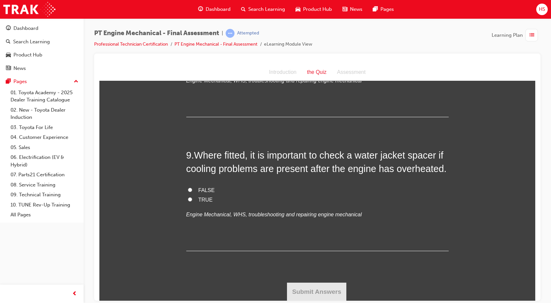
click at [192, 199] on label "TRUE" at bounding box center [317, 200] width 262 height 10
click at [192, 199] on input "TRUE" at bounding box center [190, 199] width 4 height 4
radio input "true"
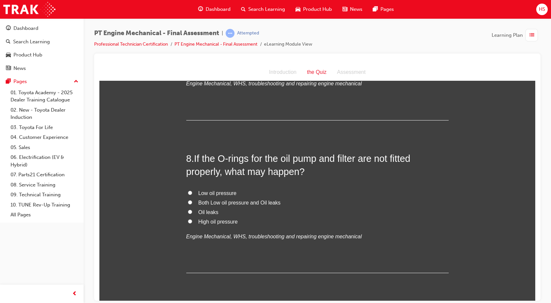
scroll to position [967, 0]
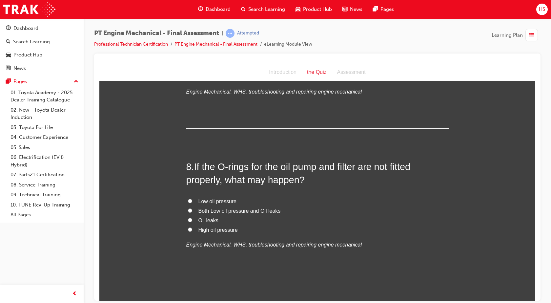
click at [220, 210] on span "Both Low oil pressure and Oil leaks" at bounding box center [239, 211] width 82 height 6
click at [192, 210] on input "Both Low oil pressure and Oil leaks" at bounding box center [190, 210] width 4 height 4
radio input "true"
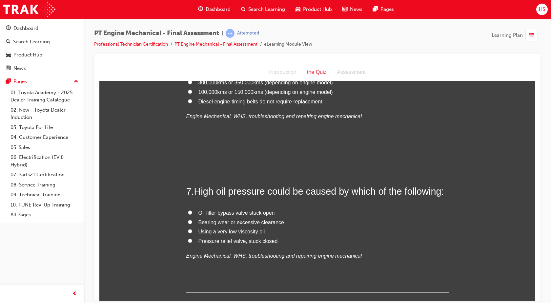
scroll to position [795, 0]
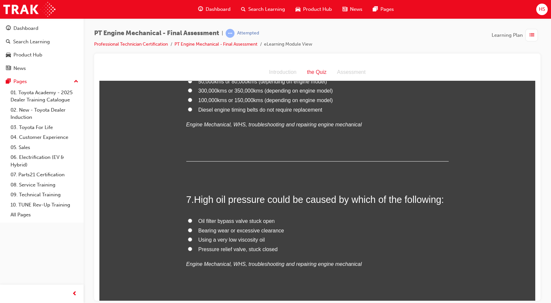
click at [257, 250] on span "Pressure relief valve, stuck closed" at bounding box center [237, 249] width 79 height 6
click at [192, 250] on input "Pressure relief valve, stuck closed" at bounding box center [190, 248] width 4 height 4
radio input "true"
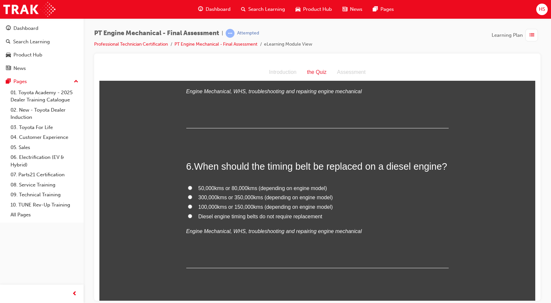
scroll to position [697, 0]
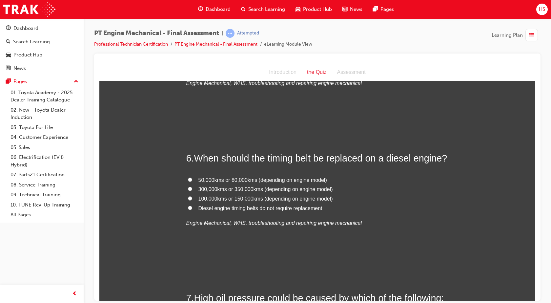
click at [281, 197] on span "100,000kms or 150,000kms (depending on engine model)" at bounding box center [265, 198] width 134 height 6
click at [192, 197] on input "100,000kms or 150,000kms (depending on engine model)" at bounding box center [190, 198] width 4 height 4
radio input "true"
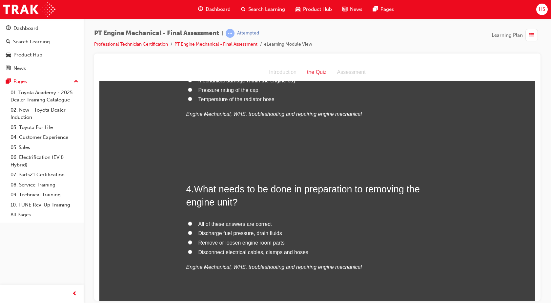
scroll to position [352, 0]
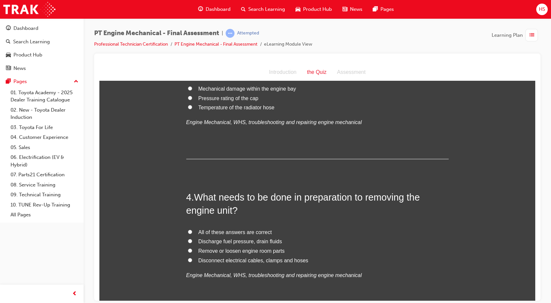
click at [251, 234] on span "All of these answers are correct" at bounding box center [234, 232] width 73 height 6
click at [192, 233] on input "All of these answers are correct" at bounding box center [190, 231] width 4 height 4
radio input "true"
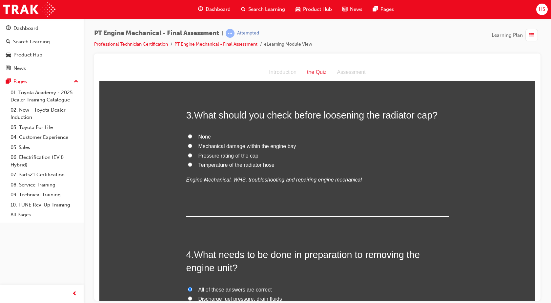
click at [240, 154] on span "Pressure rating of the cap" at bounding box center [228, 155] width 60 height 6
click at [192, 154] on input "Pressure rating of the cap" at bounding box center [190, 155] width 4 height 4
radio input "true"
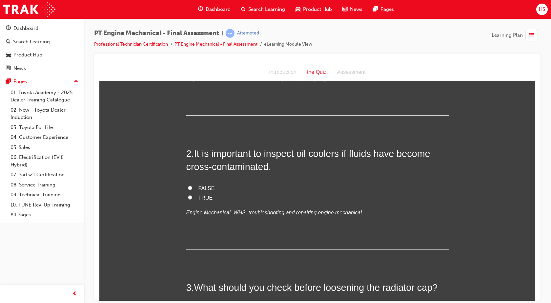
scroll to position [115, 0]
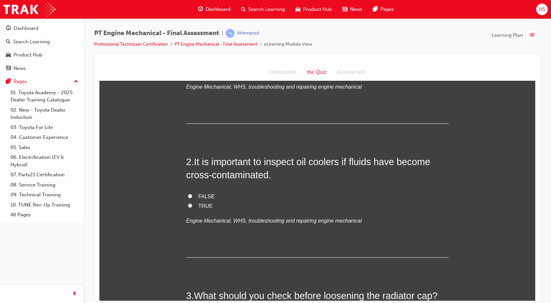
click at [190, 205] on label "TRUE" at bounding box center [317, 206] width 262 height 10
click at [190, 205] on input "TRUE" at bounding box center [190, 205] width 4 height 4
radio input "true"
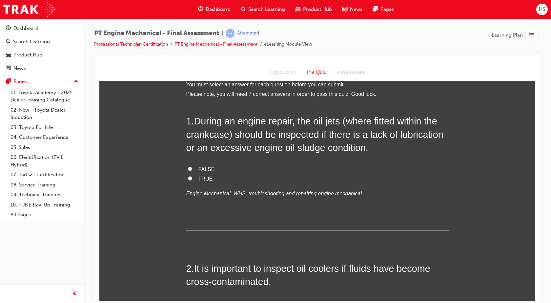
scroll to position [0, 0]
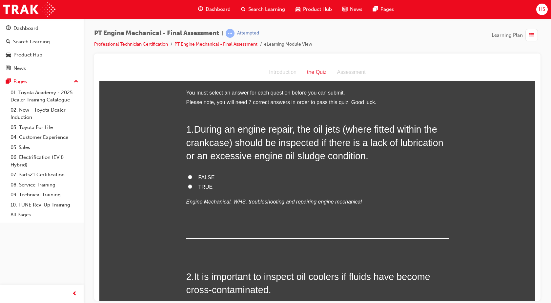
click at [200, 186] on span "TRUE" at bounding box center [205, 187] width 14 height 6
click at [192, 186] on input "TRUE" at bounding box center [190, 186] width 4 height 4
radio input "true"
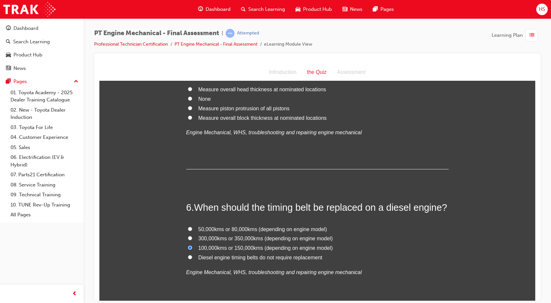
scroll to position [566, 0]
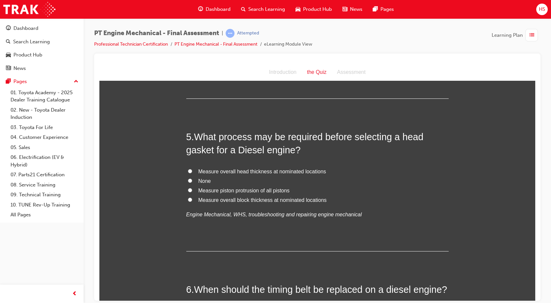
click at [247, 174] on label "Measure overall head thickness at nominated locations" at bounding box center [317, 172] width 262 height 10
click at [192, 173] on input "Measure overall head thickness at nominated locations" at bounding box center [190, 171] width 4 height 4
radio input "true"
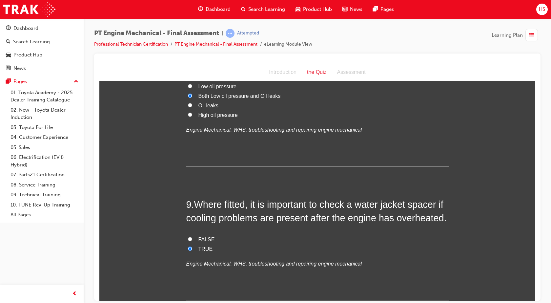
scroll to position [1131, 0]
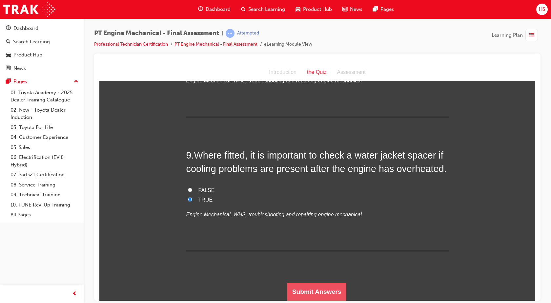
click at [301, 287] on button "Submit Answers" at bounding box center [317, 291] width 60 height 18
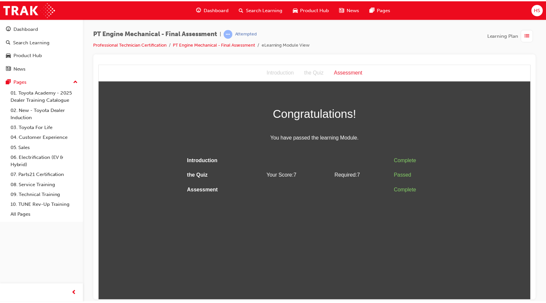
scroll to position [0, 0]
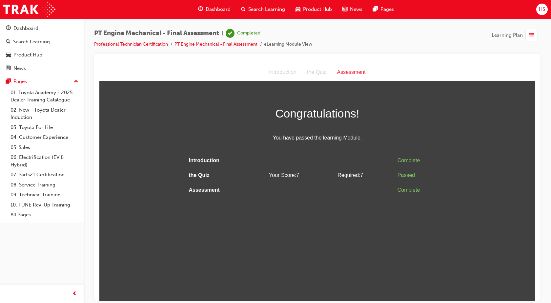
click at [209, 10] on span "Dashboard" at bounding box center [218, 10] width 25 height 8
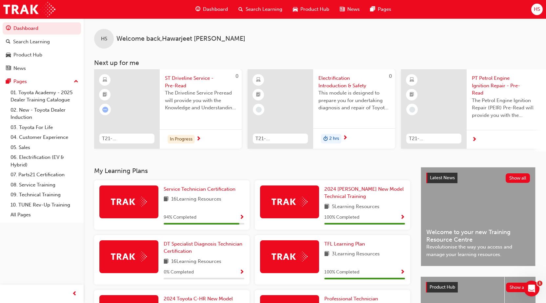
scroll to position [126, 0]
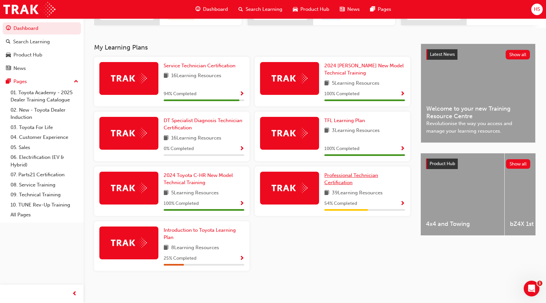
click at [344, 180] on span "Professional Technician Certification" at bounding box center [351, 178] width 54 height 13
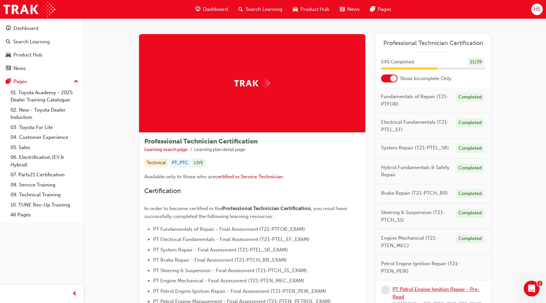
scroll to position [139, 0]
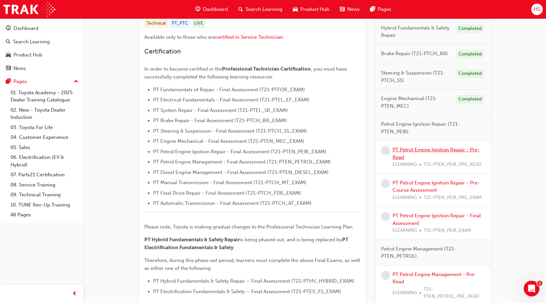
click at [429, 151] on link "PT Petrol Engine Ignition Repair - Pre-Read" at bounding box center [435, 153] width 87 height 13
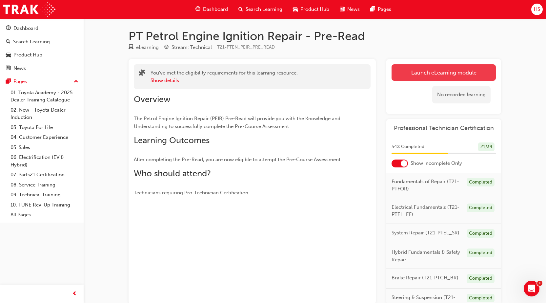
click at [418, 78] on link "Launch eLearning module" at bounding box center [443, 72] width 104 height 16
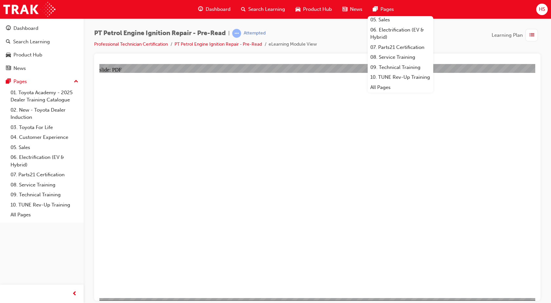
scroll to position [53, 0]
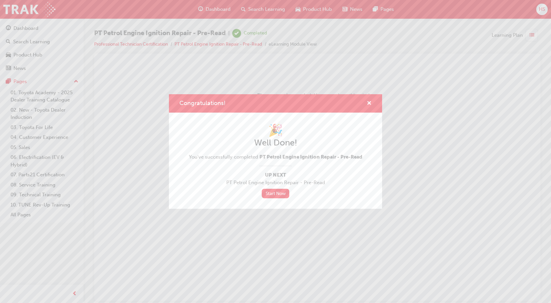
scroll to position [0, 0]
click at [288, 190] on link "Start Now" at bounding box center [276, 194] width 28 height 10
click at [282, 190] on link "Start Now" at bounding box center [276, 194] width 28 height 10
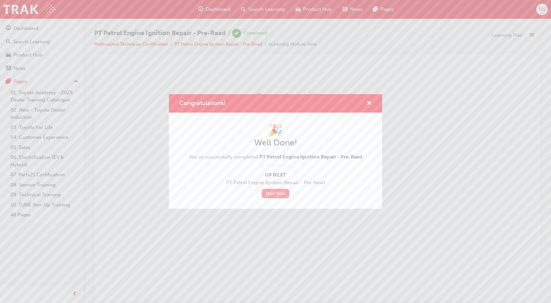
click at [282, 190] on link "Start Now" at bounding box center [276, 194] width 28 height 10
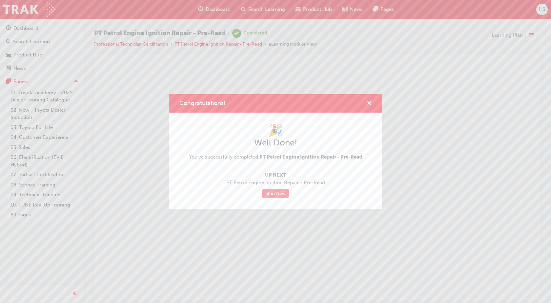
click at [282, 190] on link "Start Now" at bounding box center [276, 194] width 28 height 10
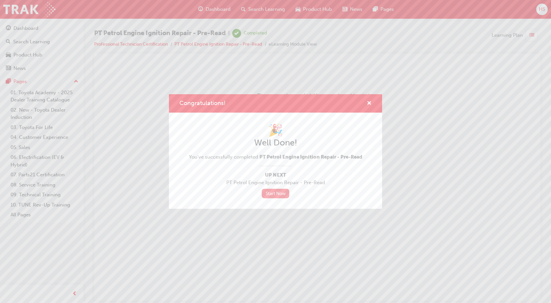
click at [282, 190] on link "Start Now" at bounding box center [276, 194] width 28 height 10
click at [201, 10] on div "Congratulations! 🎉 Well Done! You've successfully completed PT Petrol Engine Ig…" at bounding box center [275, 151] width 551 height 303
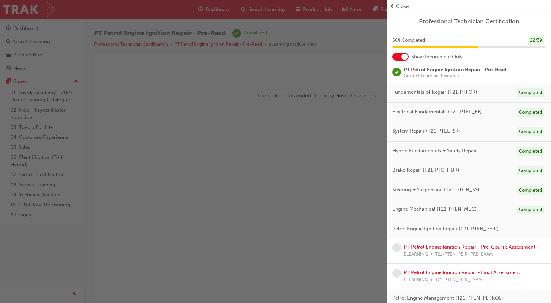
click at [449, 246] on link "PT Petrol Engine Ignition Repair - Pre-Course Assessment" at bounding box center [469, 247] width 131 height 6
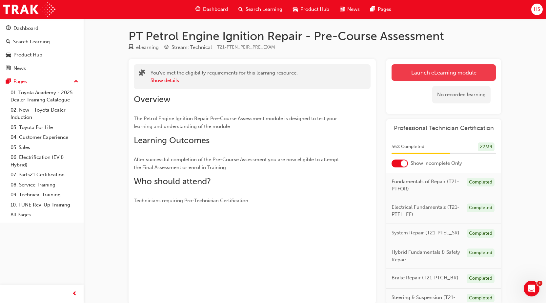
click at [412, 75] on link "Launch eLearning module" at bounding box center [443, 72] width 104 height 16
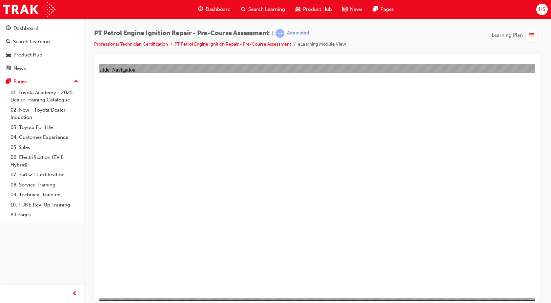
radio input "true"
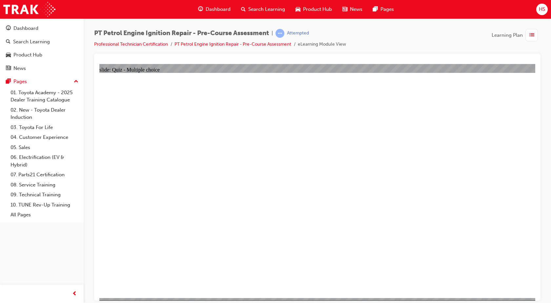
radio input "true"
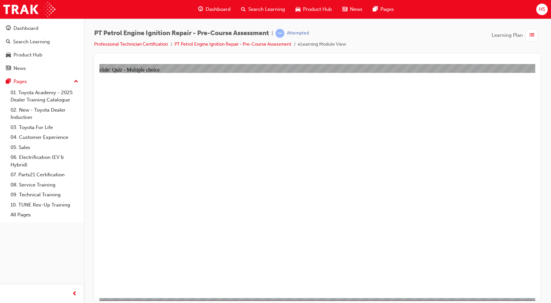
radio input "true"
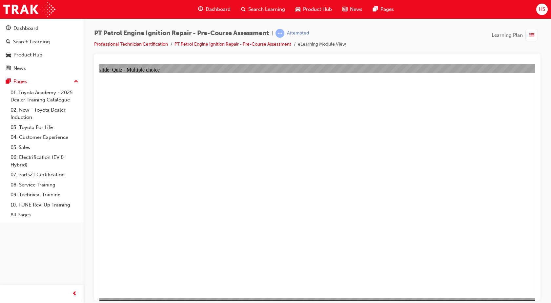
radio input "true"
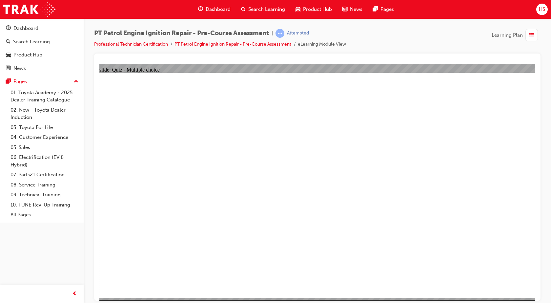
radio input "true"
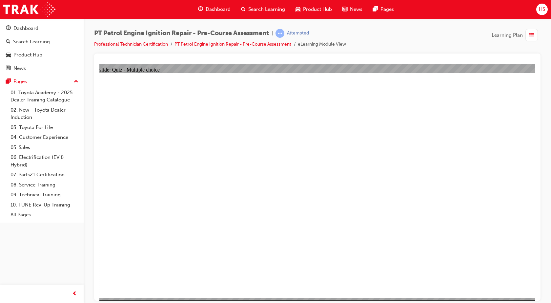
radio input "true"
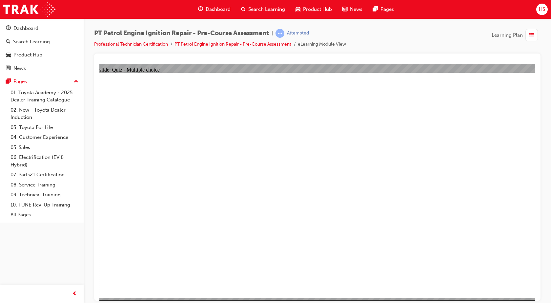
radio input "true"
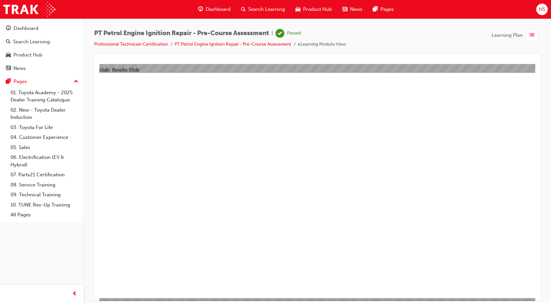
click at [328, 45] on li "eLearning Module View" at bounding box center [322, 45] width 48 height 8
click at [277, 45] on link "PT Petrol Engine Ignition Repair - Pre-Course Assessment" at bounding box center [232, 44] width 117 height 6
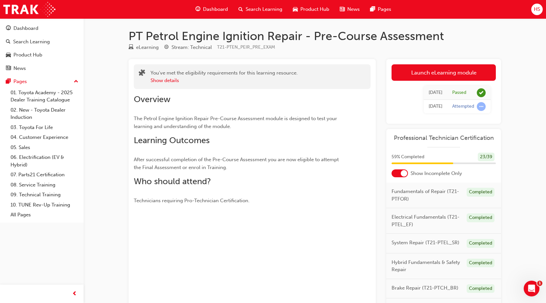
click at [210, 7] on span "Dashboard" at bounding box center [215, 10] width 25 height 8
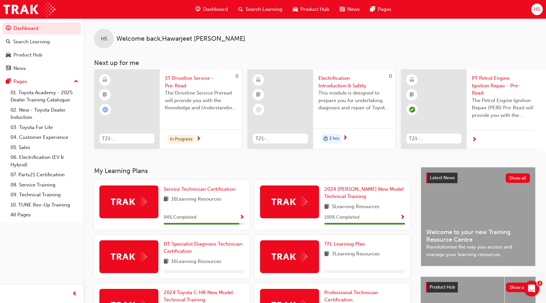
click at [218, 7] on span "Dashboard" at bounding box center [215, 10] width 25 height 8
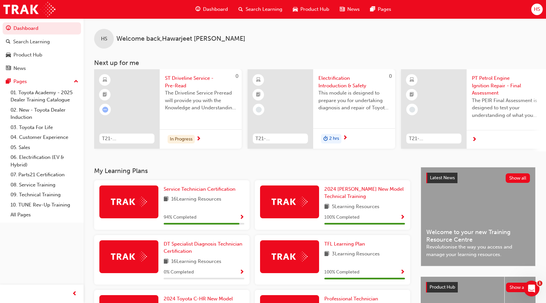
click at [212, 8] on span "Dashboard" at bounding box center [215, 10] width 25 height 8
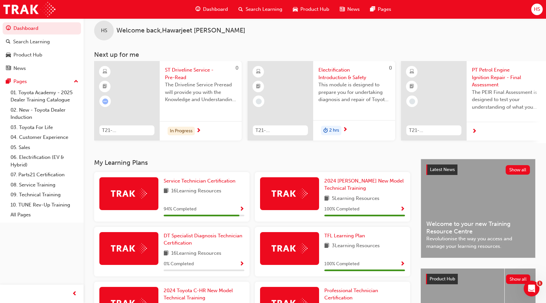
scroll to position [126, 0]
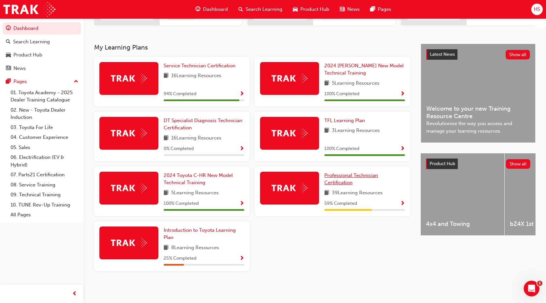
click at [341, 172] on span "Professional Technician Certification" at bounding box center [351, 178] width 54 height 13
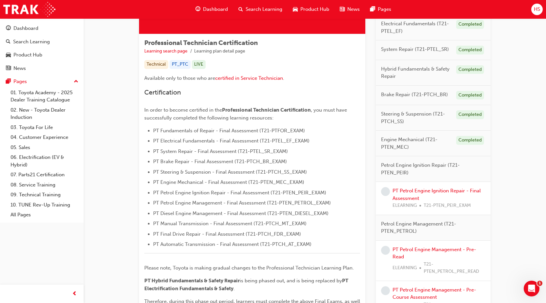
scroll to position [164, 0]
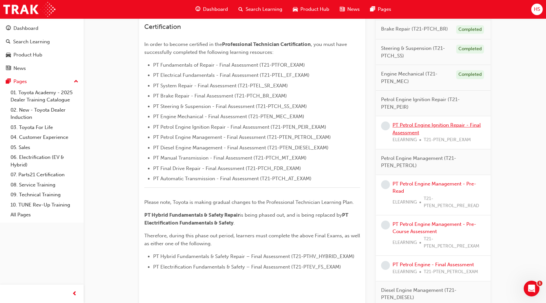
click at [444, 126] on link "PT Petrol Engine Ignition Repair - Final Assessment" at bounding box center [436, 128] width 88 height 13
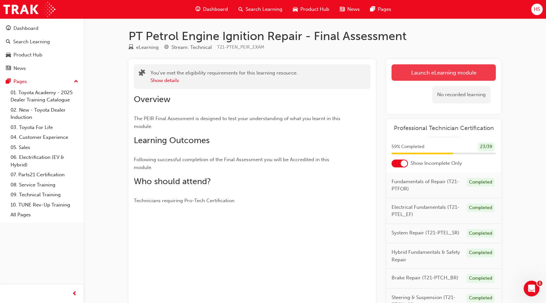
click at [463, 77] on link "Launch eLearning module" at bounding box center [443, 72] width 104 height 16
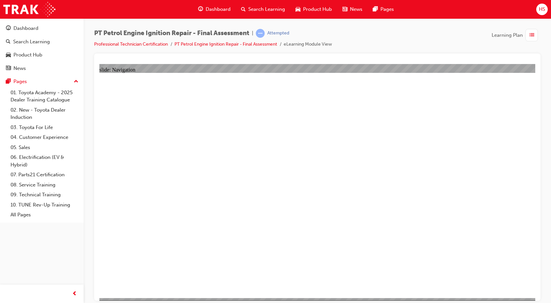
checkbox input "true"
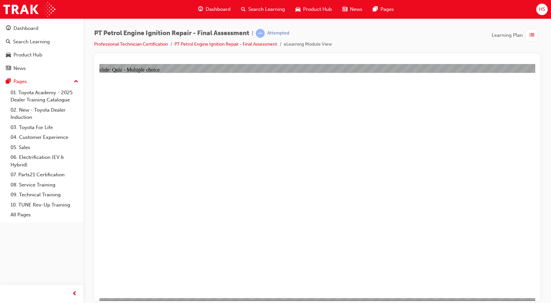
checkbox input "true"
radio input "true"
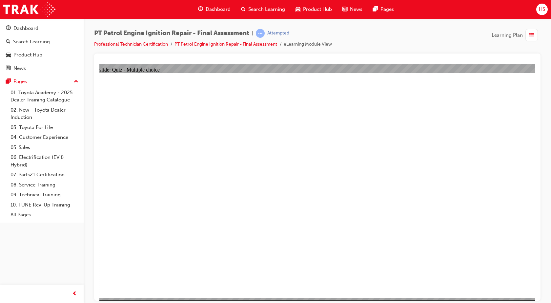
radio input "true"
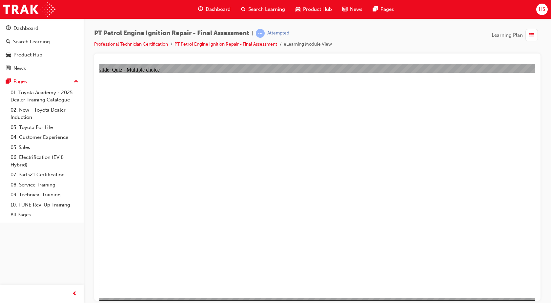
radio input "true"
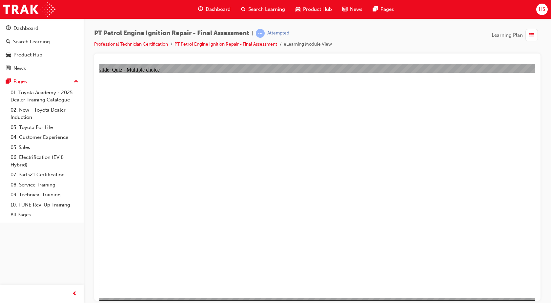
radio input "false"
radio input "true"
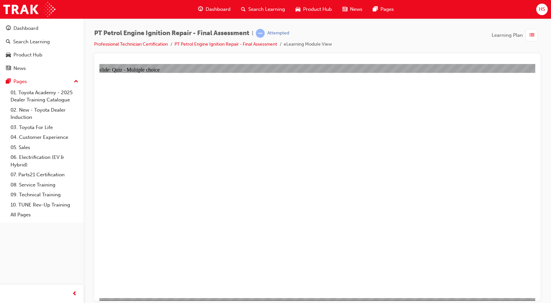
radio input "false"
radio input "true"
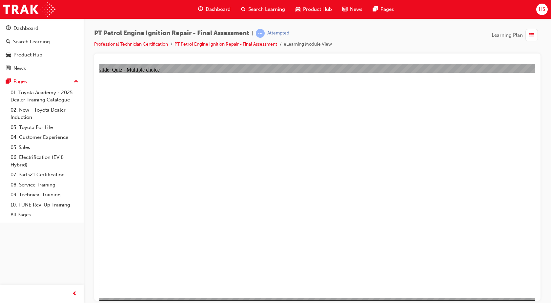
radio input "false"
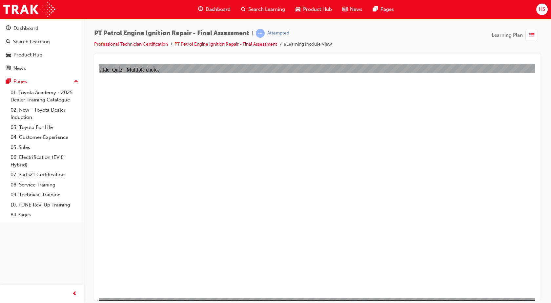
radio input "true"
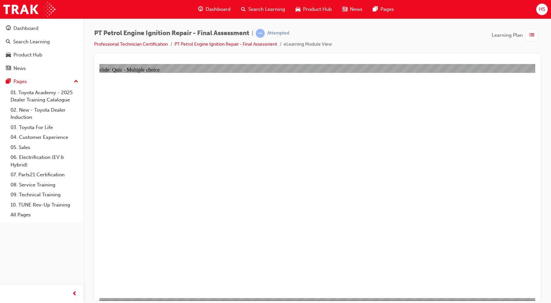
radio input "true"
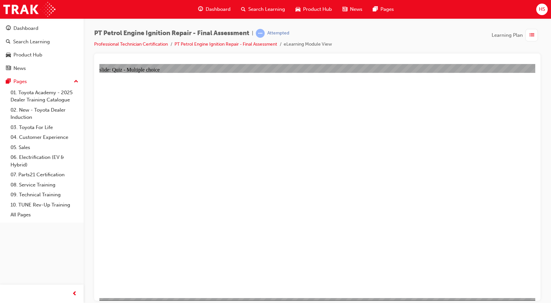
radio input "true"
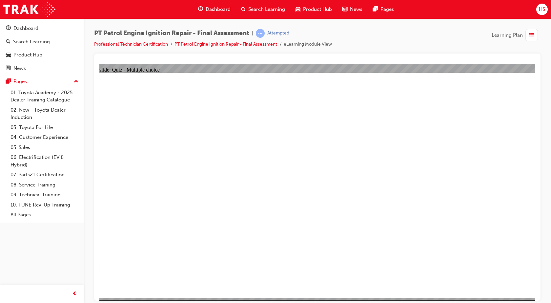
radio input "true"
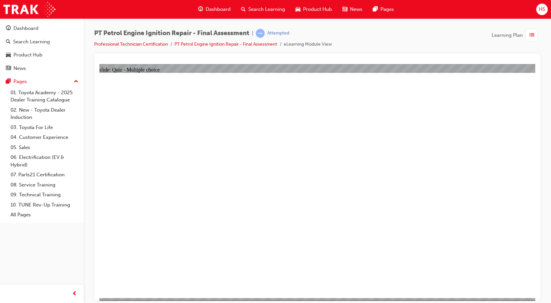
radio input "false"
radio input "true"
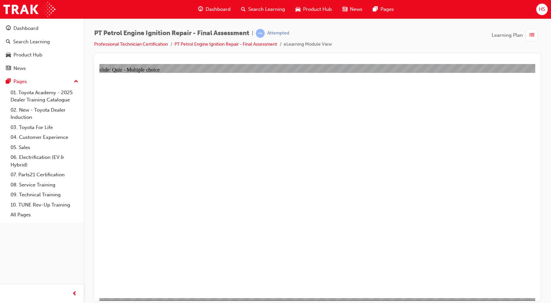
radio input "true"
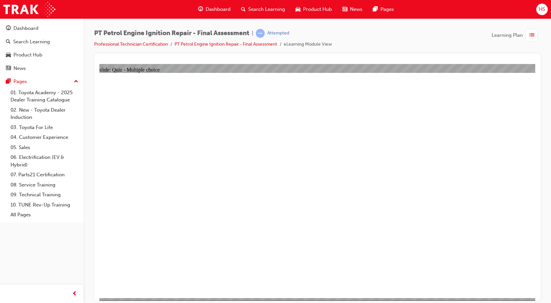
radio input "true"
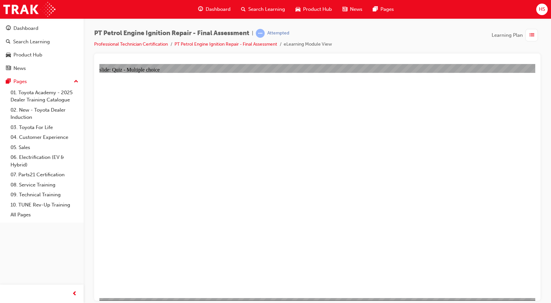
radio input "true"
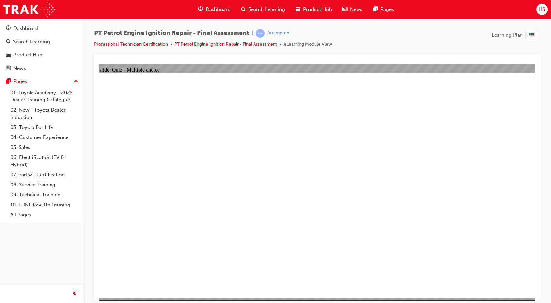
radio input "true"
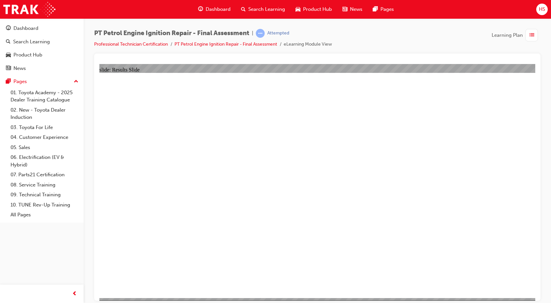
checkbox input "true"
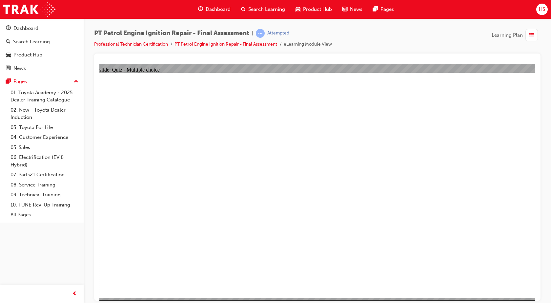
checkbox input "true"
radio input "true"
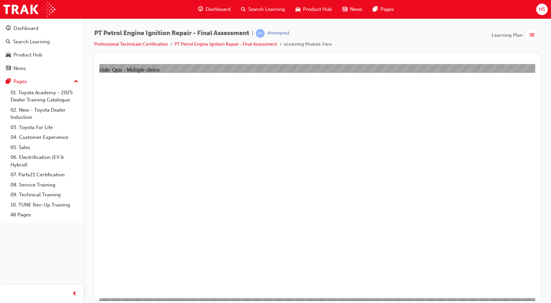
radio input "true"
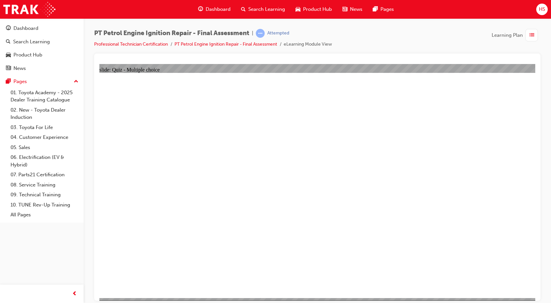
radio input "true"
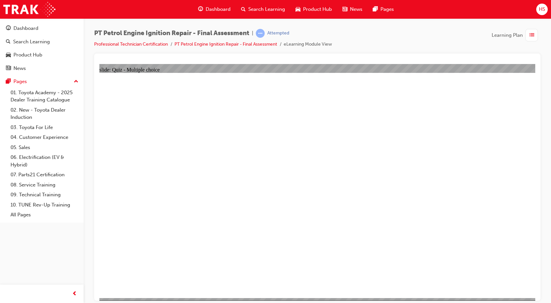
radio input "true"
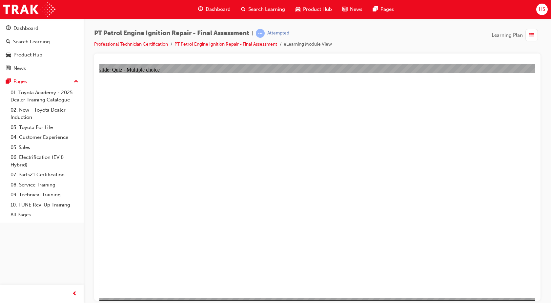
radio input "true"
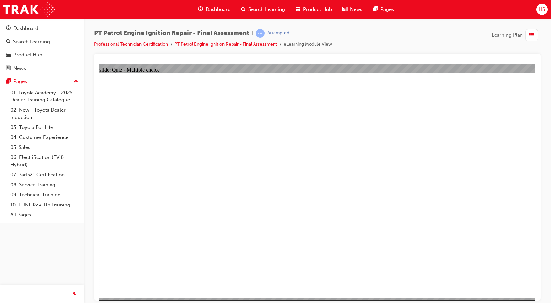
radio input "true"
click at [504, 275] on div "Oval 1 Question 10 Which of the following components delivers voltage spike fro…" at bounding box center [317, 187] width 436 height 231
radio input "true"
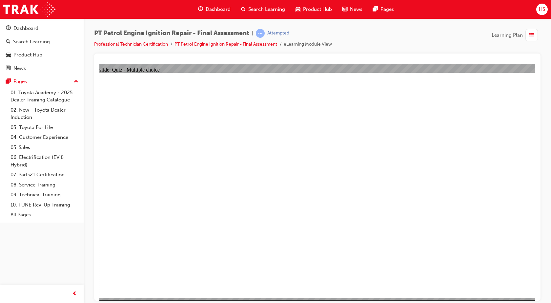
radio input "true"
drag, startPoint x: 202, startPoint y: 220, endPoint x: 204, endPoint y: 216, distance: 3.8
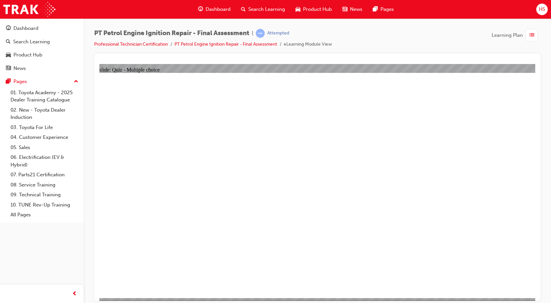
radio input "true"
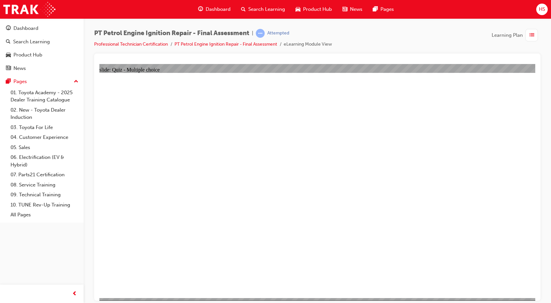
radio input "true"
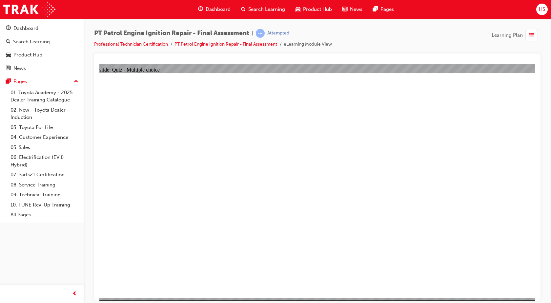
radio input "true"
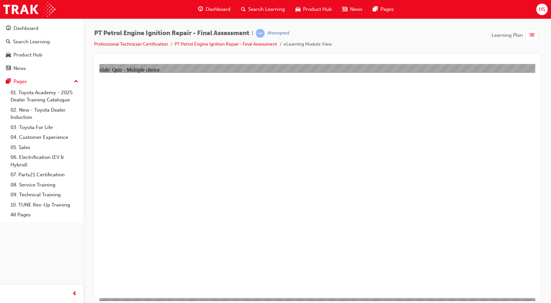
radio input "true"
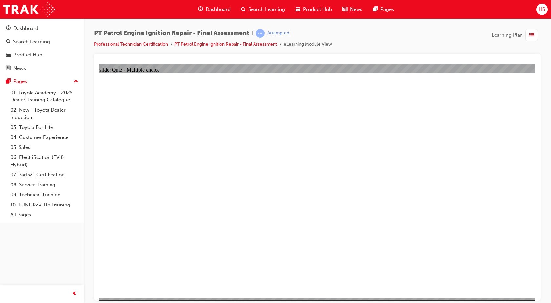
radio input "true"
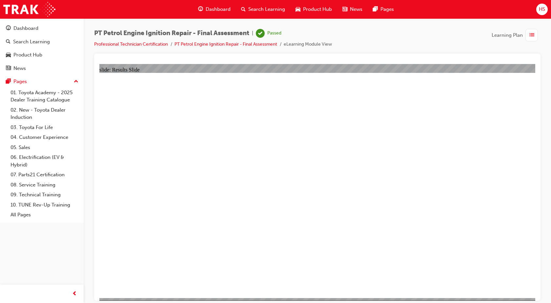
click at [215, 6] on span "Dashboard" at bounding box center [218, 10] width 25 height 8
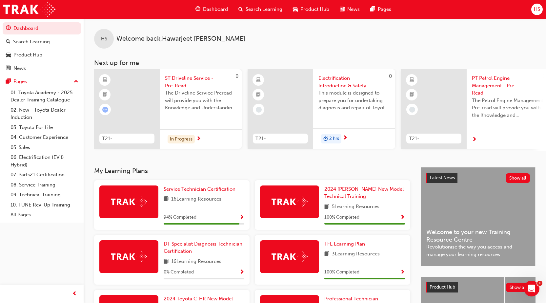
click at [218, 13] on span "Dashboard" at bounding box center [215, 10] width 25 height 8
click at [216, 10] on span "Dashboard" at bounding box center [215, 10] width 25 height 8
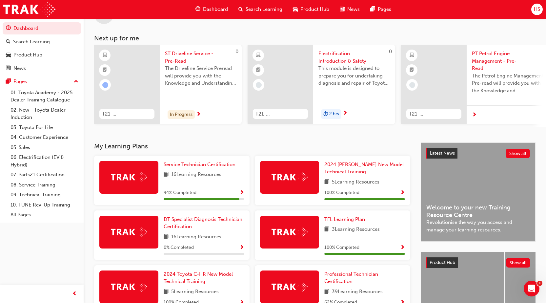
scroll to position [126, 0]
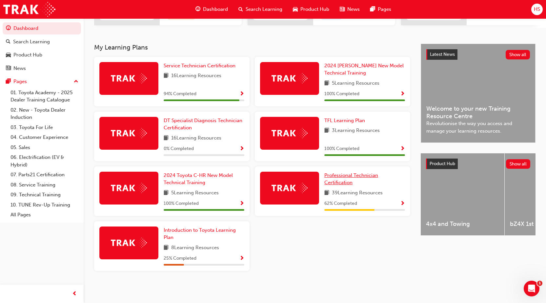
click at [346, 177] on span "Professional Technician Certification" at bounding box center [351, 178] width 54 height 13
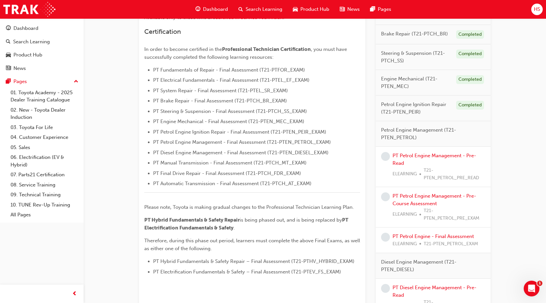
scroll to position [134, 0]
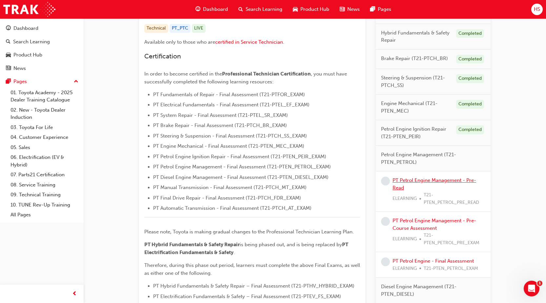
click at [434, 182] on link "PT Petrol Engine Management - Pre-Read" at bounding box center [434, 183] width 84 height 13
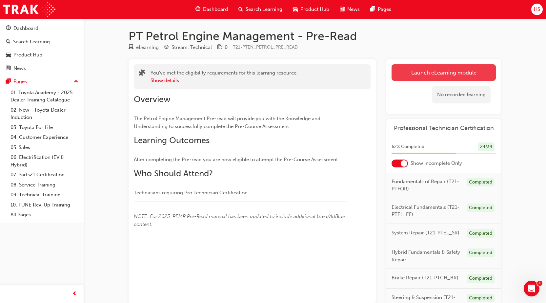
click at [431, 75] on link "Launch eLearning module" at bounding box center [443, 72] width 104 height 16
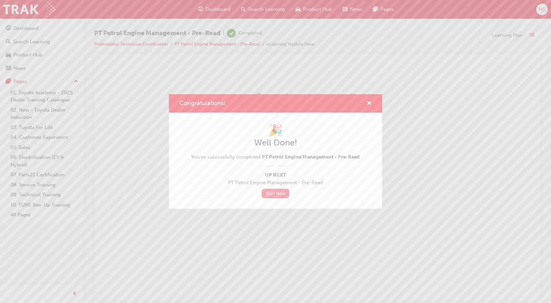
click at [273, 191] on link "Start Now" at bounding box center [276, 194] width 28 height 10
click at [282, 193] on link "Start Now" at bounding box center [276, 194] width 28 height 10
click at [369, 103] on span "cross-icon" at bounding box center [369, 104] width 5 height 6
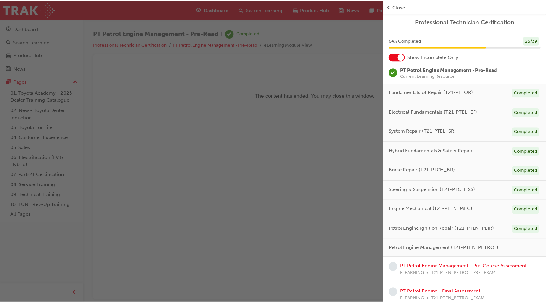
scroll to position [131, 0]
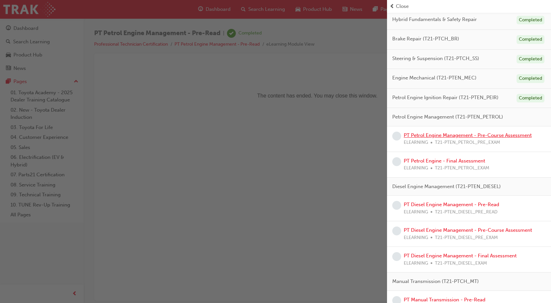
click at [479, 135] on link "PT Petrol Engine Management - Pre-Course Assessment" at bounding box center [468, 135] width 128 height 6
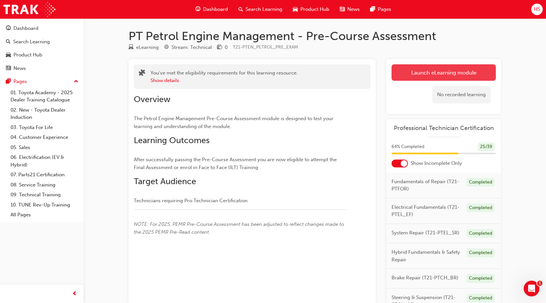
click at [430, 69] on link "Launch eLearning module" at bounding box center [443, 72] width 104 height 16
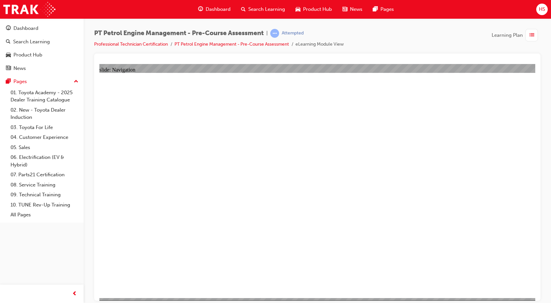
radio input "true"
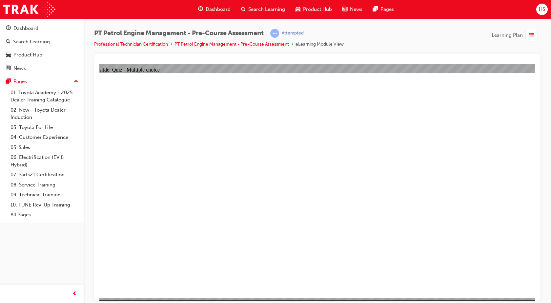
radio input "true"
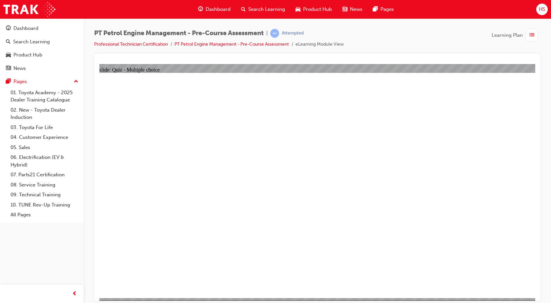
radio input "true"
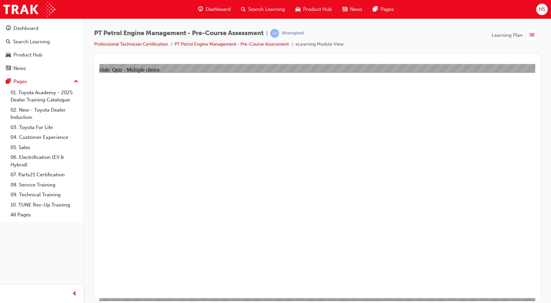
radio input "true"
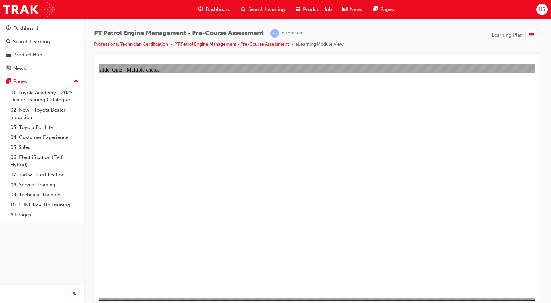
radio input "true"
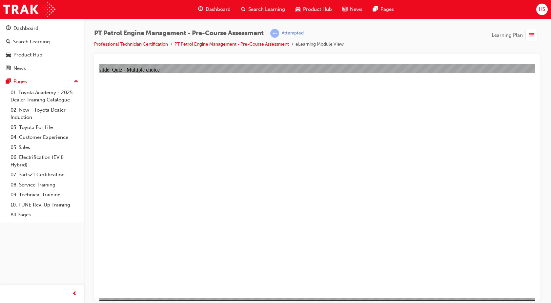
radio input "true"
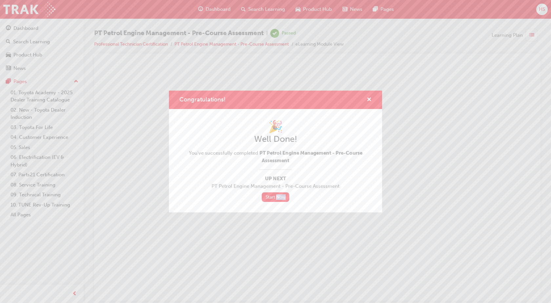
click at [324, 245] on div "Congratulations! 🎉 Well Done! You've successfully completed PT Petrol Engine Ma…" at bounding box center [275, 151] width 551 height 303
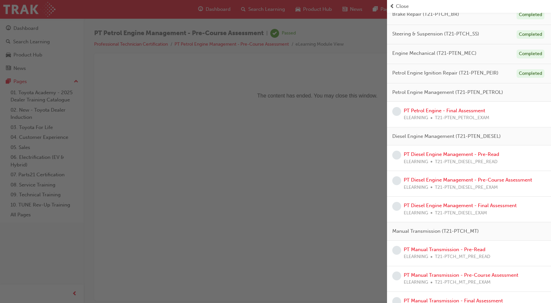
scroll to position [139, 0]
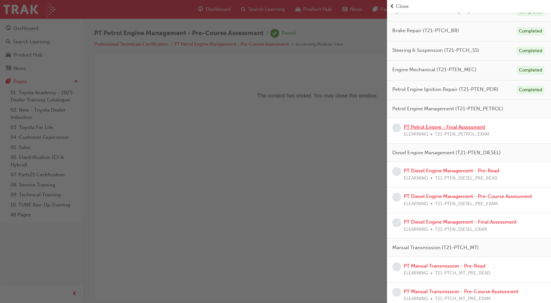
click at [455, 128] on link "PT Petrol Engine - Final Assessment" at bounding box center [444, 127] width 81 height 6
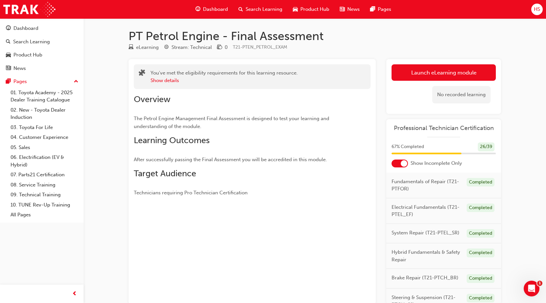
click at [417, 62] on div "Launch eLearning module Learning Plan No recorded learning" at bounding box center [443, 86] width 115 height 55
click at [424, 82] on div "No recorded learning" at bounding box center [443, 95] width 104 height 28
click at [424, 73] on link "Launch eLearning module" at bounding box center [443, 72] width 104 height 16
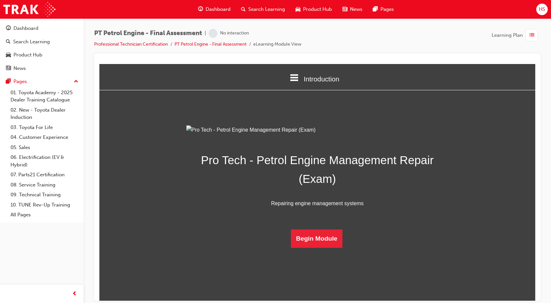
scroll to position [19, 0]
click at [329, 247] on button "Begin Module" at bounding box center [317, 238] width 52 height 18
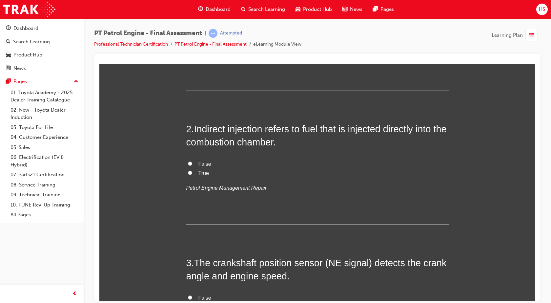
scroll to position [0, 0]
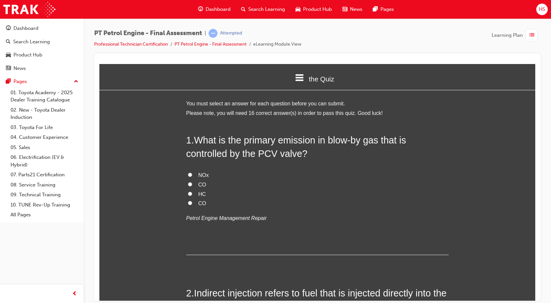
click at [194, 191] on label "HC" at bounding box center [317, 194] width 262 height 10
click at [192, 191] on input "HC" at bounding box center [190, 193] width 4 height 4
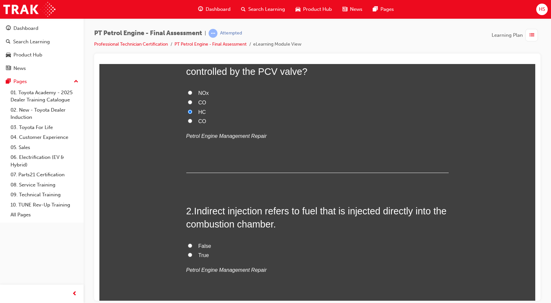
scroll to position [131, 0]
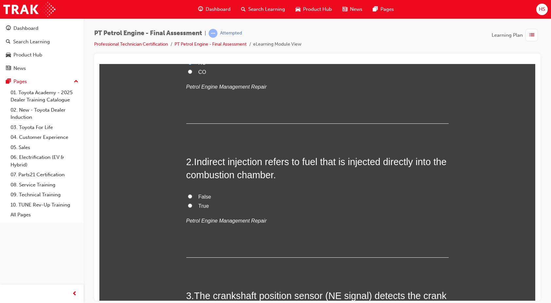
click at [198, 197] on span "False" at bounding box center [204, 196] width 13 height 6
click at [192, 197] on input "False" at bounding box center [190, 196] width 4 height 4
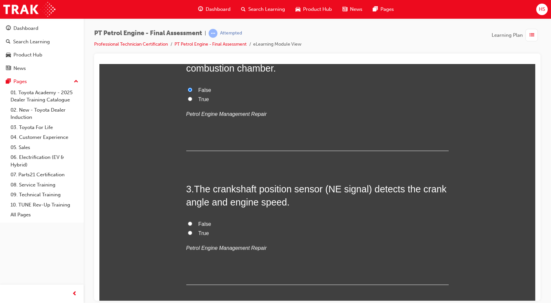
scroll to position [246, 0]
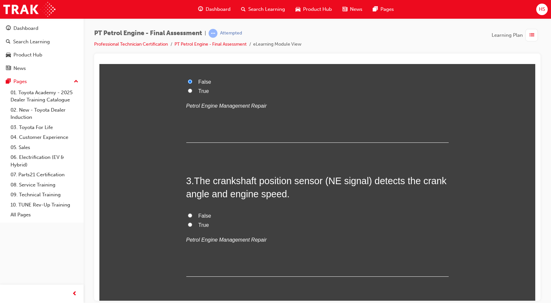
click at [202, 225] on span "True" at bounding box center [203, 225] width 10 height 6
click at [192, 225] on input "True" at bounding box center [190, 224] width 4 height 4
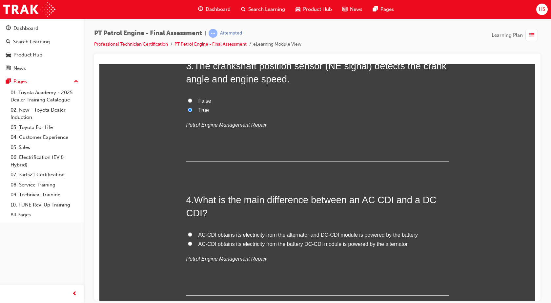
scroll to position [377, 0]
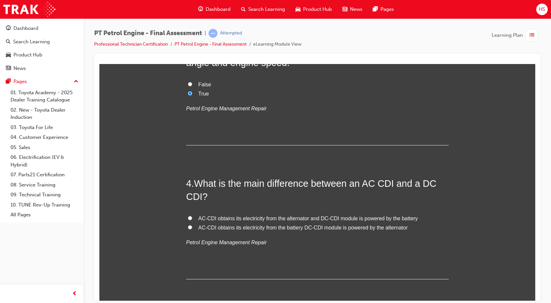
click at [211, 216] on span "AC-CDI obtains its electricity from the alternator and DC-CDI module is powered…" at bounding box center [308, 218] width 220 height 6
click at [192, 216] on input "AC-CDI obtains its electricity from the alternator and DC-CDI module is powered…" at bounding box center [190, 217] width 4 height 4
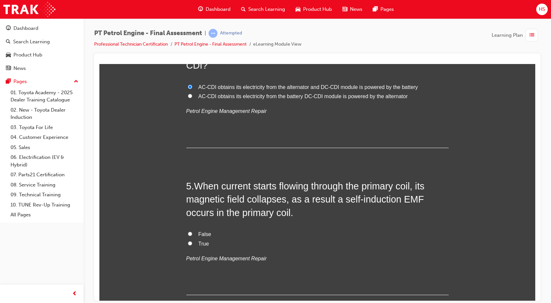
scroll to position [525, 0]
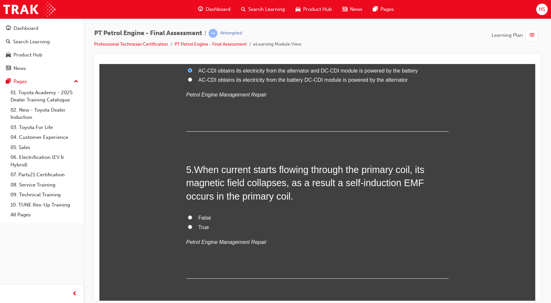
click at [216, 217] on label "False" at bounding box center [317, 218] width 262 height 10
click at [192, 217] on input "False" at bounding box center [190, 217] width 4 height 4
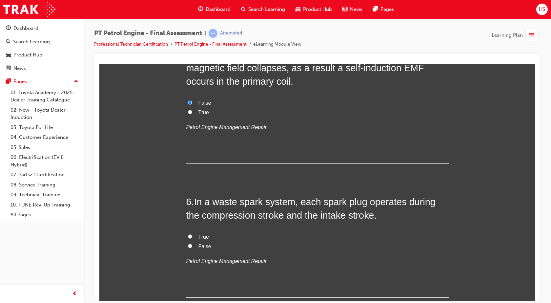
scroll to position [656, 0]
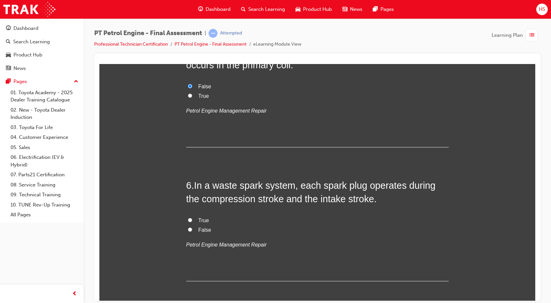
click at [210, 226] on label "False" at bounding box center [317, 230] width 262 height 10
click at [192, 227] on input "False" at bounding box center [190, 229] width 4 height 4
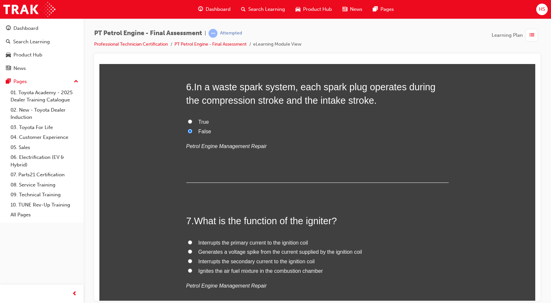
click at [222, 242] on span "Interrupts the primary current to the ignition coil" at bounding box center [253, 242] width 110 height 6
click at [192, 242] on input "Interrupts the primary current to the ignition coil" at bounding box center [190, 242] width 4 height 4
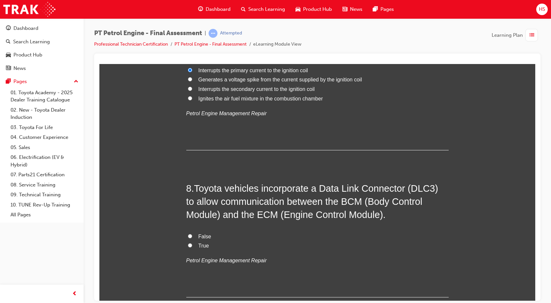
scroll to position [951, 0]
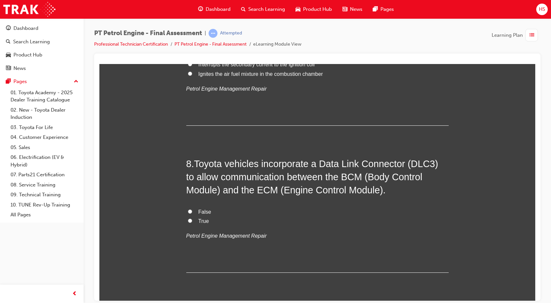
click at [207, 220] on label "True" at bounding box center [317, 221] width 262 height 10
click at [192, 220] on input "True" at bounding box center [190, 220] width 4 height 4
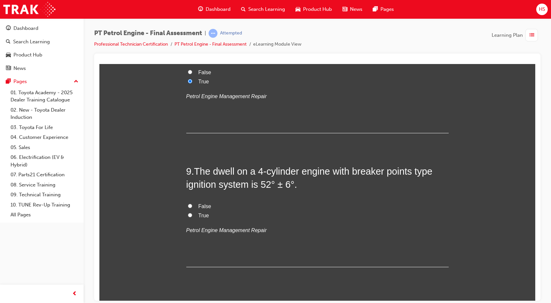
click at [209, 215] on label "True" at bounding box center [317, 215] width 262 height 10
click at [192, 215] on input "True" at bounding box center [190, 214] width 4 height 4
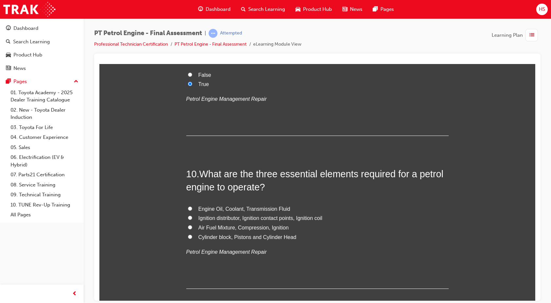
click at [218, 227] on span "Air Fuel Mixture, Compression, Ignition" at bounding box center [243, 227] width 90 height 6
click at [192, 227] on input "Air Fuel Mixture, Compression, Ignition" at bounding box center [190, 227] width 4 height 4
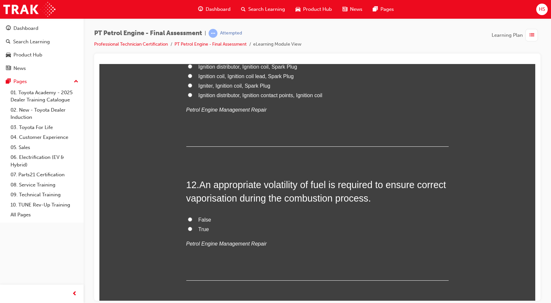
scroll to position [1524, 0]
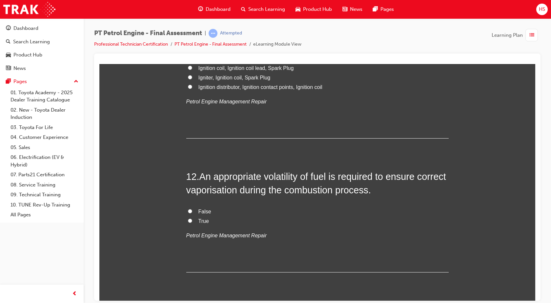
click at [188, 219] on input "True" at bounding box center [190, 220] width 4 height 4
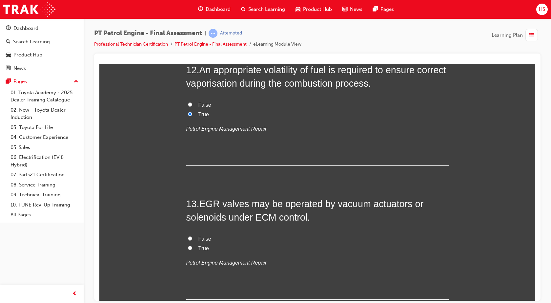
scroll to position [1647, 0]
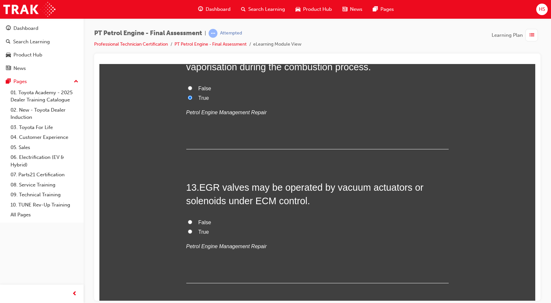
click at [200, 231] on span "True" at bounding box center [203, 232] width 10 height 6
click at [192, 231] on input "True" at bounding box center [190, 231] width 4 height 4
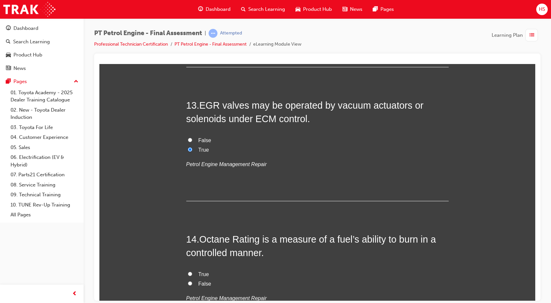
scroll to position [1778, 0]
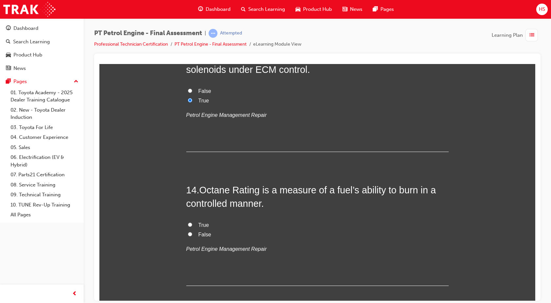
click at [193, 223] on label "True" at bounding box center [317, 225] width 262 height 10
click at [192, 223] on input "True" at bounding box center [190, 224] width 4 height 4
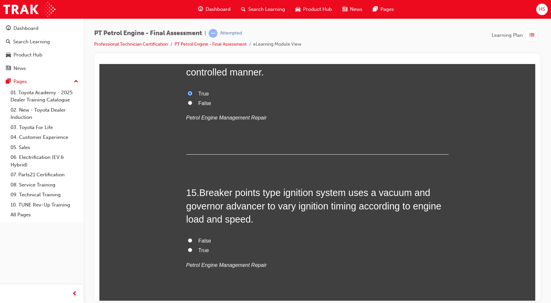
scroll to position [1917, 0]
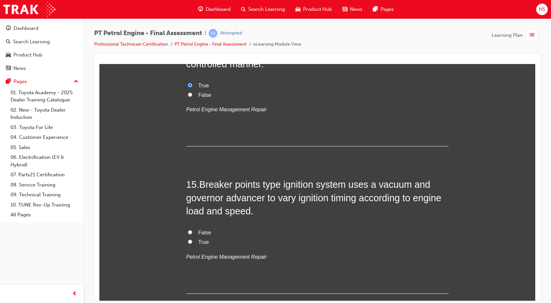
click at [192, 240] on label "True" at bounding box center [317, 242] width 262 height 10
click at [192, 240] on input "True" at bounding box center [190, 241] width 4 height 4
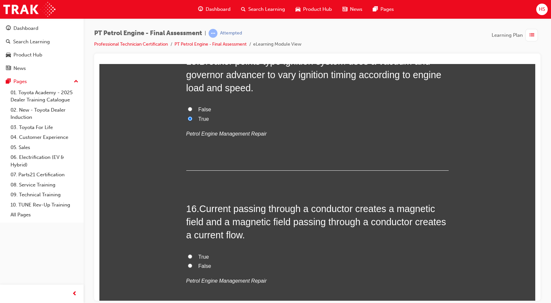
scroll to position [2048, 0]
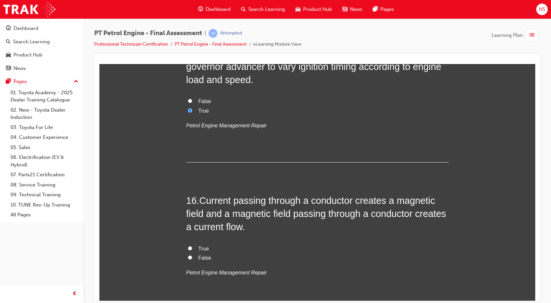
click at [192, 245] on label "True" at bounding box center [317, 249] width 262 height 10
click at [192, 246] on input "True" at bounding box center [190, 248] width 4 height 4
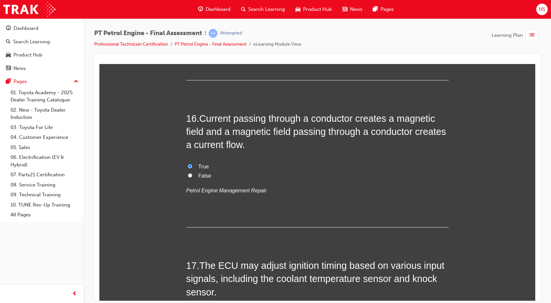
scroll to position [2163, 0]
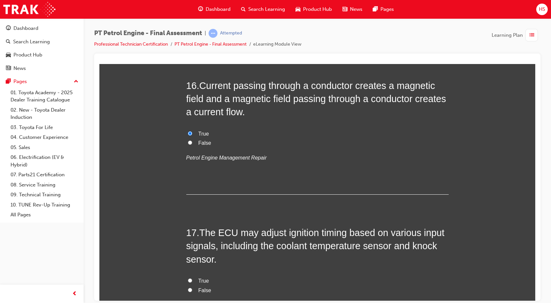
click at [188, 279] on input "True" at bounding box center [190, 280] width 4 height 4
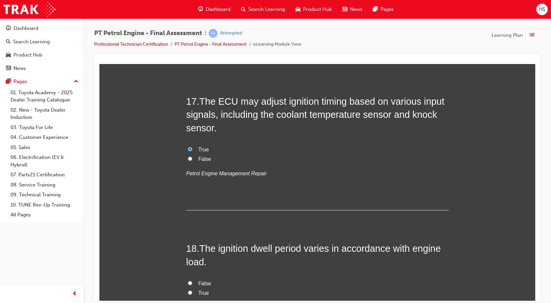
scroll to position [2319, 0]
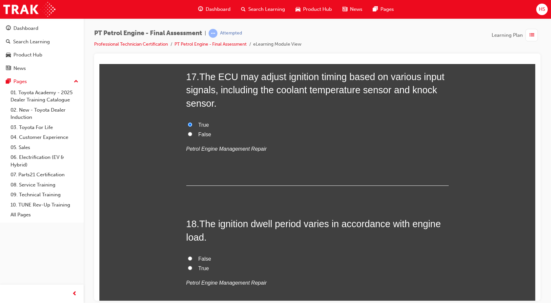
click at [195, 257] on label "False" at bounding box center [317, 259] width 262 height 10
click at [192, 257] on input "False" at bounding box center [190, 258] width 4 height 4
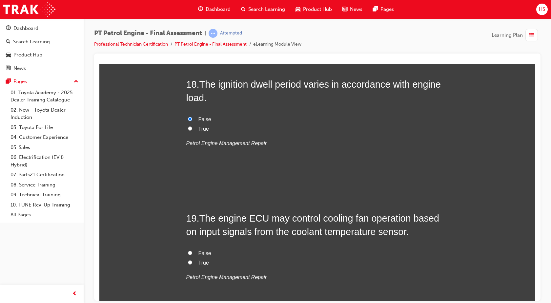
scroll to position [2475, 0]
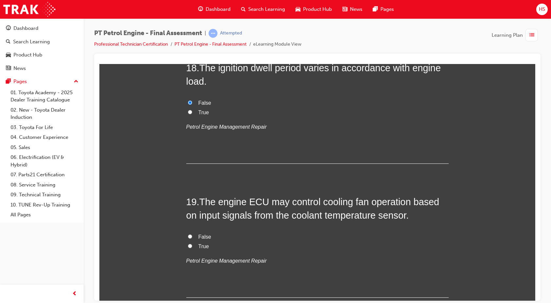
click at [204, 243] on span "True" at bounding box center [203, 246] width 10 height 6
click at [192, 243] on input "True" at bounding box center [190, 245] width 4 height 4
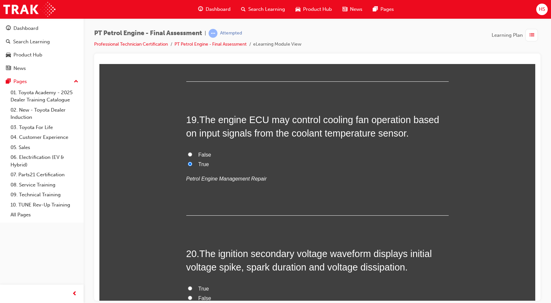
scroll to position [2565, 0]
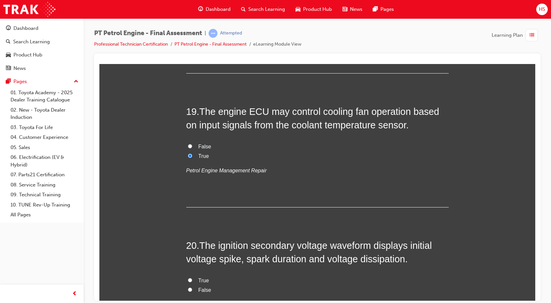
click at [200, 280] on span "True" at bounding box center [203, 280] width 10 height 6
click at [192, 280] on input "True" at bounding box center [190, 279] width 4 height 4
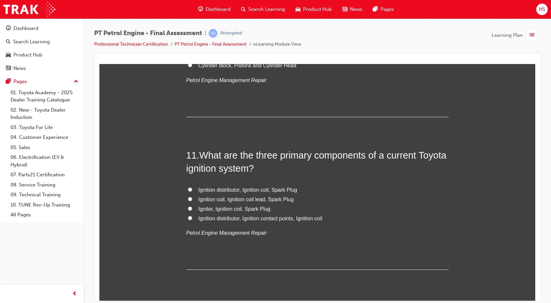
scroll to position [1401, 0]
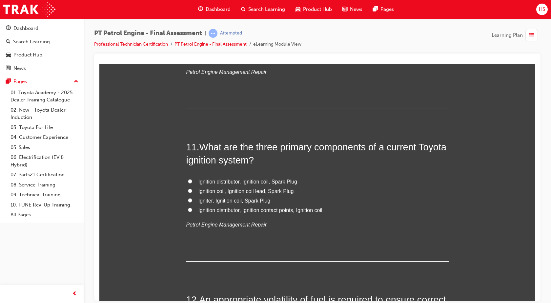
click at [246, 177] on label "Ignition distributor, Ignition coil, Spark Plug" at bounding box center [317, 182] width 262 height 10
click at [192, 179] on input "Ignition distributor, Ignition coil, Spark Plug" at bounding box center [190, 181] width 4 height 4
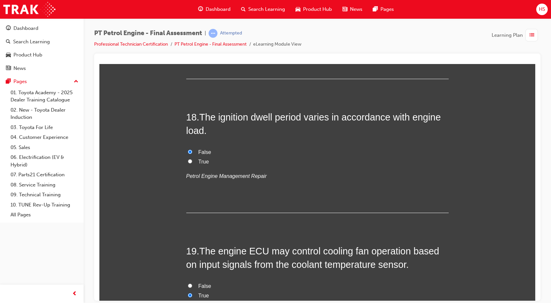
scroll to position [2655, 0]
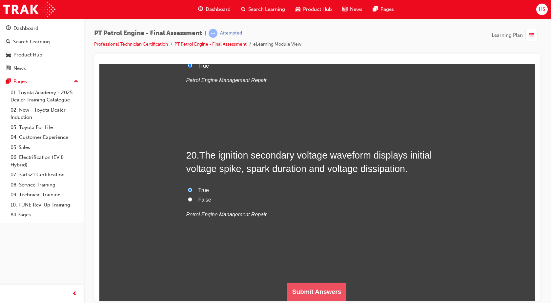
click at [306, 292] on button "Submit Answers" at bounding box center [317, 291] width 60 height 18
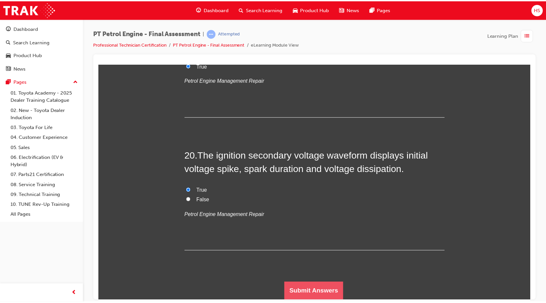
scroll to position [0, 0]
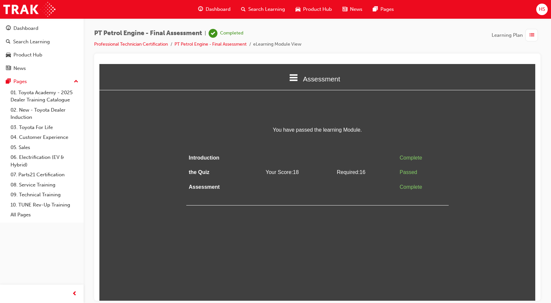
click at [211, 9] on span "Dashboard" at bounding box center [218, 10] width 25 height 8
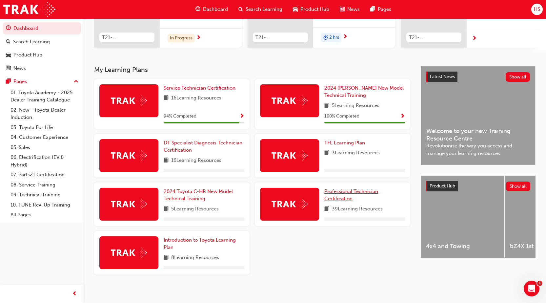
scroll to position [107, 0]
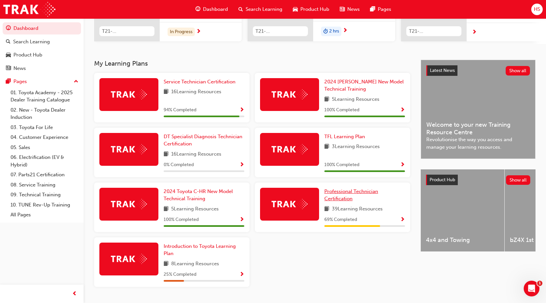
click at [345, 193] on span "Professional Technician Certification" at bounding box center [351, 194] width 54 height 13
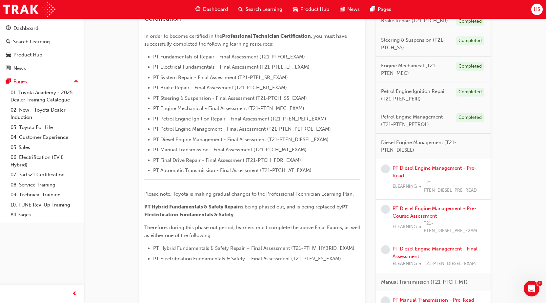
scroll to position [156, 0]
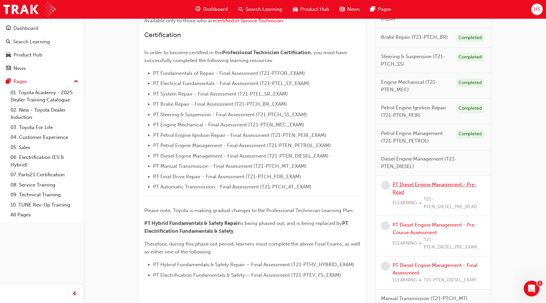
click at [406, 182] on link "PT Diesel Engine Management - Pre-Read" at bounding box center [434, 187] width 84 height 13
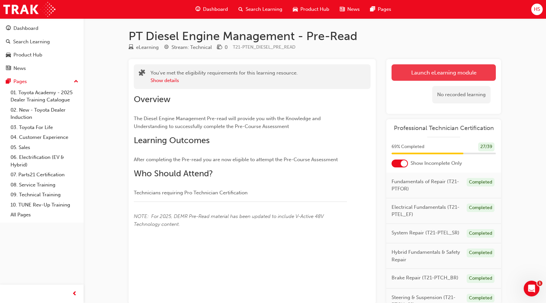
click at [443, 74] on link "Launch eLearning module" at bounding box center [443, 72] width 104 height 16
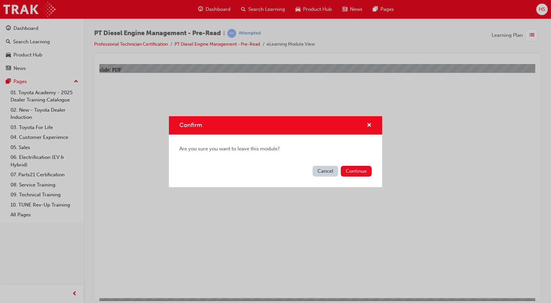
click at [331, 172] on button "Cancel" at bounding box center [325, 171] width 26 height 11
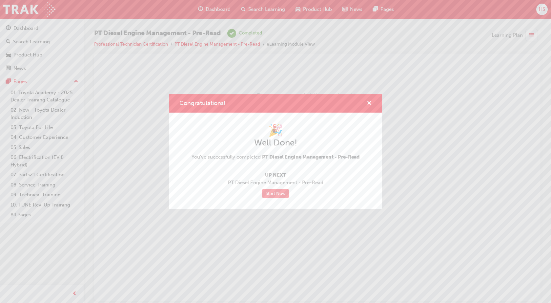
click at [279, 197] on link "Start Now" at bounding box center [276, 194] width 28 height 10
click at [281, 190] on link "Start Now" at bounding box center [276, 194] width 28 height 10
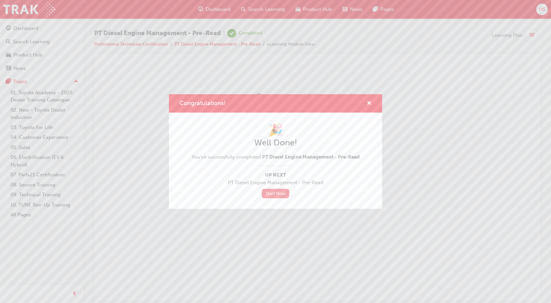
click at [281, 190] on link "Start Now" at bounding box center [276, 194] width 28 height 10
click at [370, 103] on span "cross-icon" at bounding box center [369, 104] width 5 height 6
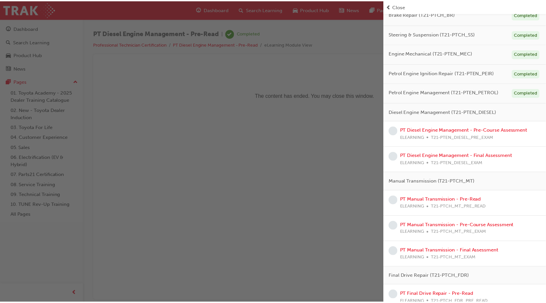
scroll to position [189, 0]
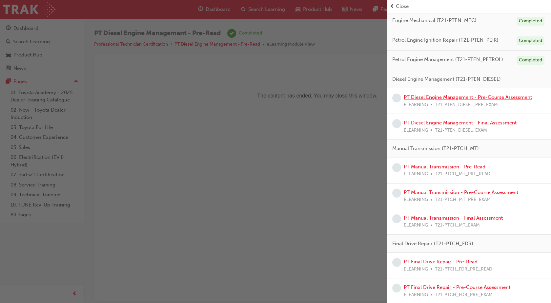
click at [463, 95] on link "PT Diesel Engine Management - Pre-Course Assessment" at bounding box center [468, 97] width 128 height 6
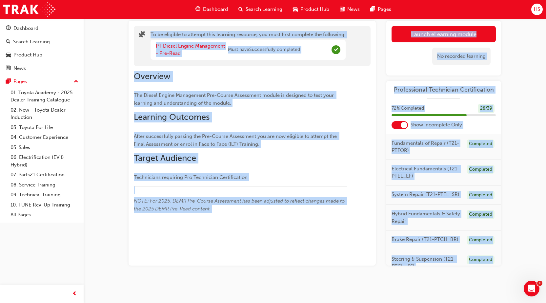
scroll to position [8, 0]
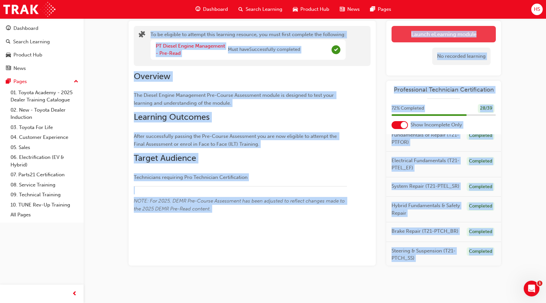
click at [458, 34] on button "Launch eLearning module" at bounding box center [443, 34] width 104 height 16
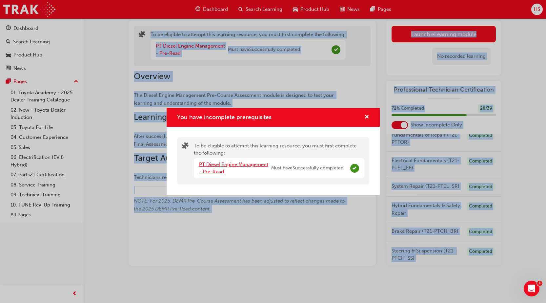
click at [255, 164] on link "PT Diesel Engine Management - Pre-Read" at bounding box center [233, 167] width 69 height 13
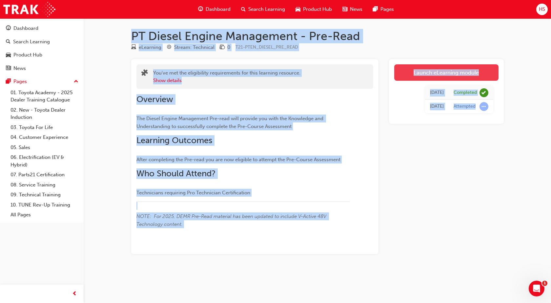
click at [420, 72] on link "Launch eLearning module" at bounding box center [446, 72] width 104 height 16
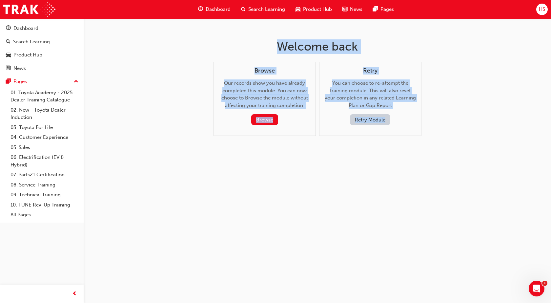
click at [363, 120] on button "Retry Module" at bounding box center [370, 119] width 40 height 11
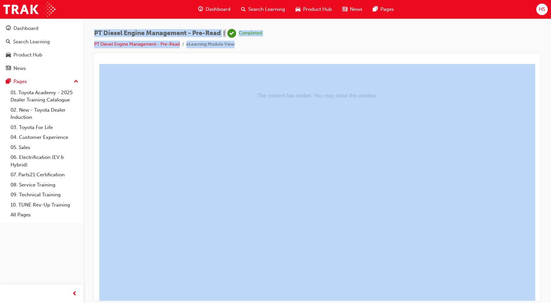
click at [205, 6] on div "Dashboard" at bounding box center [214, 9] width 43 height 13
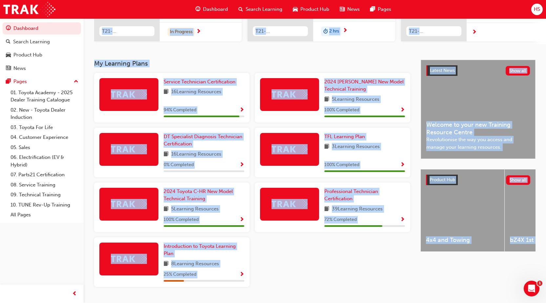
scroll to position [126, 0]
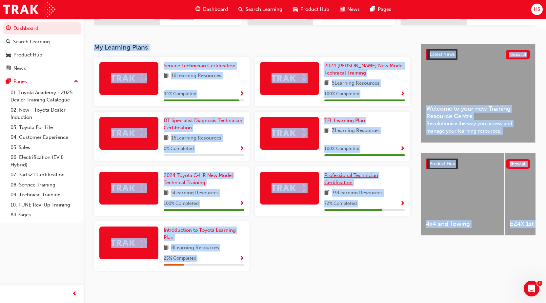
click at [343, 181] on span "Professional Technician Certification" at bounding box center [351, 178] width 54 height 13
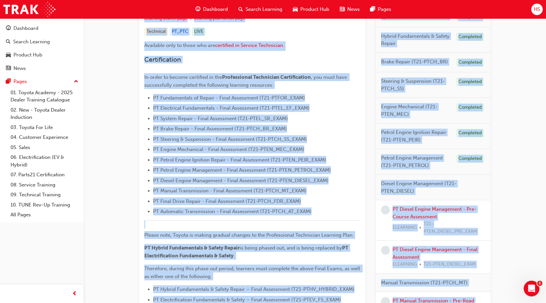
scroll to position [180, 0]
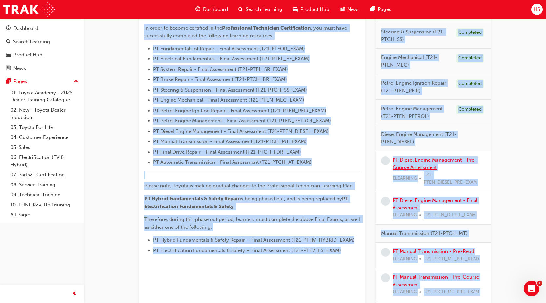
click at [420, 165] on link "PT Diesel Engine Management - Pre-Course Assessment" at bounding box center [434, 163] width 84 height 13
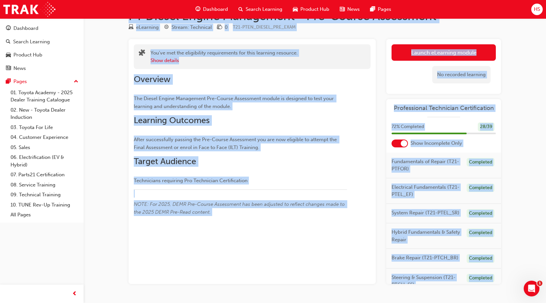
scroll to position [38, 0]
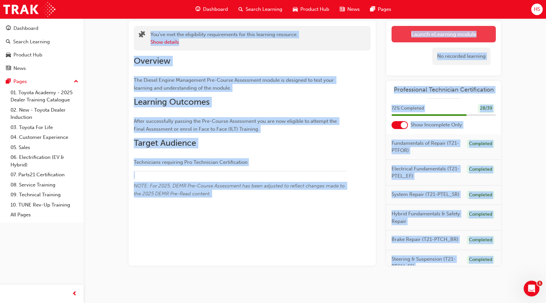
click at [440, 35] on link "Launch eLearning module" at bounding box center [443, 34] width 104 height 16
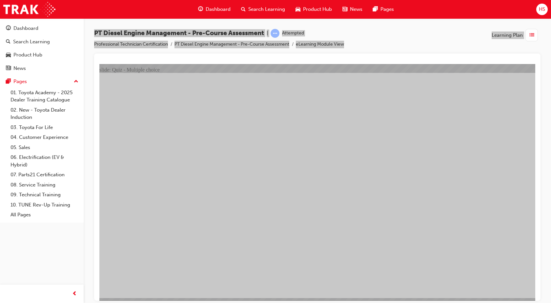
drag, startPoint x: 471, startPoint y: 270, endPoint x: 475, endPoint y: 272, distance: 4.5
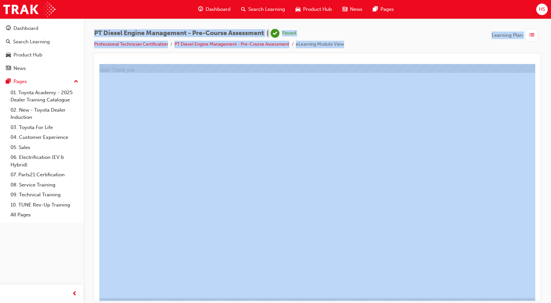
click at [217, 7] on span "Dashboard" at bounding box center [218, 10] width 25 height 8
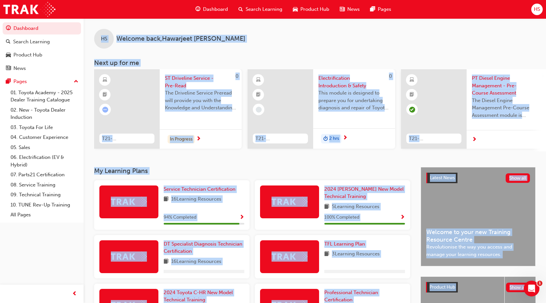
click at [218, 10] on span "Dashboard" at bounding box center [215, 10] width 25 height 8
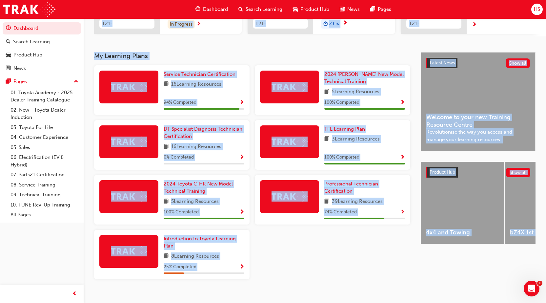
scroll to position [126, 0]
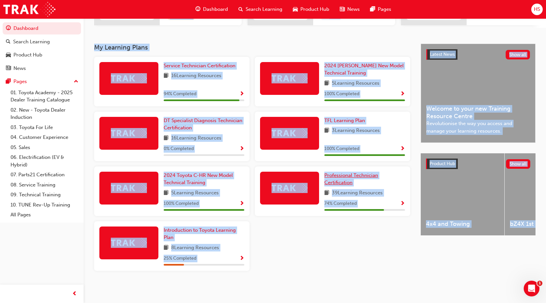
click at [357, 172] on span "Professional Technician Certification" at bounding box center [351, 178] width 54 height 13
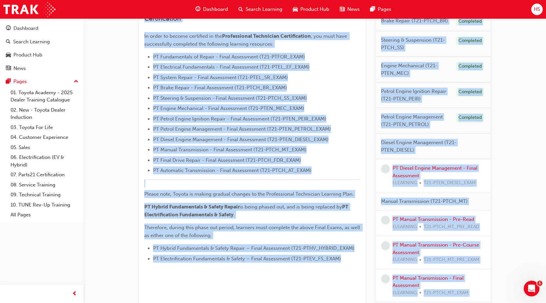
scroll to position [180, 0]
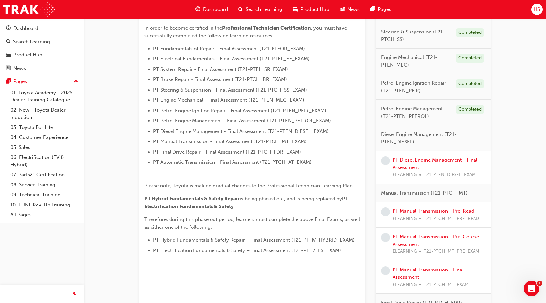
click at [413, 163] on div "PT Diesel Engine Management - Final Assessment ELEARNING T21-PTEN_DIESEL_EXAM" at bounding box center [438, 167] width 93 height 22
click at [415, 156] on div "PT Diesel Engine Management - Final Assessment ELEARNING T21-PTEN_DIESEL_EXAM" at bounding box center [438, 167] width 93 height 22
click at [416, 158] on link "PT Diesel Engine Management - Final Assessment" at bounding box center [434, 163] width 85 height 13
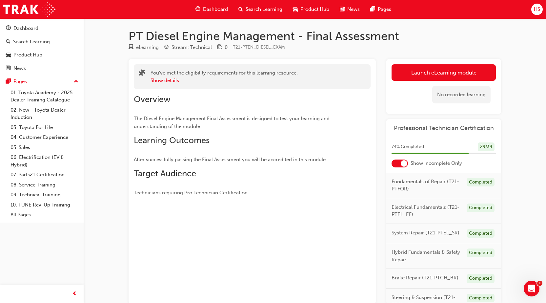
scroll to position [38, 0]
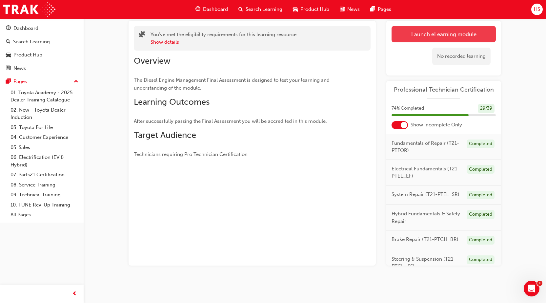
click at [469, 32] on link "Launch eLearning module" at bounding box center [443, 34] width 104 height 16
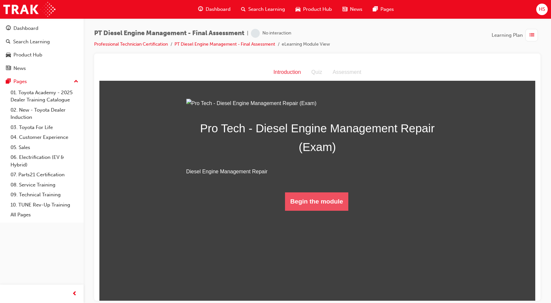
click at [303, 210] on button "Begin the module" at bounding box center [316, 201] width 63 height 18
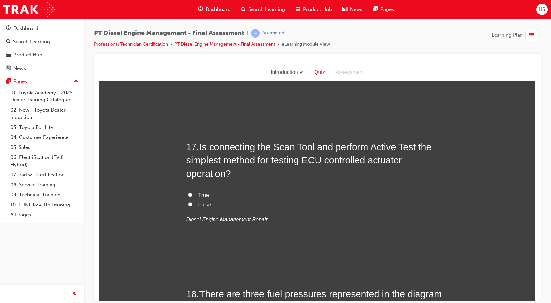
scroll to position [2569, 0]
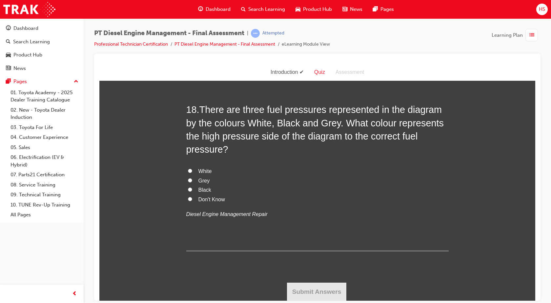
click at [193, 170] on label "White" at bounding box center [317, 171] width 262 height 10
click at [192, 170] on input "White" at bounding box center [190, 170] width 4 height 4
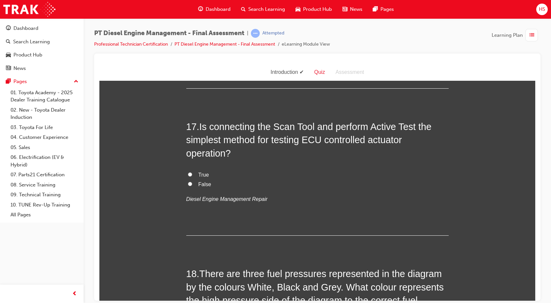
scroll to position [2389, 0]
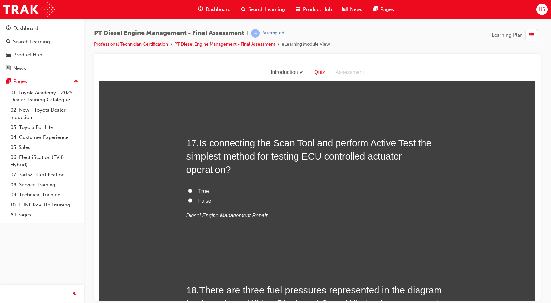
click at [198, 188] on span "True" at bounding box center [203, 191] width 10 height 6
click at [192, 188] on input "True" at bounding box center [190, 190] width 4 height 4
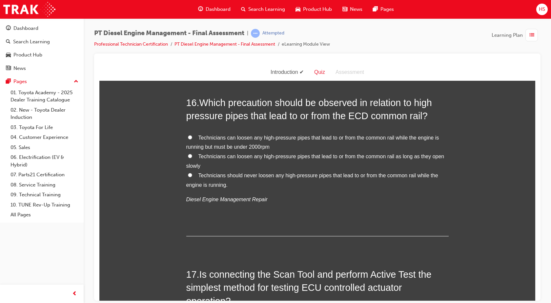
scroll to position [2250, 0]
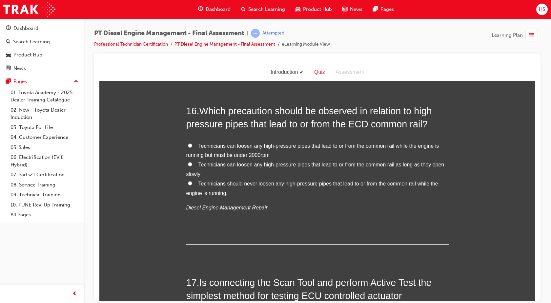
click at [206, 147] on span "Technicians can loosen any high-pressure pipes that lead to or from the common …" at bounding box center [312, 150] width 253 height 15
click at [192, 147] on input "Technicians can loosen any high-pressure pipes that lead to or from the common …" at bounding box center [190, 145] width 4 height 4
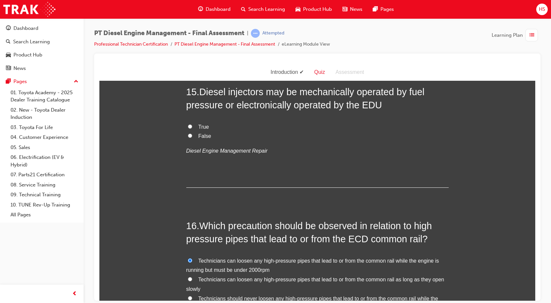
scroll to position [2094, 0]
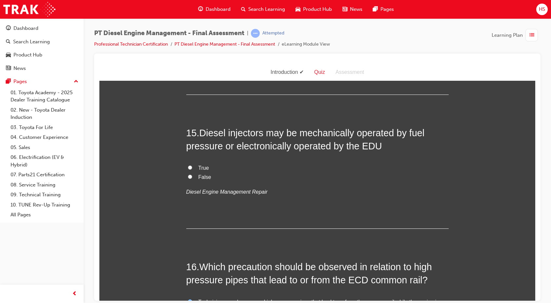
click at [199, 167] on span "True" at bounding box center [203, 168] width 10 height 6
click at [192, 167] on input "True" at bounding box center [190, 167] width 4 height 4
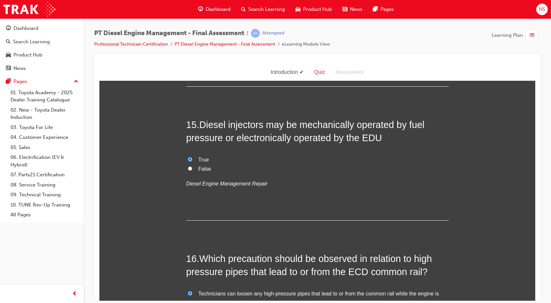
scroll to position [2110, 0]
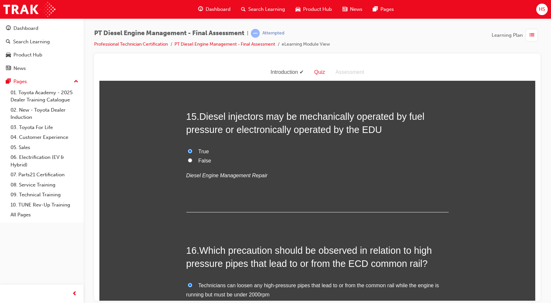
click at [201, 160] on span "False" at bounding box center [204, 160] width 13 height 6
click at [192, 160] on input "False" at bounding box center [190, 160] width 4 height 4
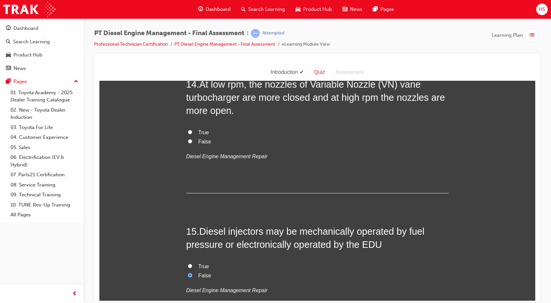
scroll to position [1963, 0]
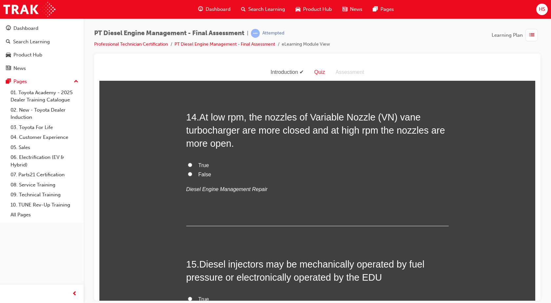
click at [198, 168] on span "True" at bounding box center [203, 165] width 10 height 6
click at [192, 167] on input "True" at bounding box center [190, 164] width 4 height 4
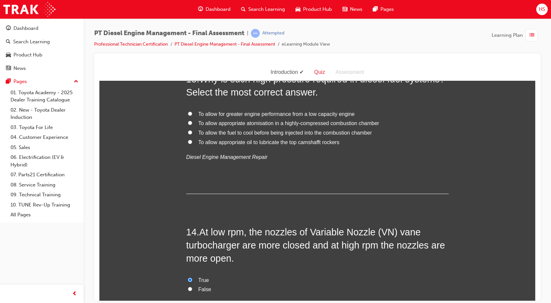
scroll to position [1783, 0]
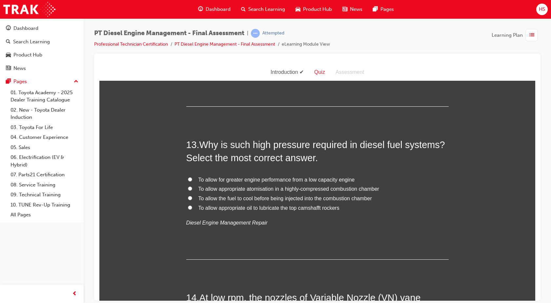
click at [193, 200] on label "To allow the fuel to cool before being injected into the combustion chamber" at bounding box center [317, 198] width 262 height 10
click at [192, 200] on input "To allow the fuel to cool before being injected into the combustion chamber" at bounding box center [190, 197] width 4 height 4
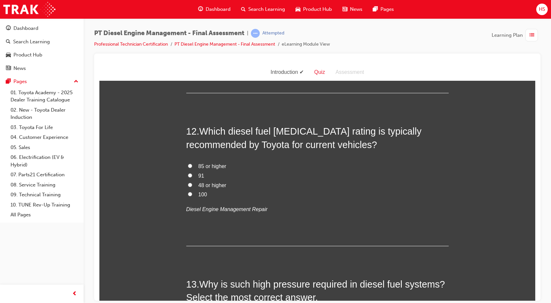
click at [199, 163] on span "85 or higher" at bounding box center [212, 166] width 28 height 6
click at [192, 163] on input "85 or higher" at bounding box center [190, 165] width 4 height 4
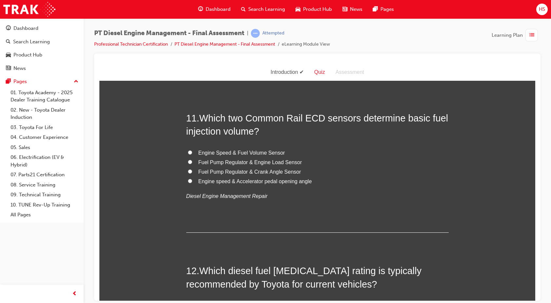
click at [198, 169] on span "Fuel Pump Regulator & Crank Angle Sensor" at bounding box center [249, 172] width 103 height 6
click at [192, 169] on input "Fuel Pump Regulator & Crank Angle Sensor" at bounding box center [190, 171] width 4 height 4
click at [198, 167] on label "Fuel Pump Regulator & Crank Angle Sensor" at bounding box center [317, 172] width 262 height 10
click at [192, 169] on input "Fuel Pump Regulator & Crank Angle Sensor" at bounding box center [190, 171] width 4 height 4
click at [198, 178] on span "Engine speed & Accelerator pedal opening angle" at bounding box center [254, 181] width 113 height 6
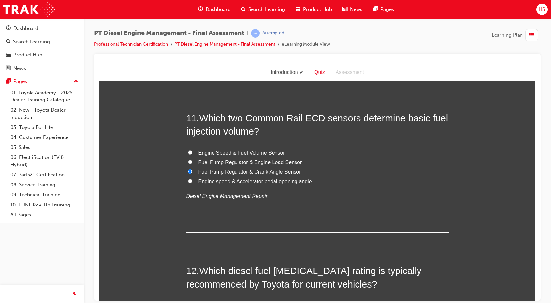
click at [192, 178] on input "Engine speed & Accelerator pedal opening angle" at bounding box center [190, 180] width 4 height 4
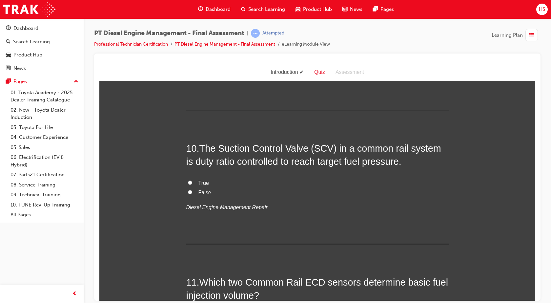
click at [198, 180] on span "True" at bounding box center [203, 183] width 10 height 6
click at [192, 180] on input "True" at bounding box center [190, 182] width 4 height 4
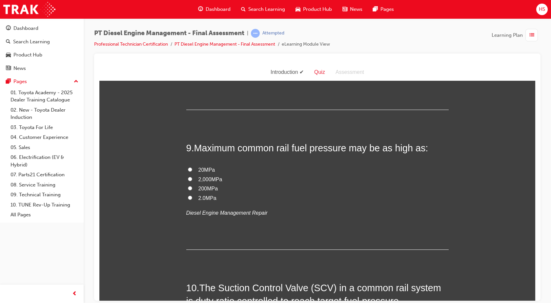
click at [195, 187] on label "200MPa" at bounding box center [317, 189] width 262 height 10
click at [192, 187] on input "200MPa" at bounding box center [190, 188] width 4 height 4
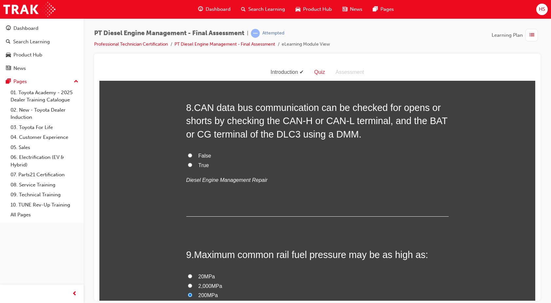
scroll to position [1037, 0]
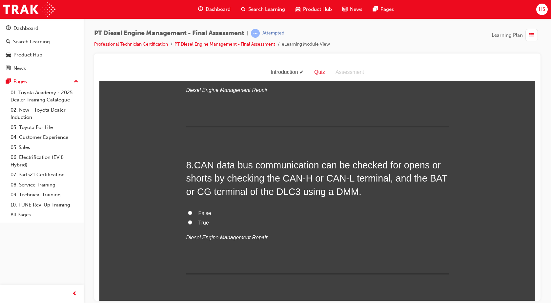
click at [188, 220] on input "True" at bounding box center [190, 222] width 4 height 4
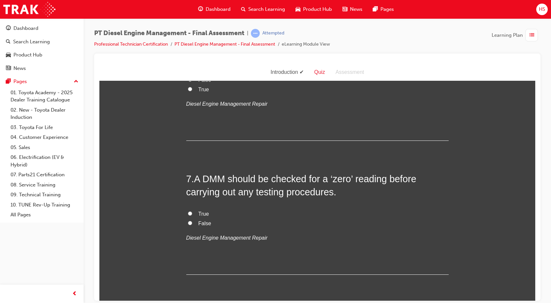
scroll to position [906, 0]
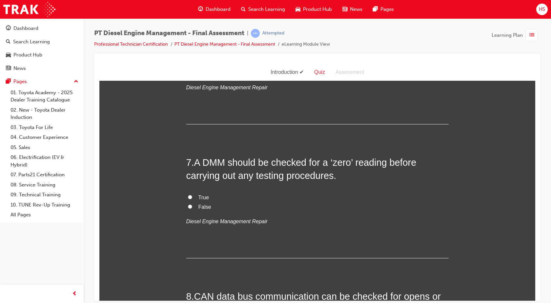
click at [191, 195] on label "True" at bounding box center [317, 197] width 262 height 10
click at [191, 195] on input "True" at bounding box center [190, 196] width 4 height 4
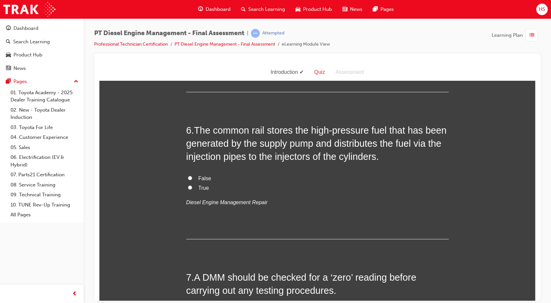
click at [193, 183] on label "True" at bounding box center [317, 188] width 262 height 10
click at [192, 185] on input "True" at bounding box center [190, 187] width 4 height 4
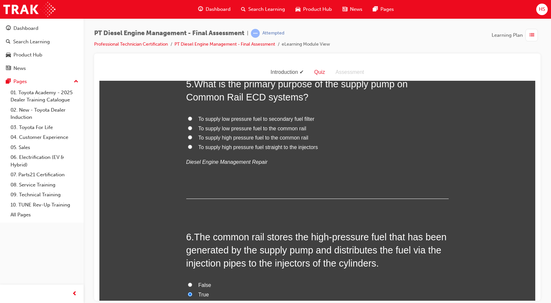
scroll to position [651, 0]
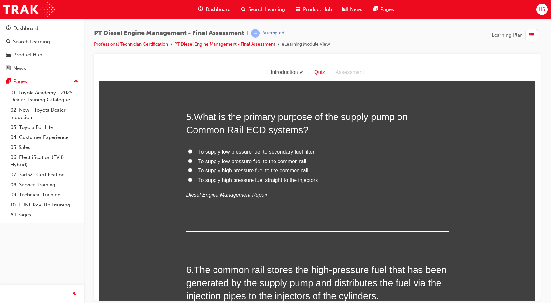
click at [195, 173] on label "To supply high pressure fuel to the common rail" at bounding box center [317, 171] width 262 height 10
click at [192, 172] on input "To supply high pressure fuel to the common rail" at bounding box center [190, 170] width 4 height 4
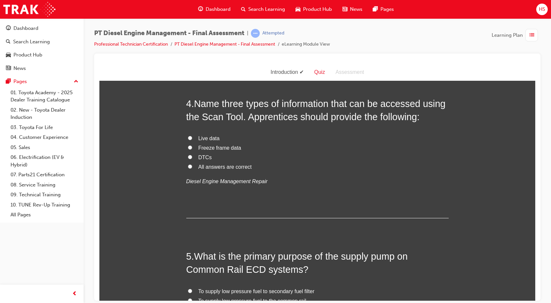
scroll to position [504, 0]
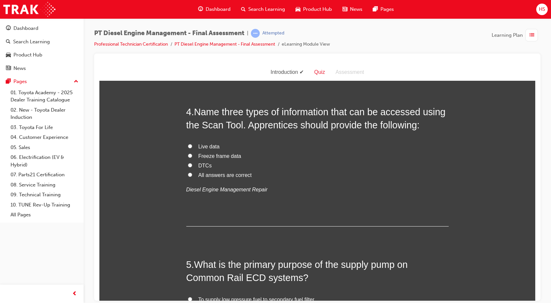
click at [198, 173] on span "All answers are correct" at bounding box center [224, 175] width 53 height 6
click at [192, 173] on input "All answers are correct" at bounding box center [190, 174] width 4 height 4
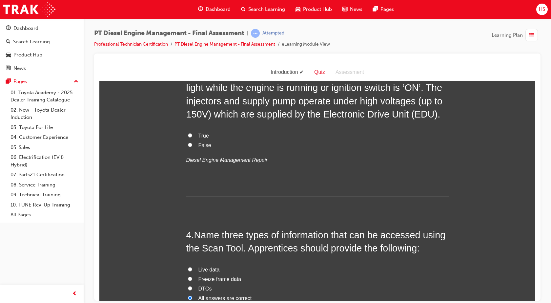
scroll to position [365, 0]
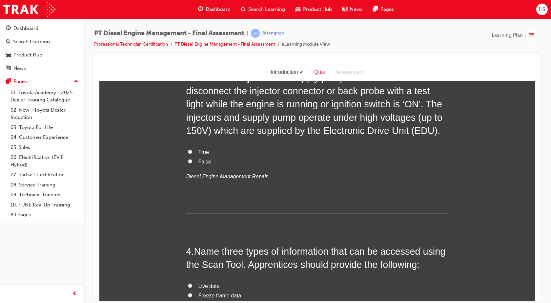
click at [199, 151] on span "True" at bounding box center [203, 152] width 10 height 6
click at [192, 151] on input "True" at bounding box center [190, 151] width 4 height 4
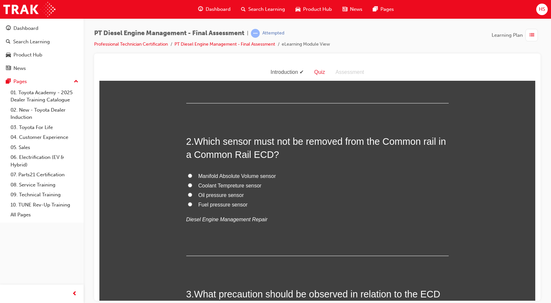
scroll to position [102, 0]
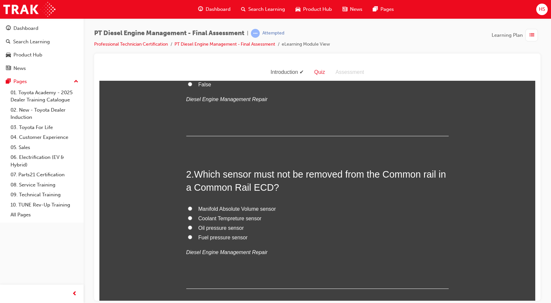
click at [207, 227] on span "Oil pressure sensor" at bounding box center [221, 228] width 46 height 6
click at [192, 227] on input "Oil pressure sensor" at bounding box center [190, 227] width 4 height 4
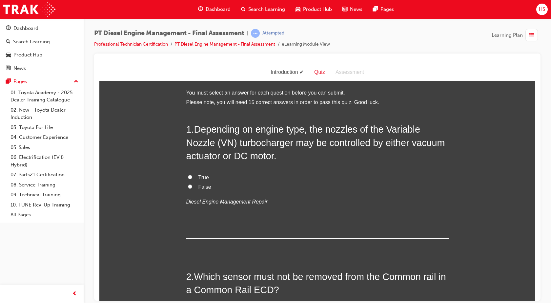
click at [199, 178] on span "True" at bounding box center [203, 177] width 10 height 6
click at [192, 178] on input "True" at bounding box center [190, 176] width 4 height 4
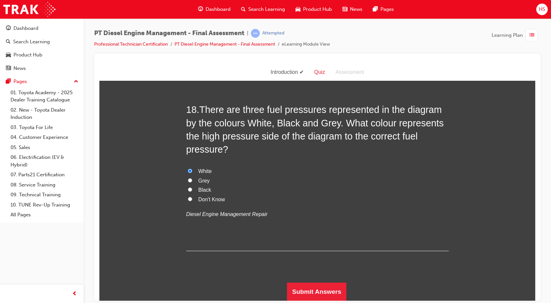
scroll to position [2561, 0]
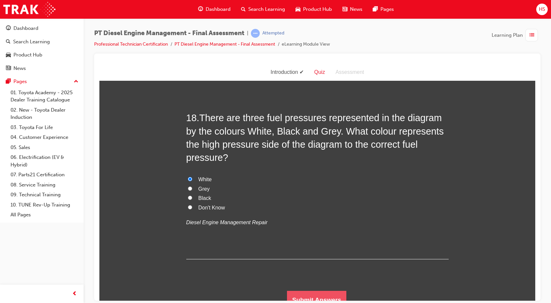
drag, startPoint x: 404, startPoint y: 364, endPoint x: 305, endPoint y: 295, distance: 119.9
click at [305, 295] on button "Submit Answers" at bounding box center [317, 299] width 60 height 18
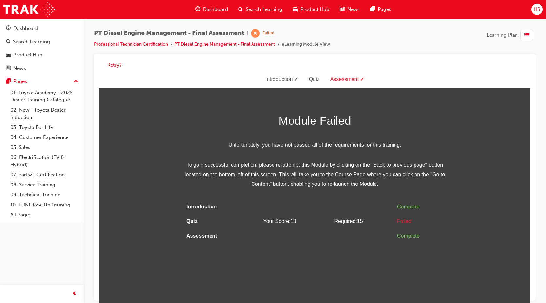
scroll to position [5, 0]
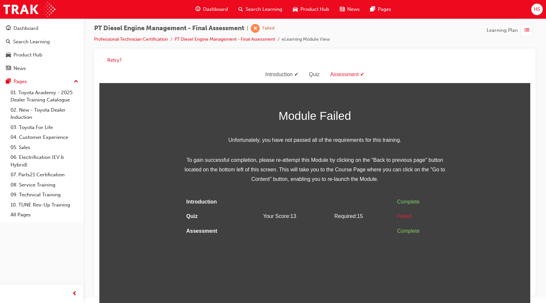
click at [217, 8] on span "Dashboard" at bounding box center [215, 10] width 25 height 8
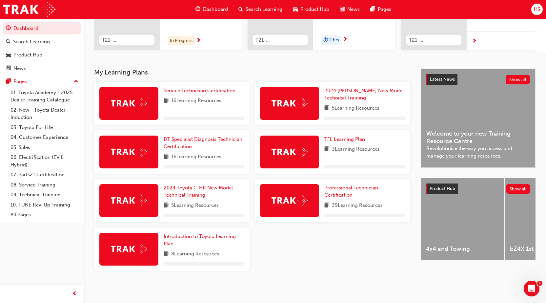
scroll to position [107, 0]
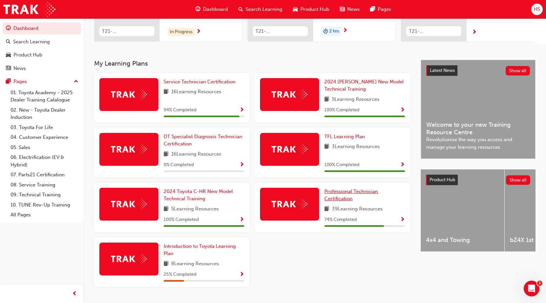
click at [356, 200] on link "Professional Technician Certification" at bounding box center [364, 195] width 81 height 15
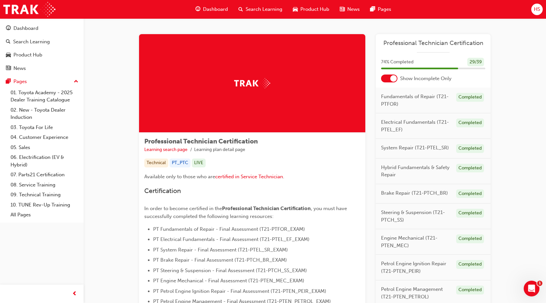
drag, startPoint x: 92, startPoint y: 150, endPoint x: 97, endPoint y: 65, distance: 85.7
drag, startPoint x: 102, startPoint y: 209, endPoint x: 115, endPoint y: 218, distance: 16.4
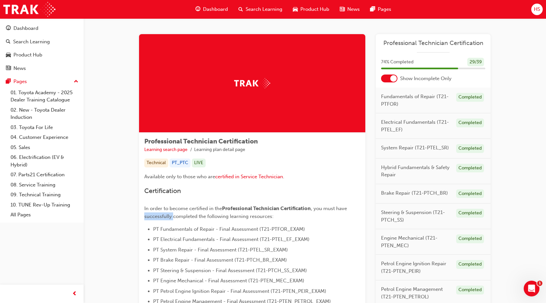
drag, startPoint x: 115, startPoint y: 218, endPoint x: 111, endPoint y: 219, distance: 4.4
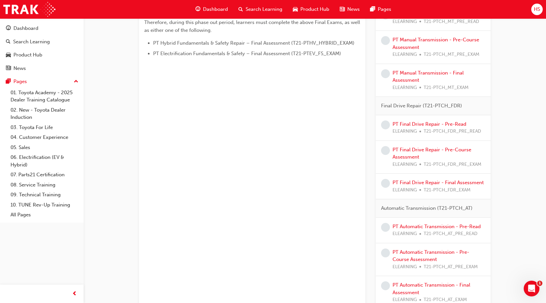
scroll to position [431, 0]
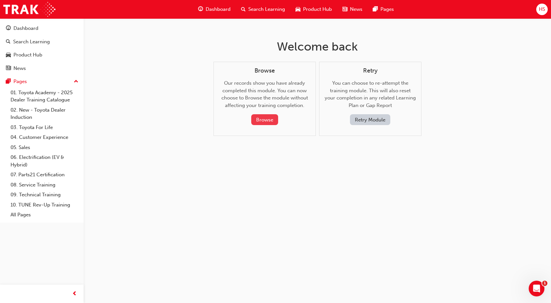
click at [265, 117] on button "Browse" at bounding box center [264, 119] width 27 height 11
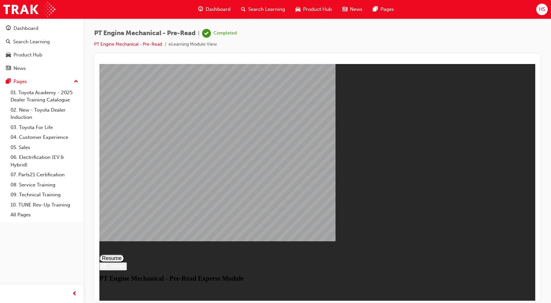
click at [124, 254] on button "Resume" at bounding box center [111, 258] width 25 height 8
